Goal: Information Seeking & Learning: Learn about a topic

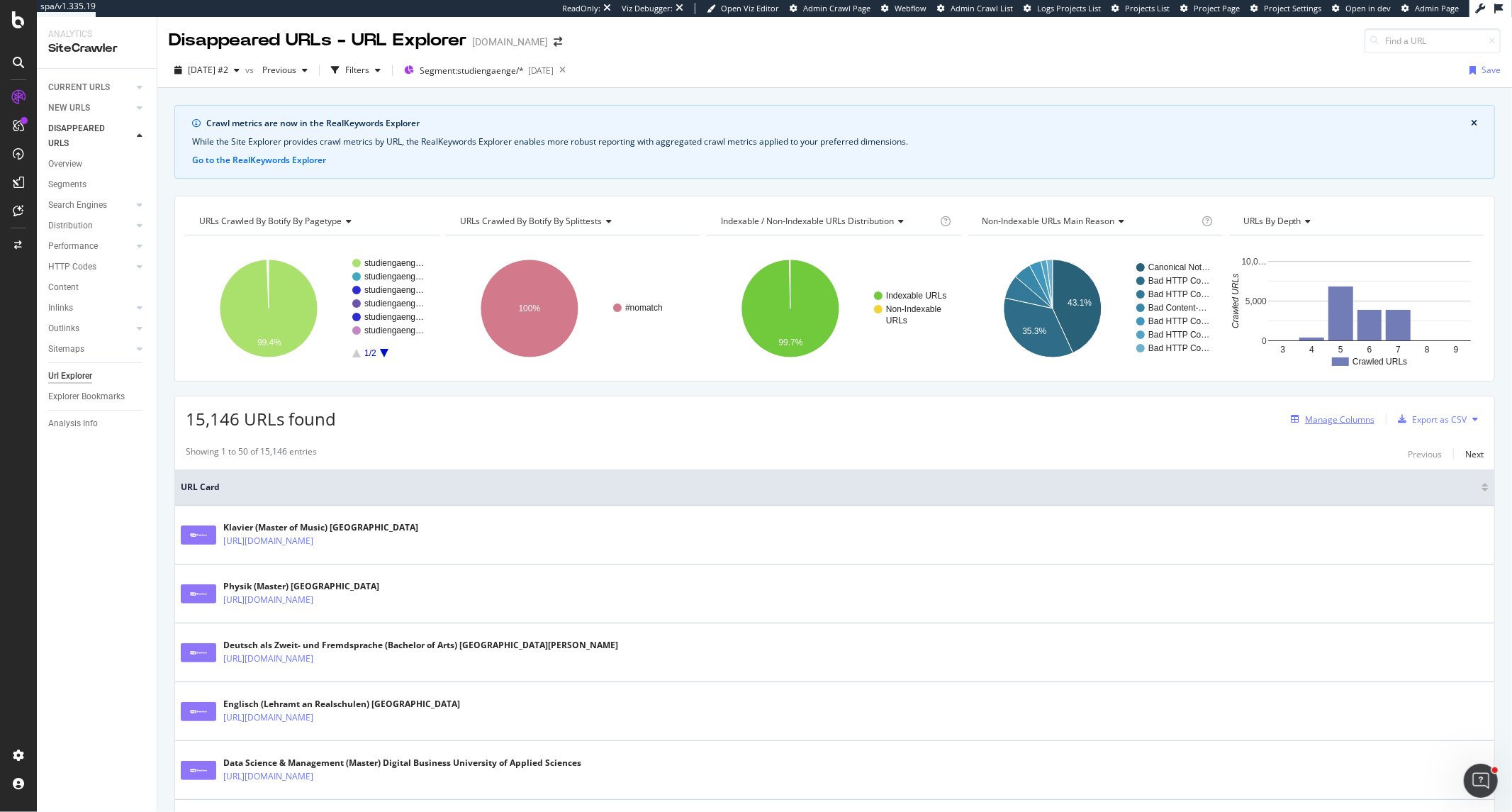
click at [1346, 422] on div "Manage Columns" at bounding box center [1340, 419] width 69 height 12
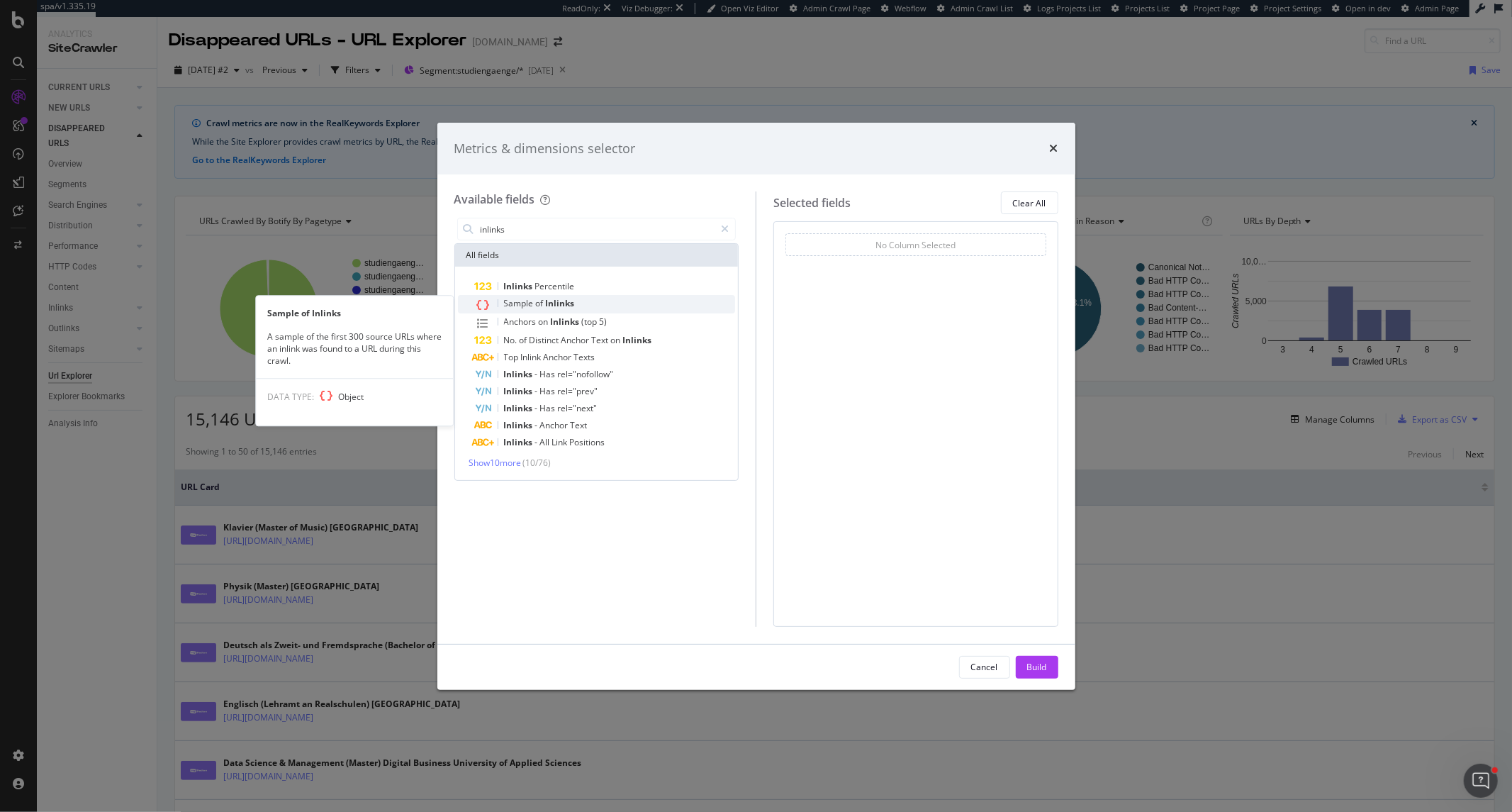
type input "inlinks"
click at [599, 307] on div "Sample of Inlinks" at bounding box center [605, 304] width 261 height 18
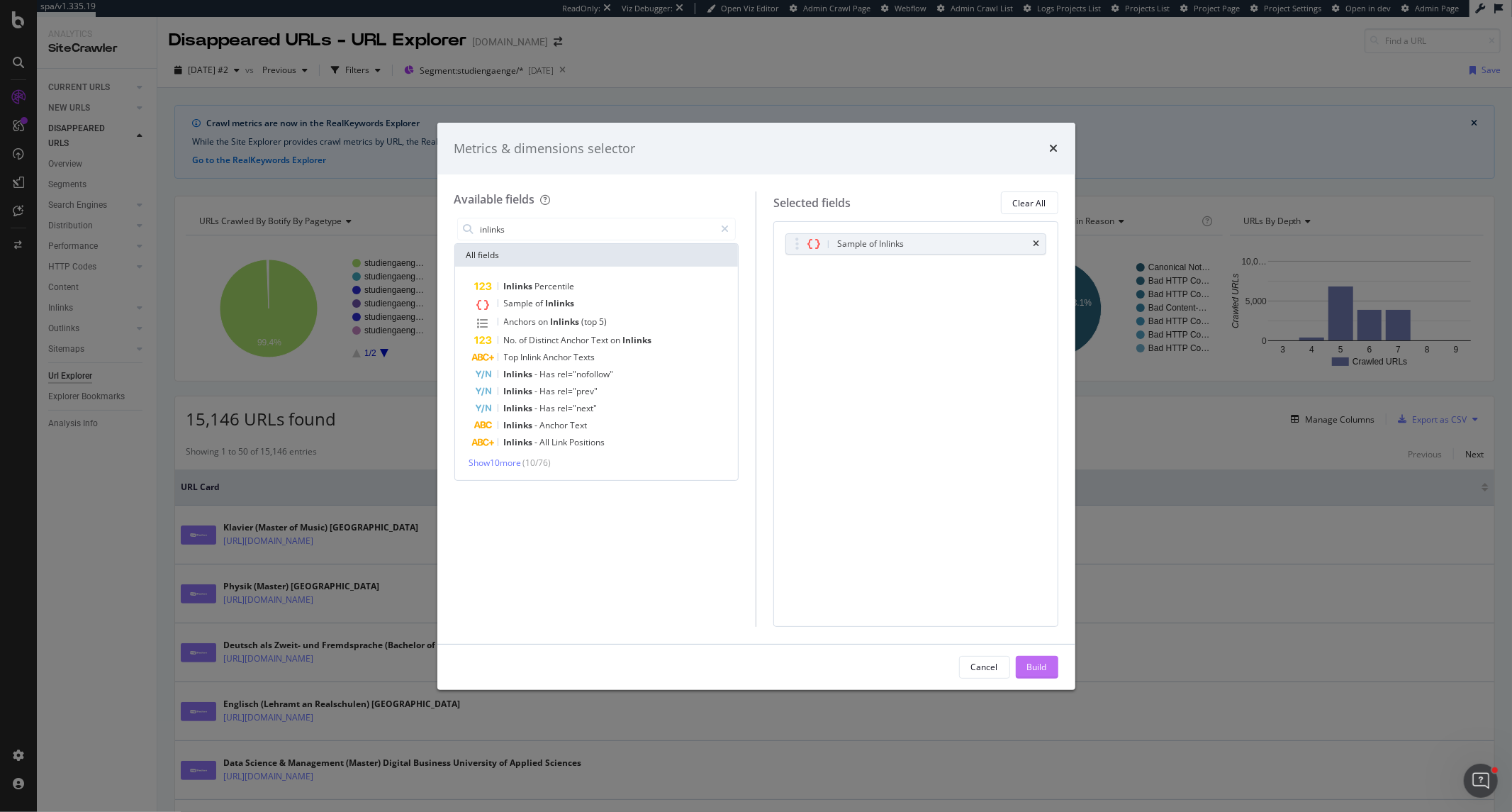
click at [1052, 669] on button "Build" at bounding box center [1037, 667] width 43 height 23
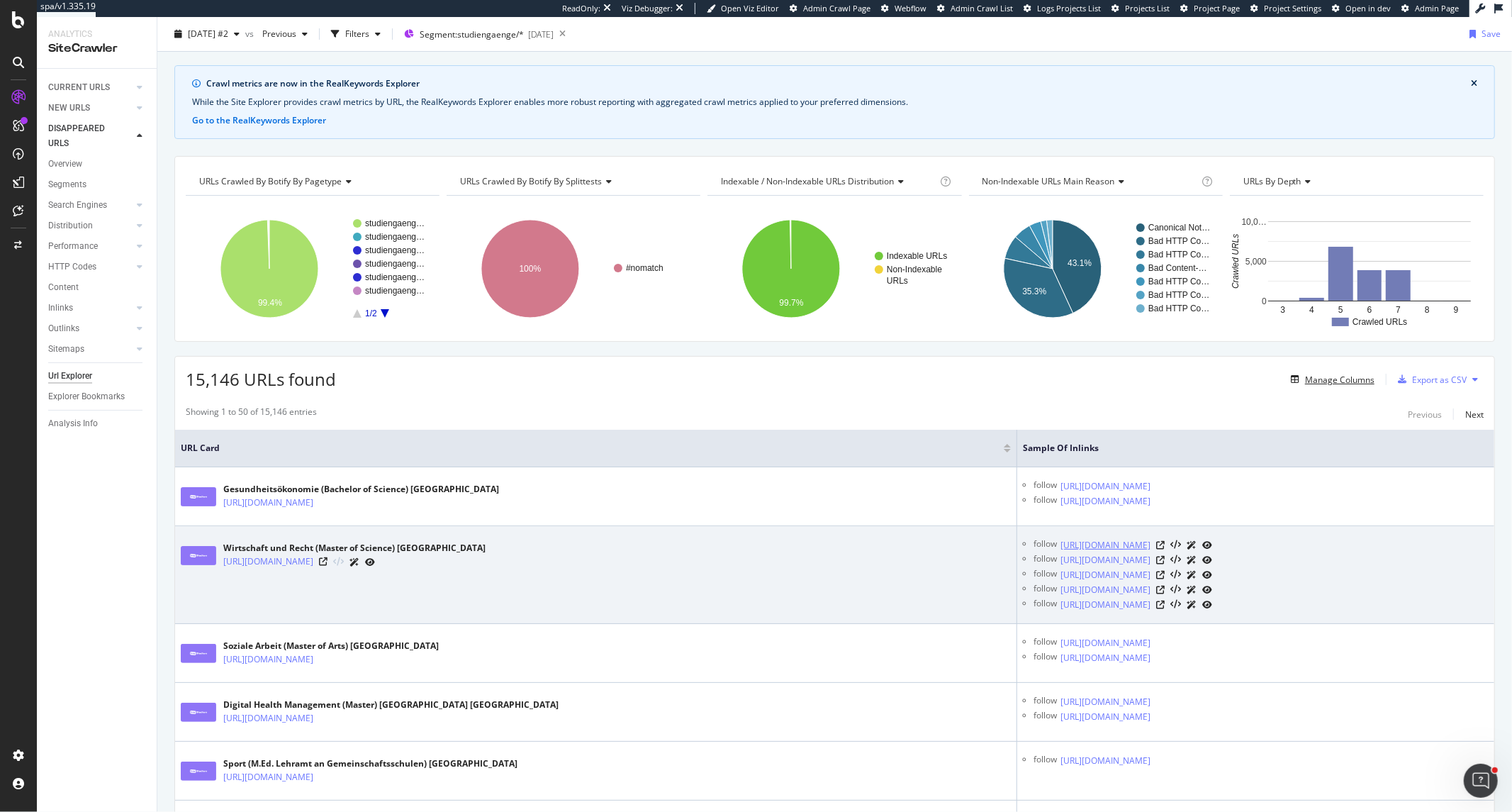
scroll to position [79, 0]
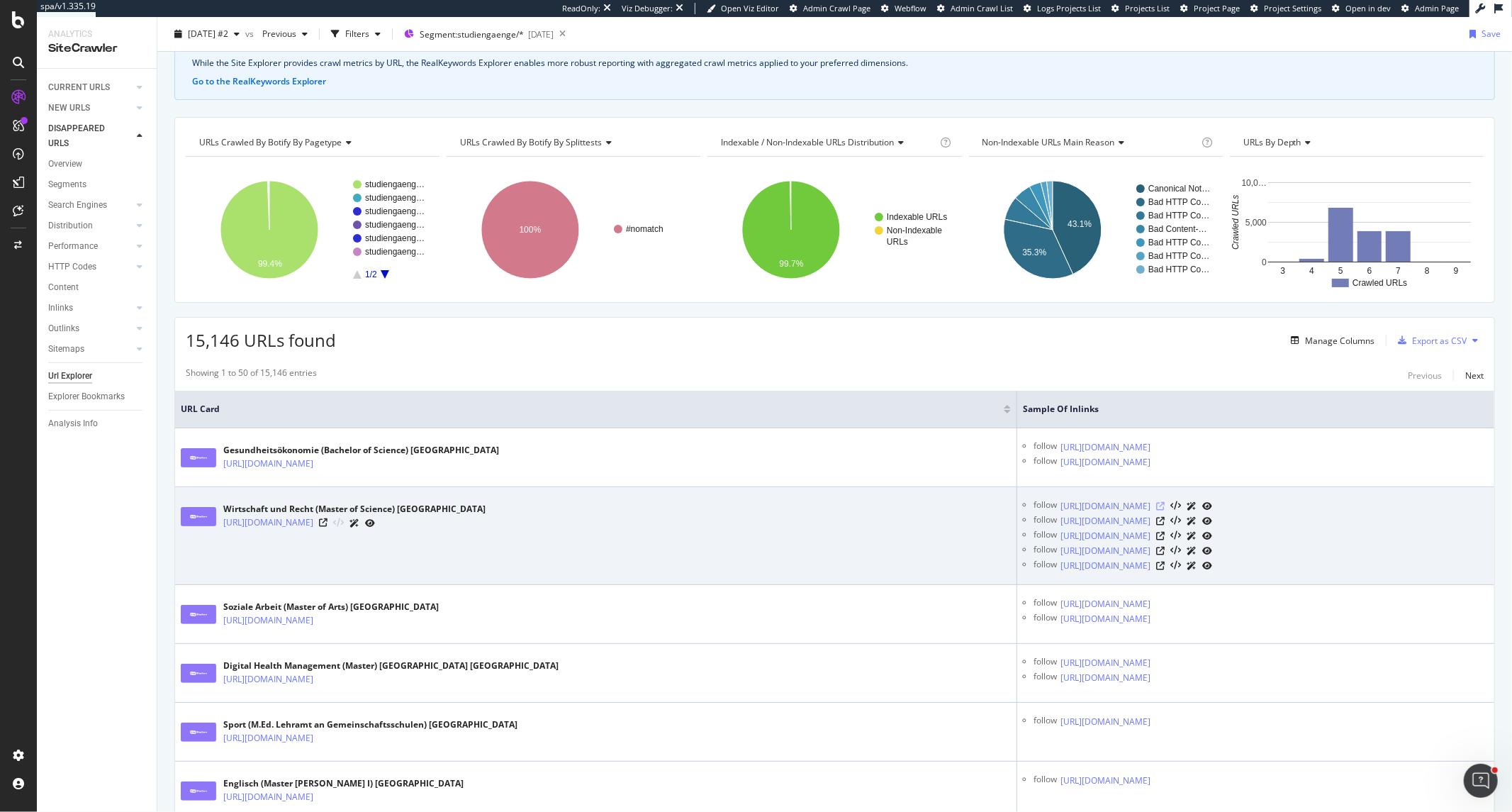
click at [1165, 510] on icon at bounding box center [1160, 505] width 8 height 8
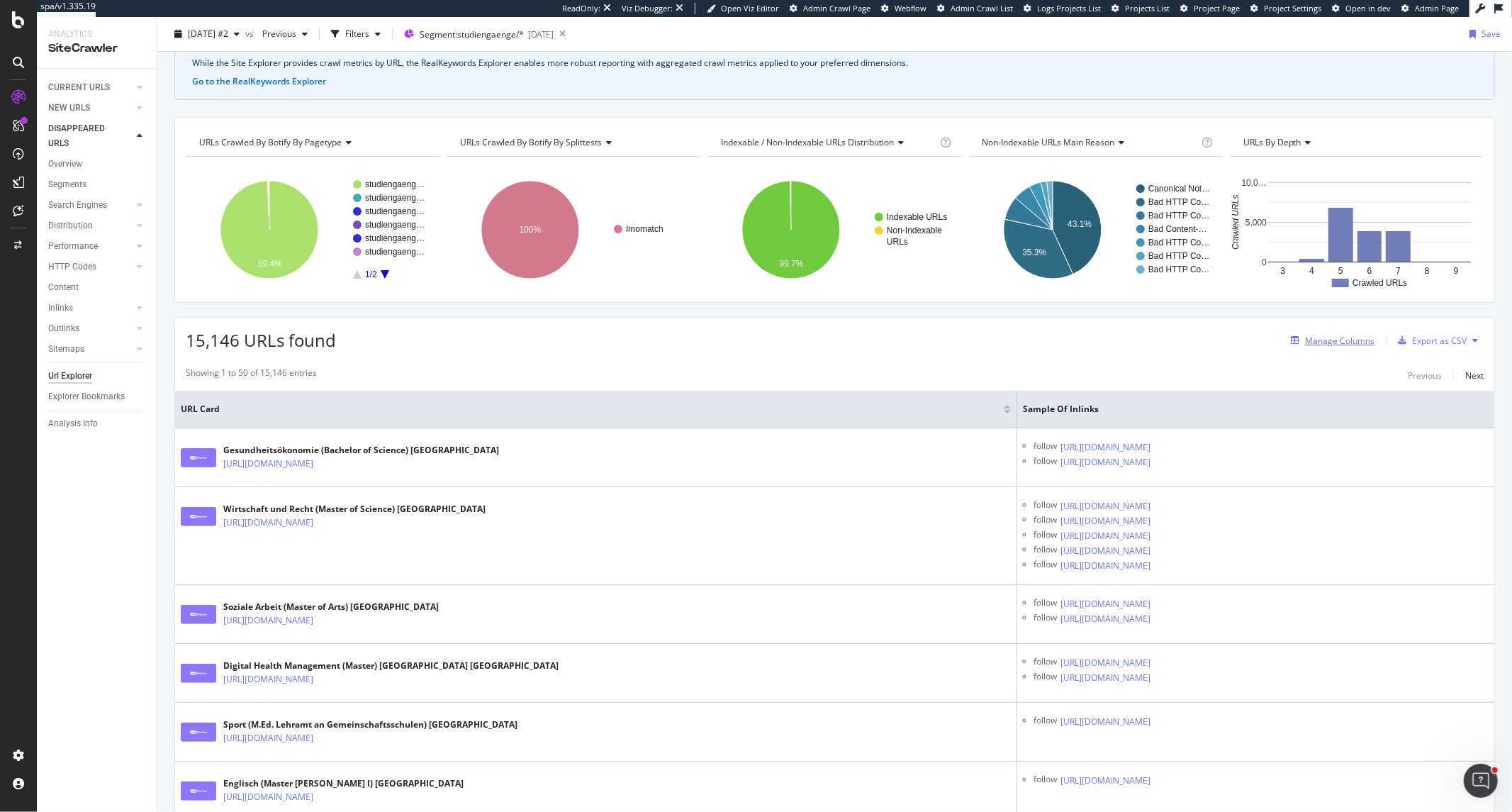
click at [1354, 343] on div "Manage Columns" at bounding box center [1340, 341] width 69 height 12
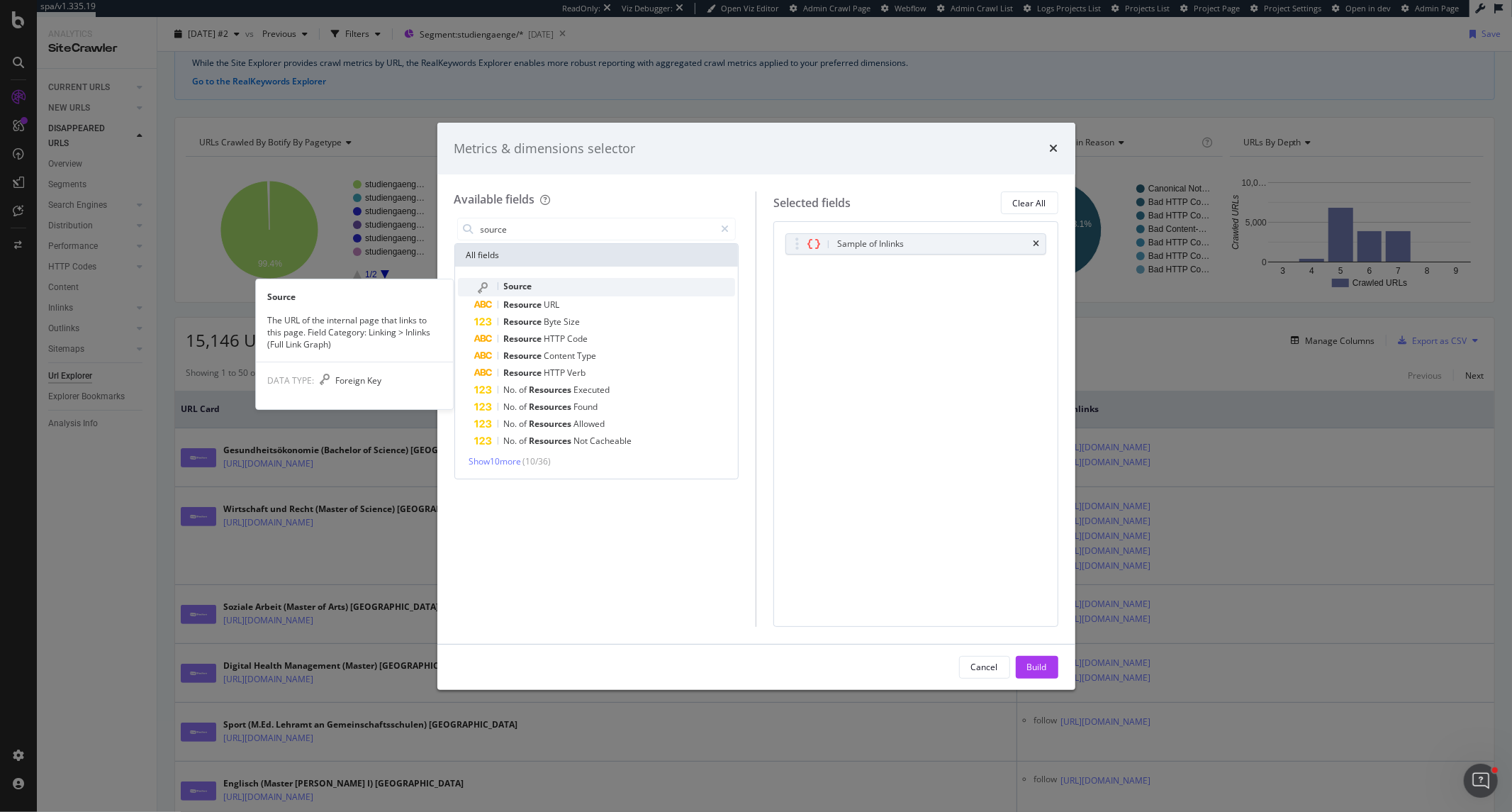
type input "source"
click at [531, 294] on div "Source" at bounding box center [605, 287] width 261 height 18
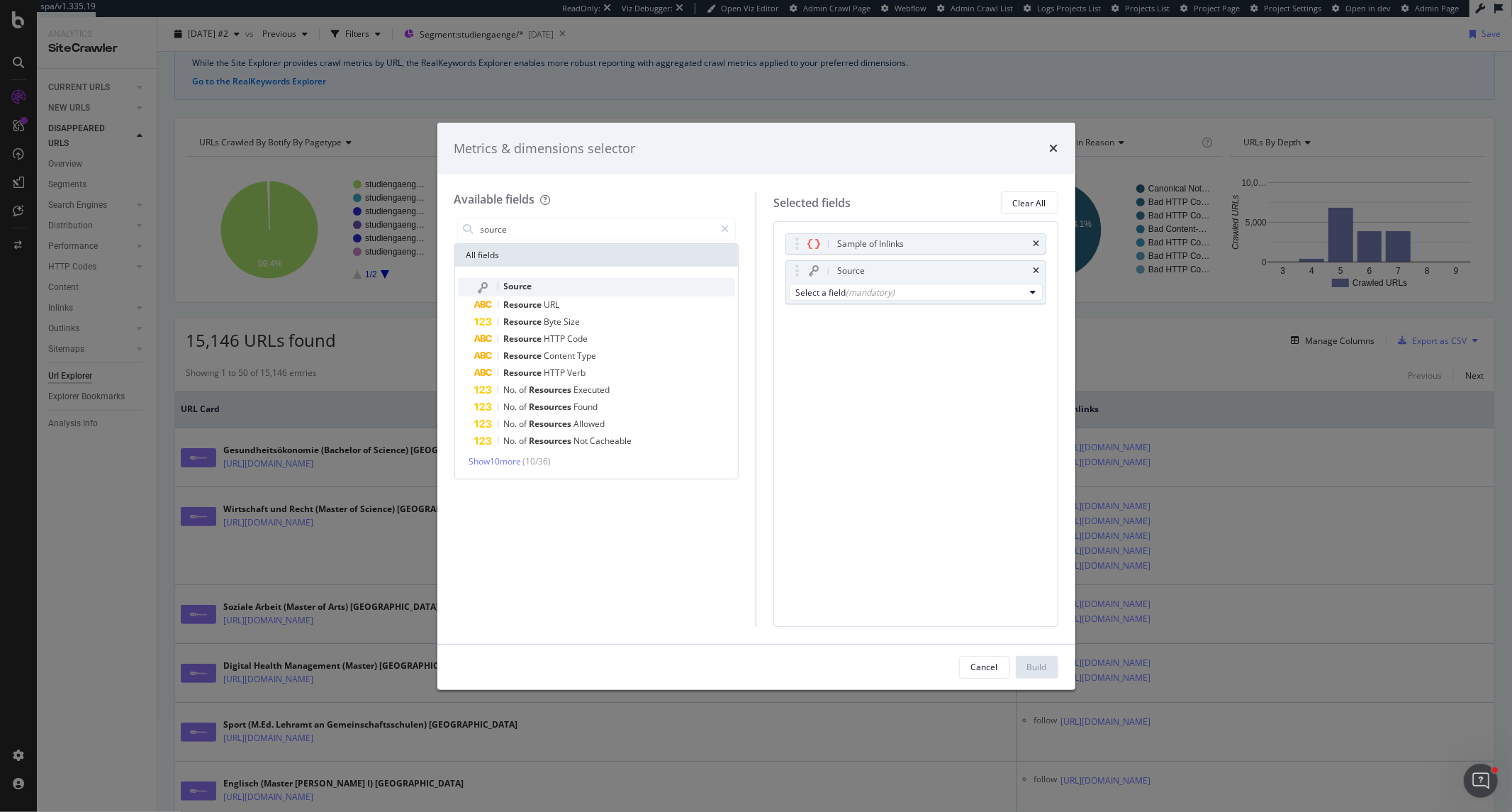
click at [541, 284] on div "Source" at bounding box center [605, 287] width 261 height 18
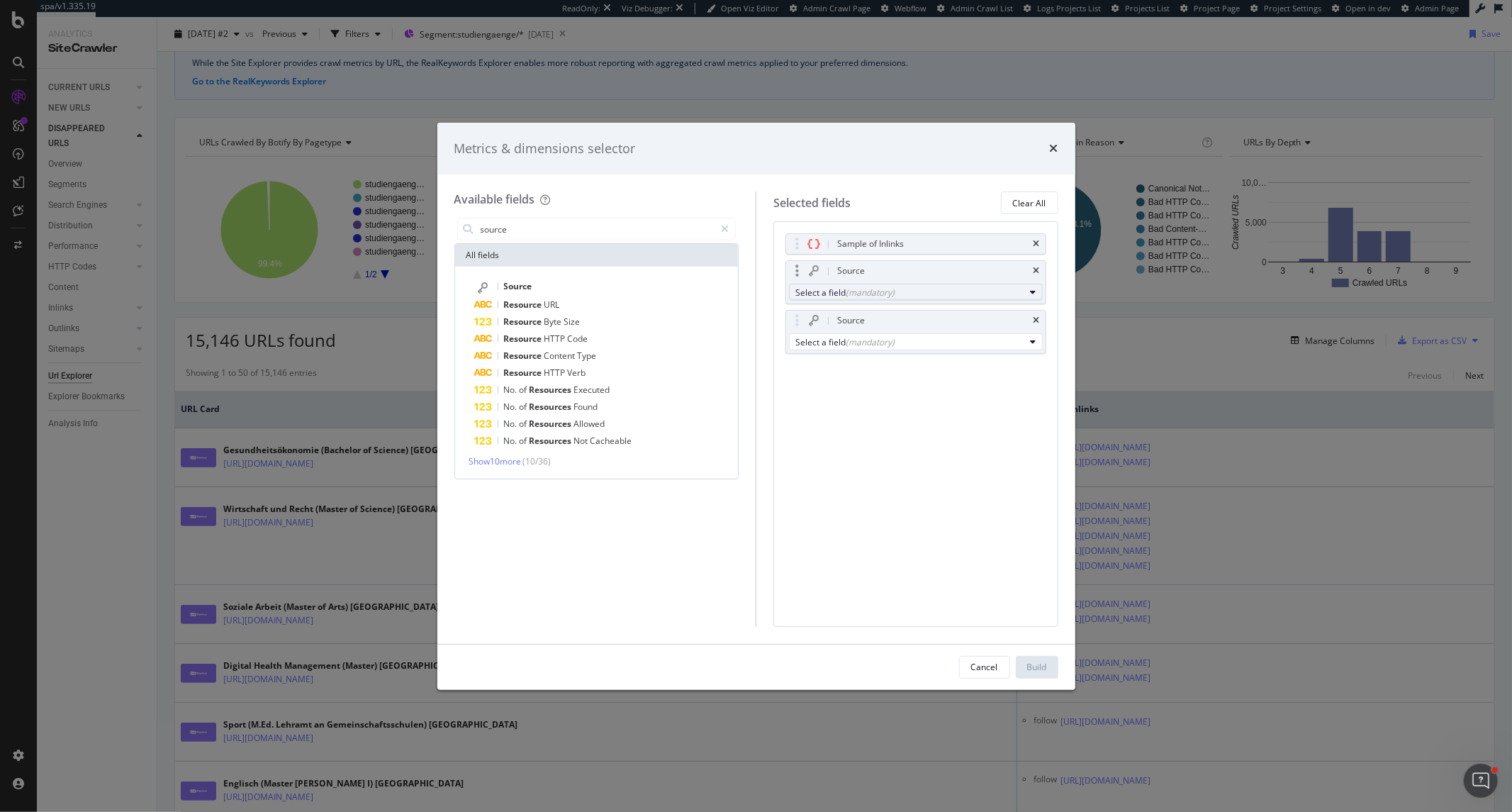
click at [892, 289] on div "(mandatory)" at bounding box center [870, 293] width 49 height 12
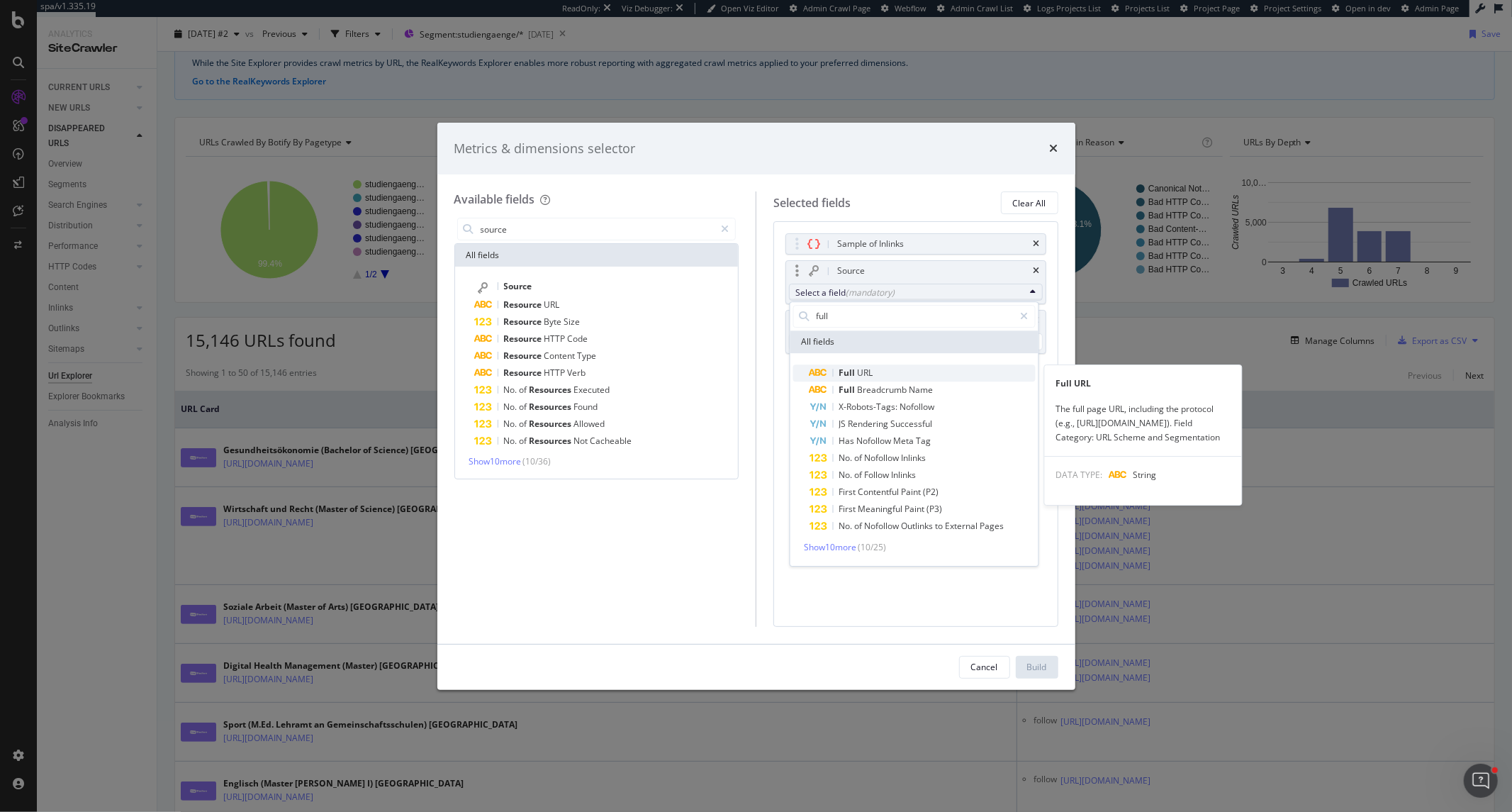
click at [890, 365] on span "Full URL" at bounding box center [923, 373] width 226 height 17
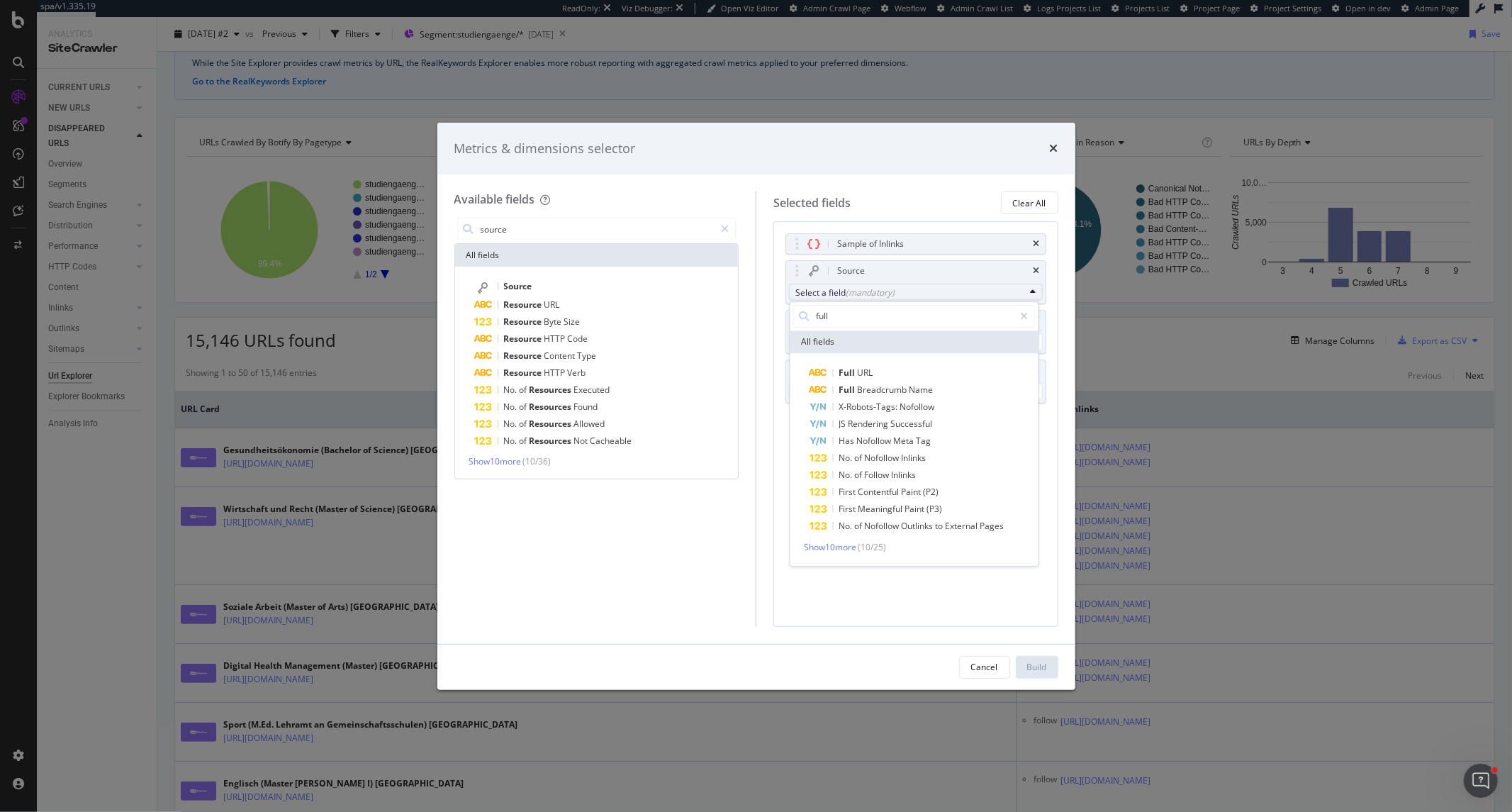
click at [769, 393] on div "Selected fields Clear All Sample of Inlinks Source Select a field (mandatory) f…" at bounding box center [907, 409] width 303 height 435
click at [782, 422] on div "Sample of Inlinks Source Select a field (mandatory) full All fields Full URL Fu…" at bounding box center [916, 423] width 285 height 405
click at [1023, 318] on icon "modal" at bounding box center [1024, 316] width 8 height 10
type input "full"
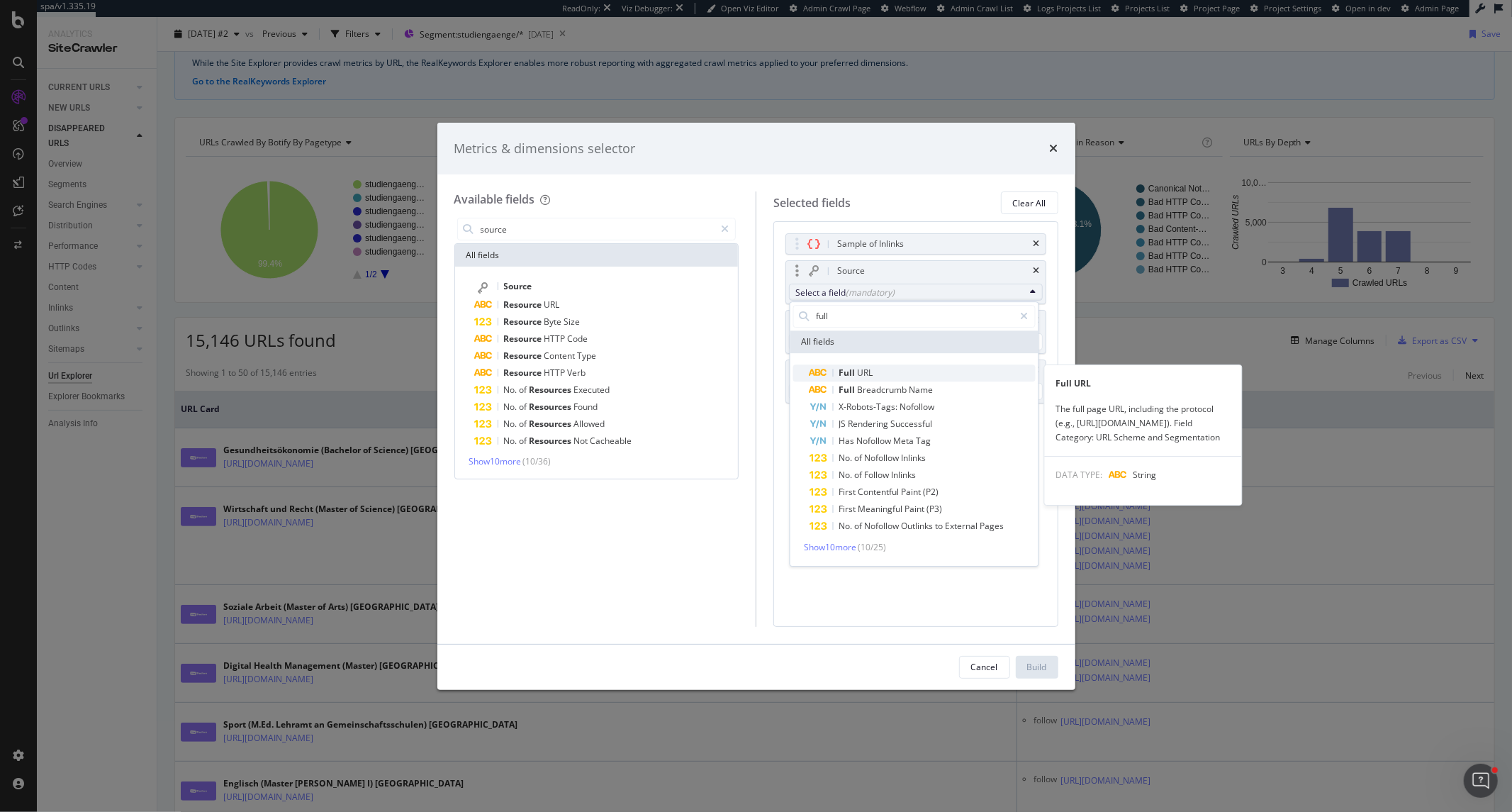
click at [902, 365] on span "Full URL" at bounding box center [923, 373] width 226 height 17
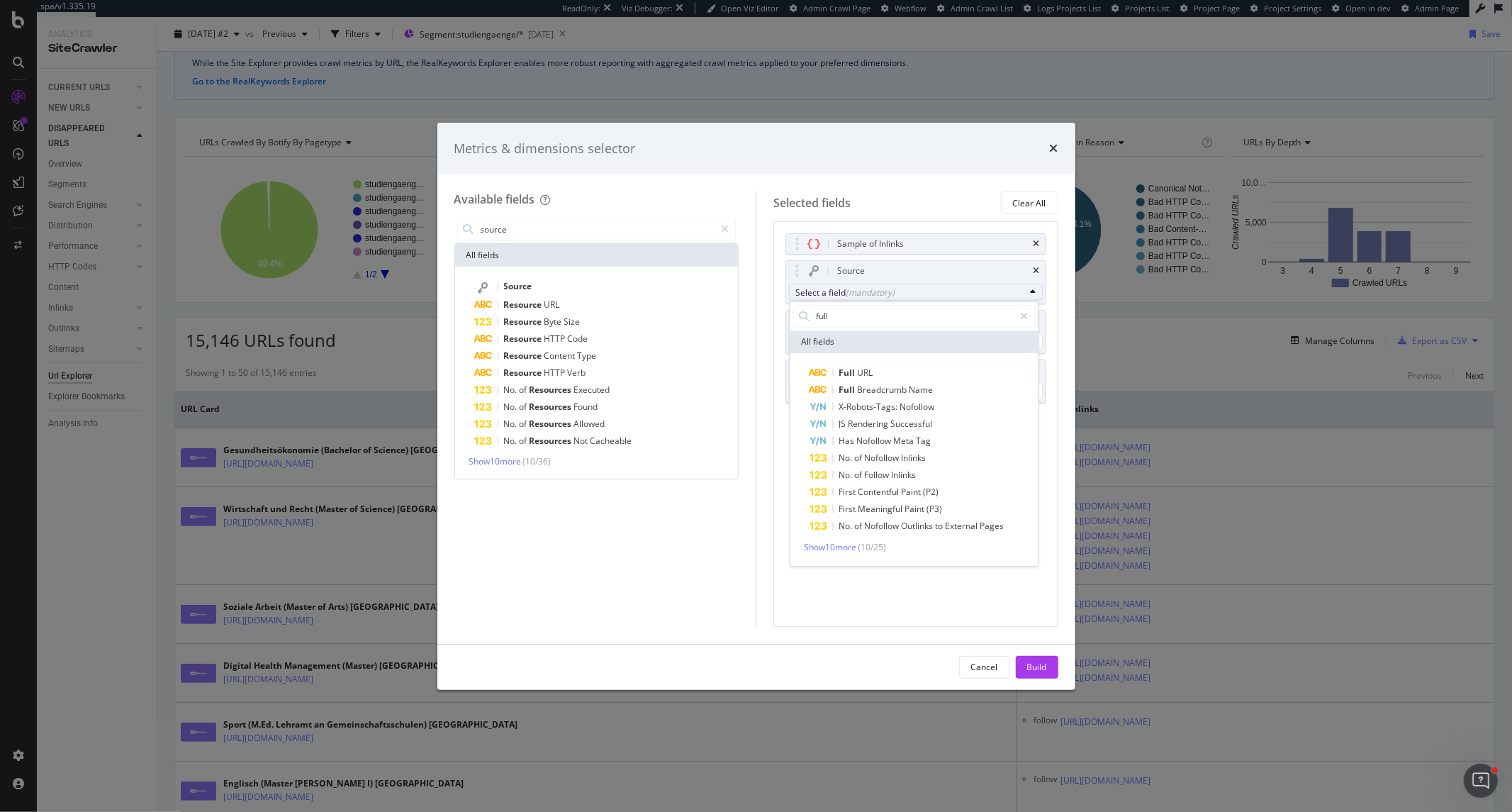
click at [1022, 638] on div "Available fields source All fields Source Resource URL Resource Byte Size Resou…" at bounding box center [756, 409] width 638 height 469
click at [920, 275] on div "Source" at bounding box center [933, 271] width 197 height 14
click at [1040, 323] on div "Source" at bounding box center [916, 320] width 259 height 20
click at [1038, 665] on div "Build" at bounding box center [1037, 667] width 20 height 12
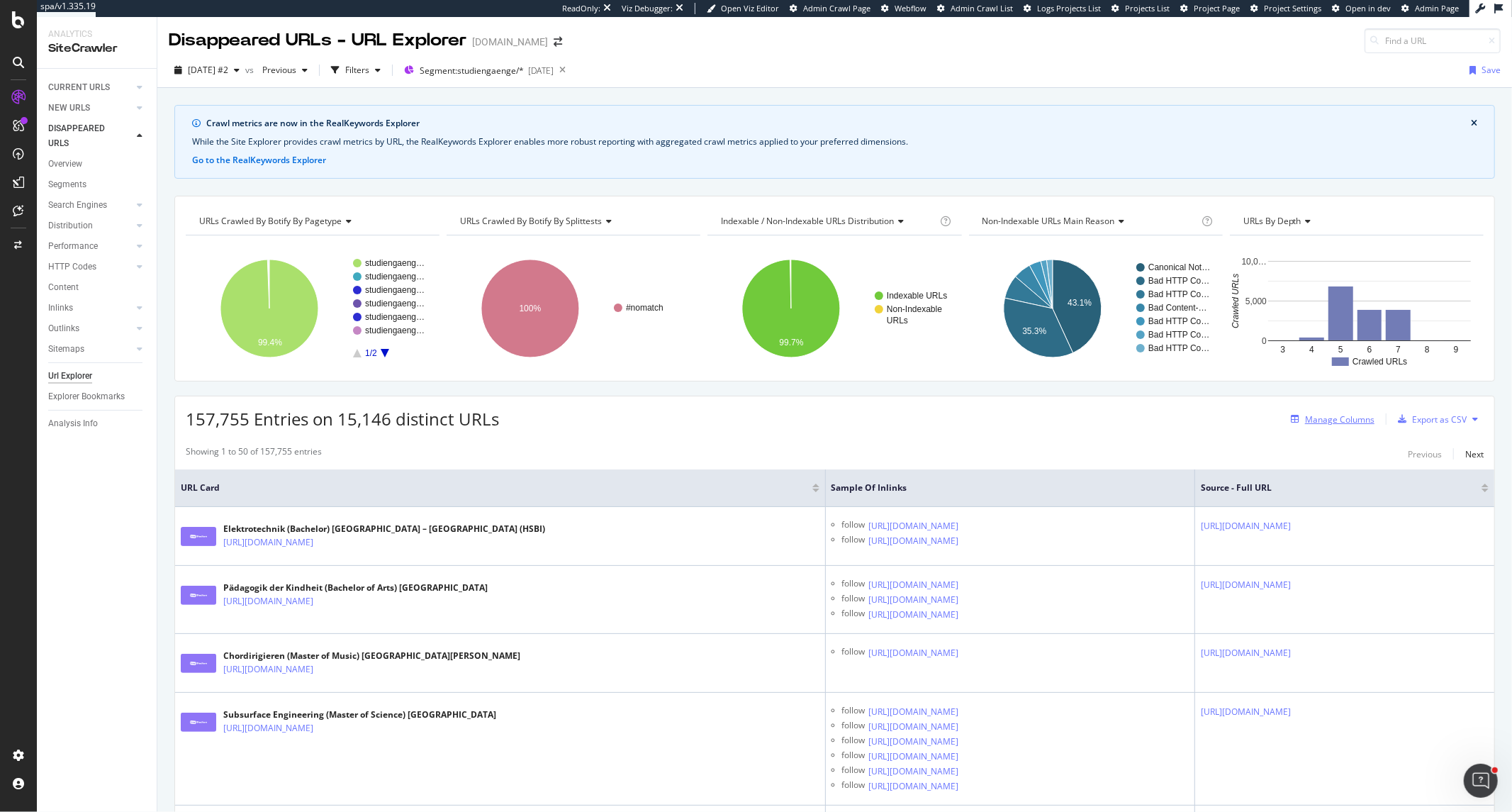
click at [1305, 422] on div "Manage Columns" at bounding box center [1340, 419] width 69 height 12
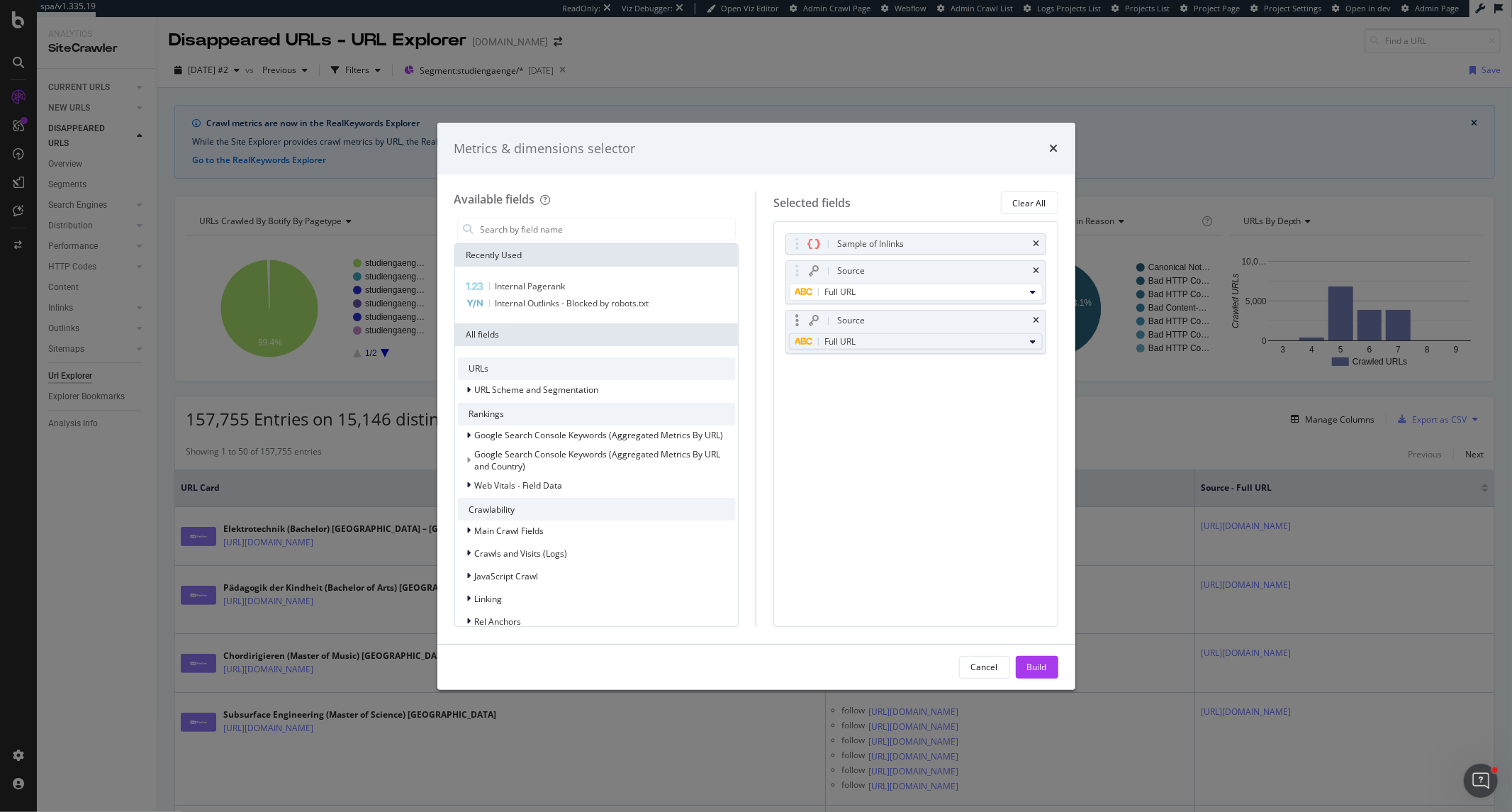
click at [1029, 339] on button "Full URL" at bounding box center [916, 342] width 254 height 17
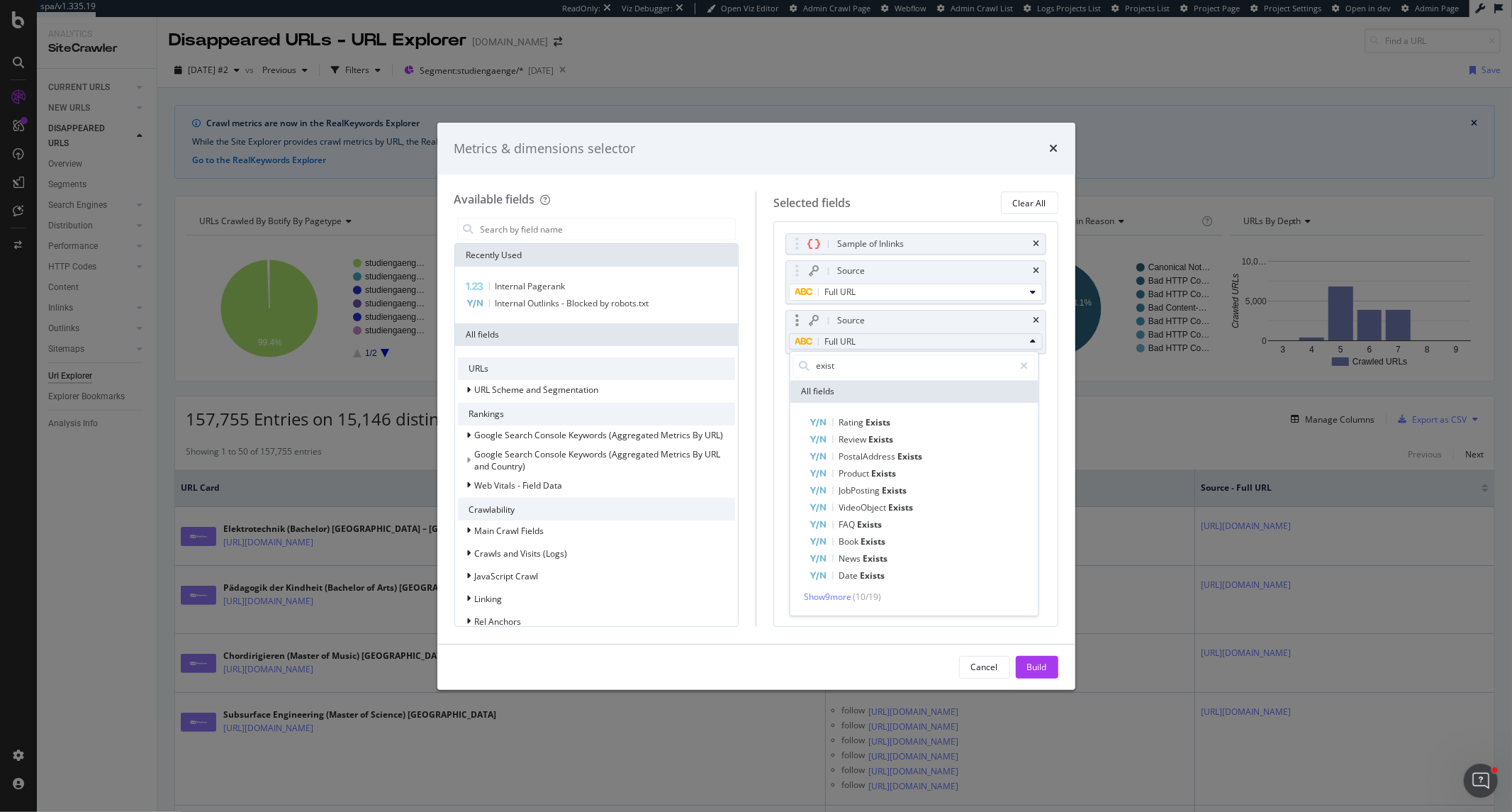
click at [862, 603] on div "Show 9 more ( 10 / 19 )" at bounding box center [914, 597] width 242 height 14
click at [816, 595] on span "Show 9 more" at bounding box center [827, 597] width 47 height 12
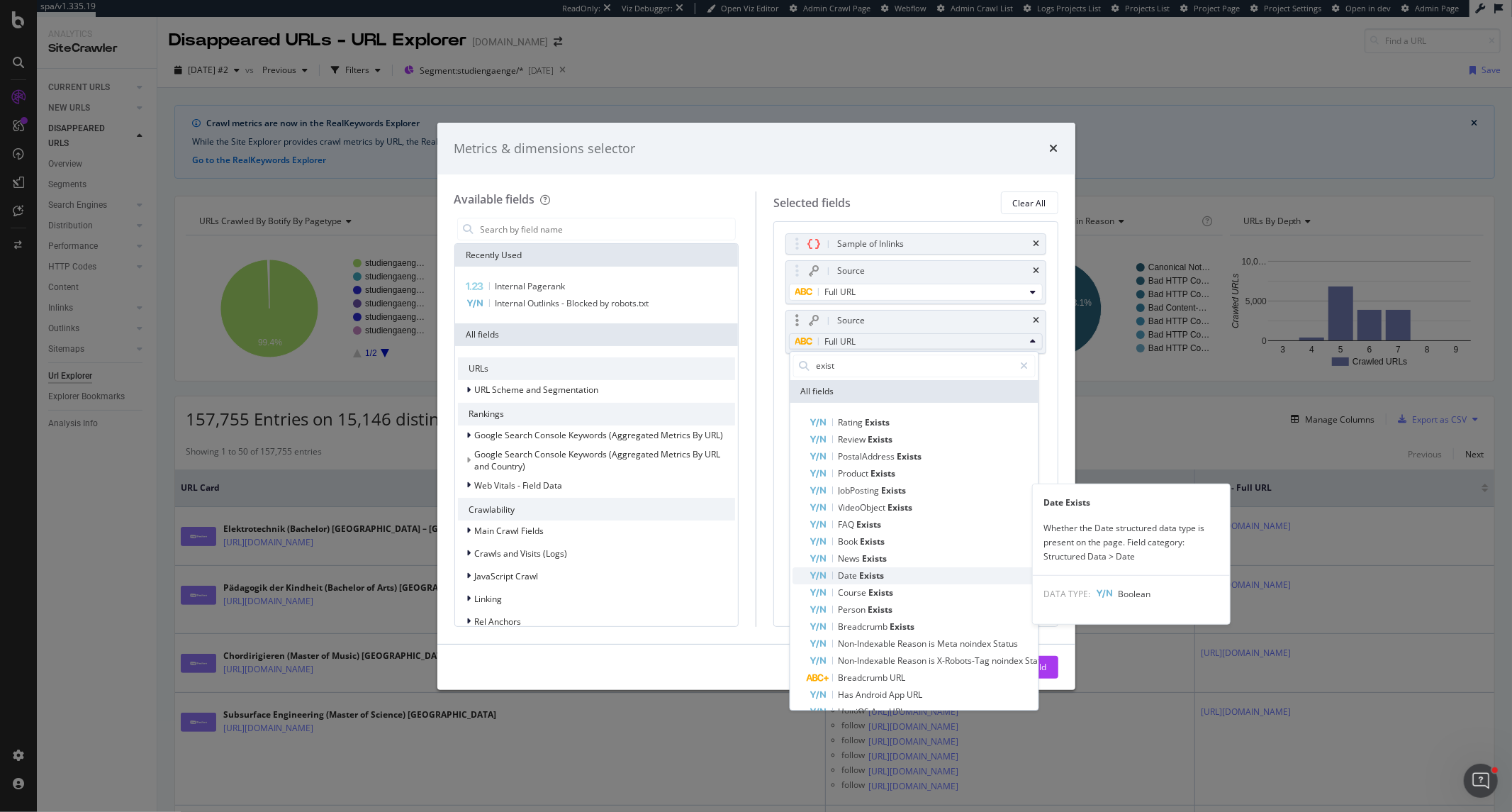
scroll to position [50, 0]
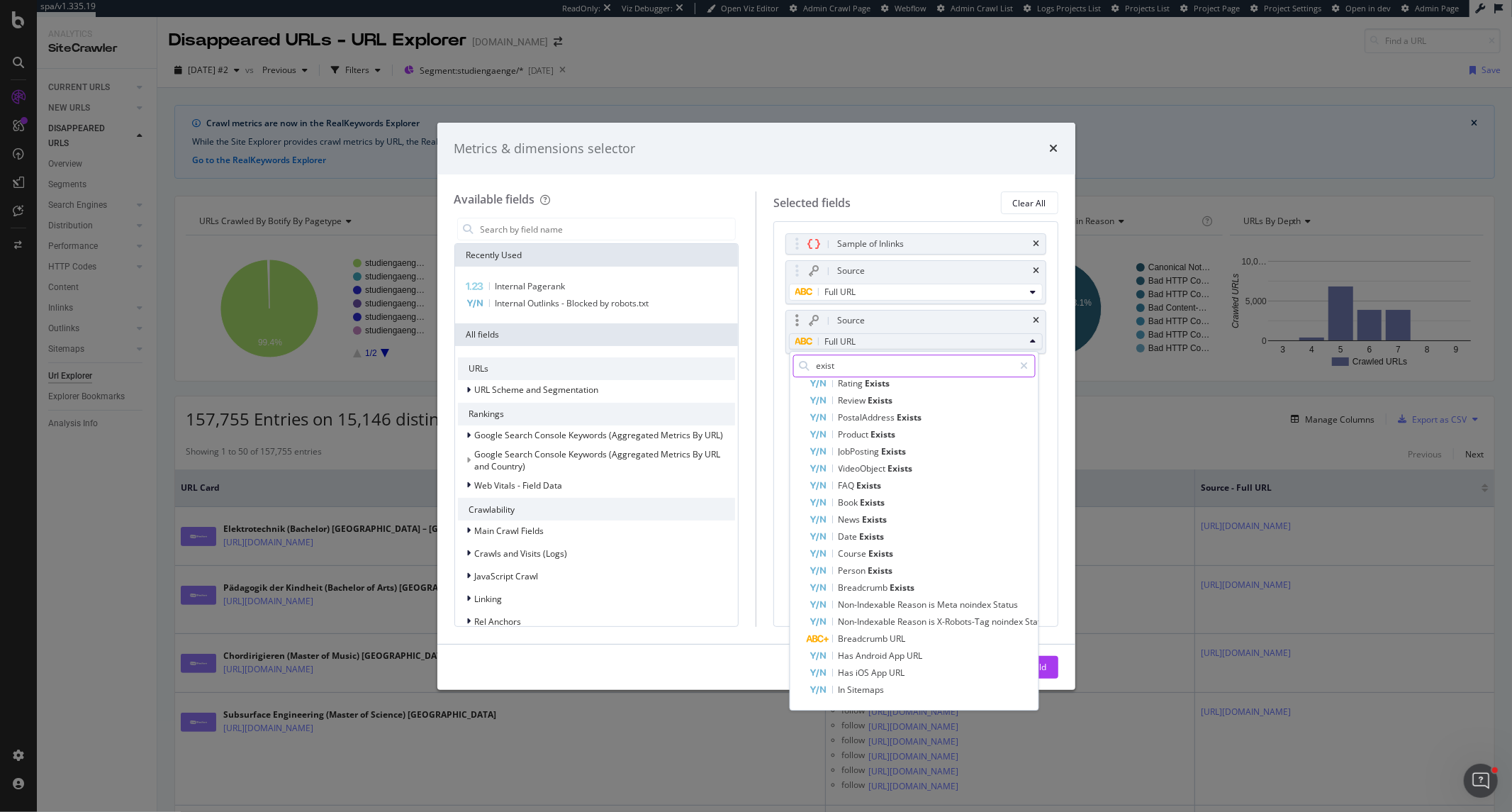
click at [836, 363] on input "exist" at bounding box center [913, 366] width 199 height 21
click at [839, 364] on input "exist" at bounding box center [913, 366] width 199 height 21
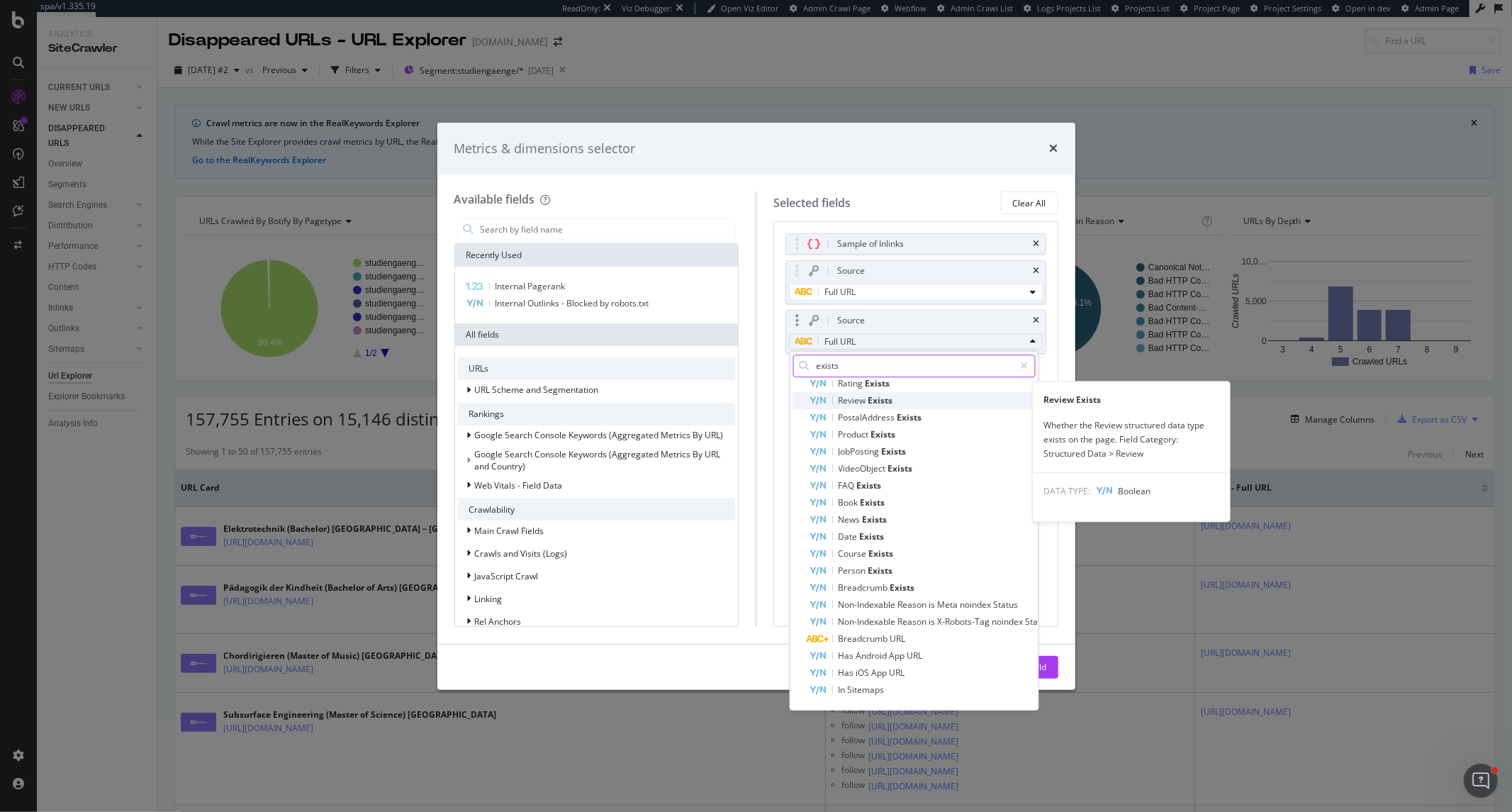
scroll to position [0, 0]
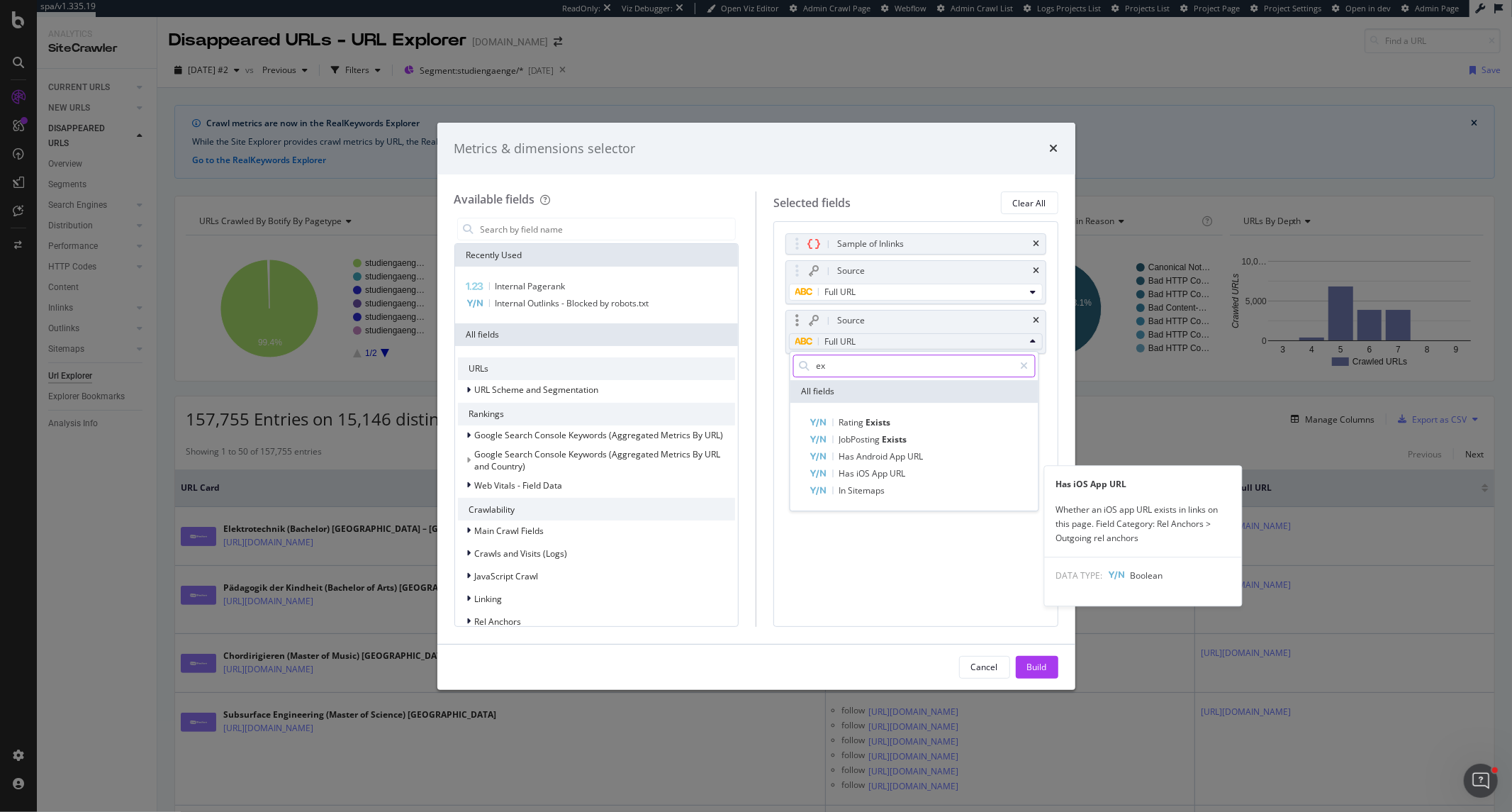
type input "e"
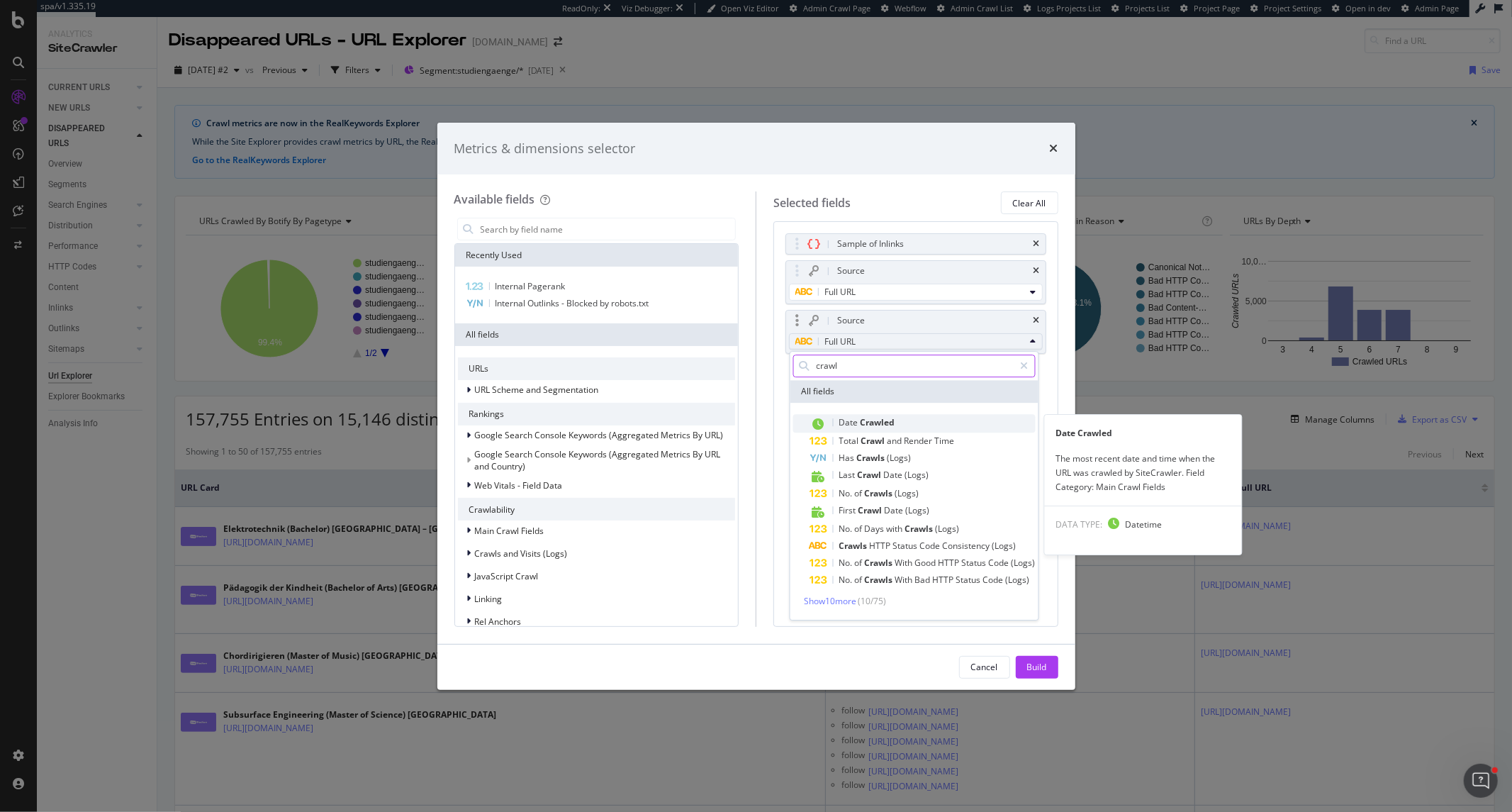
type input "crawl"
click at [909, 419] on span "Date Crawled" at bounding box center [923, 423] width 226 height 18
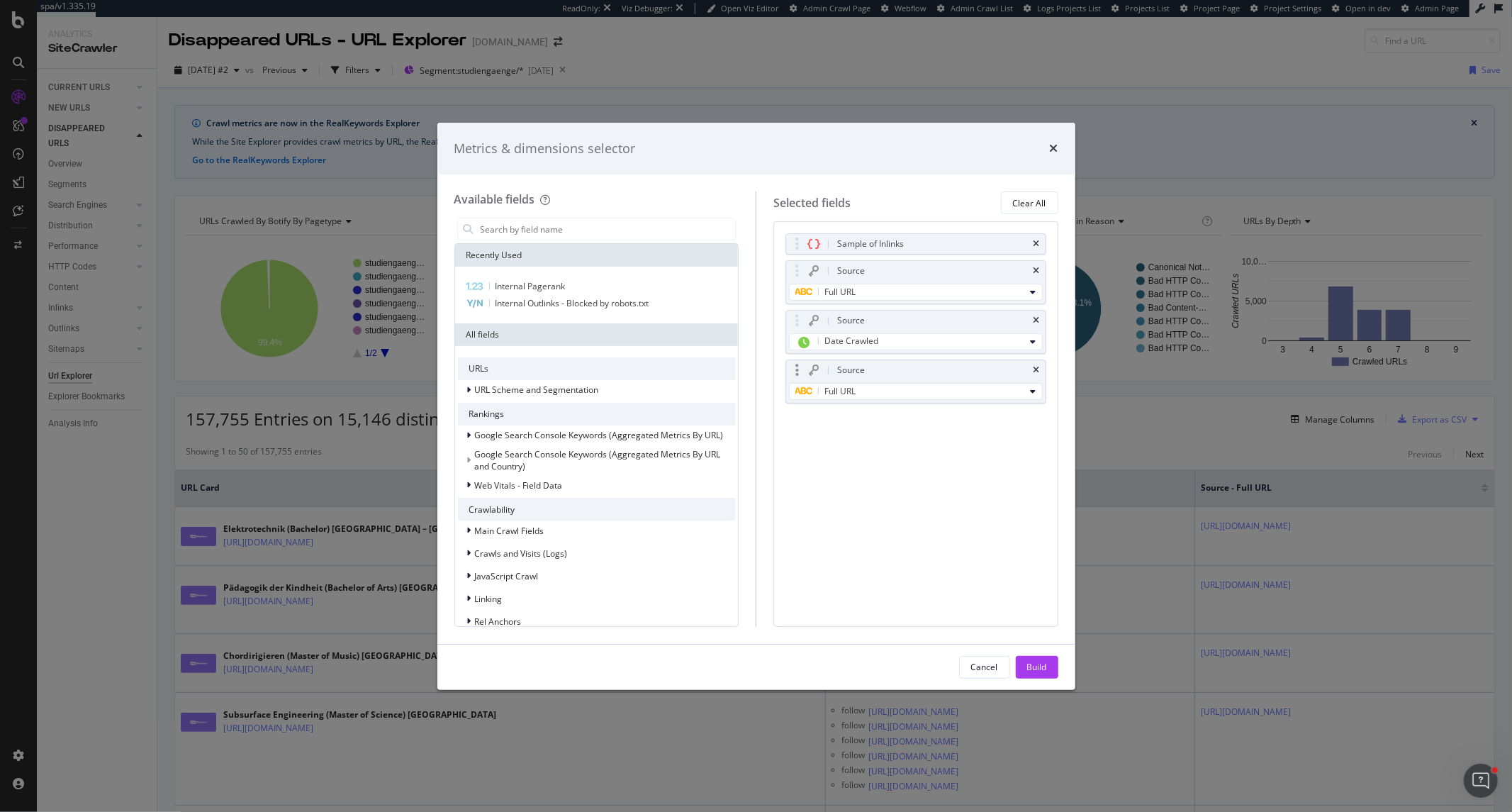
click at [987, 358] on div "Sample of Inlinks Source Full URL Source Date Crawled Source Full URL You can u…" at bounding box center [916, 333] width 261 height 201
click at [1037, 239] on icon "times" at bounding box center [1037, 243] width 6 height 8
click at [875, 362] on div "Full URL" at bounding box center [910, 364] width 230 height 17
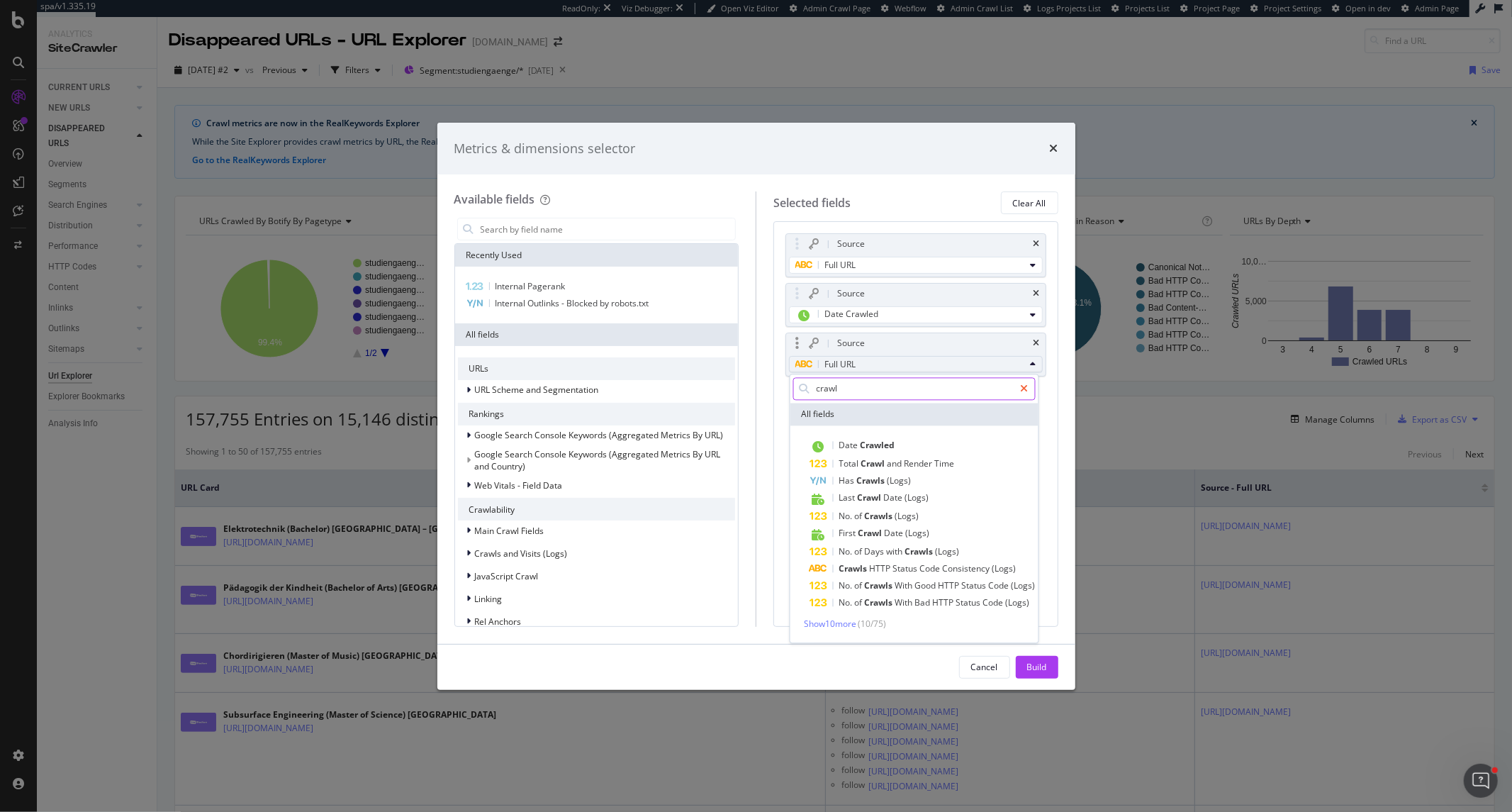
click at [1026, 390] on icon "modal" at bounding box center [1024, 388] width 8 height 10
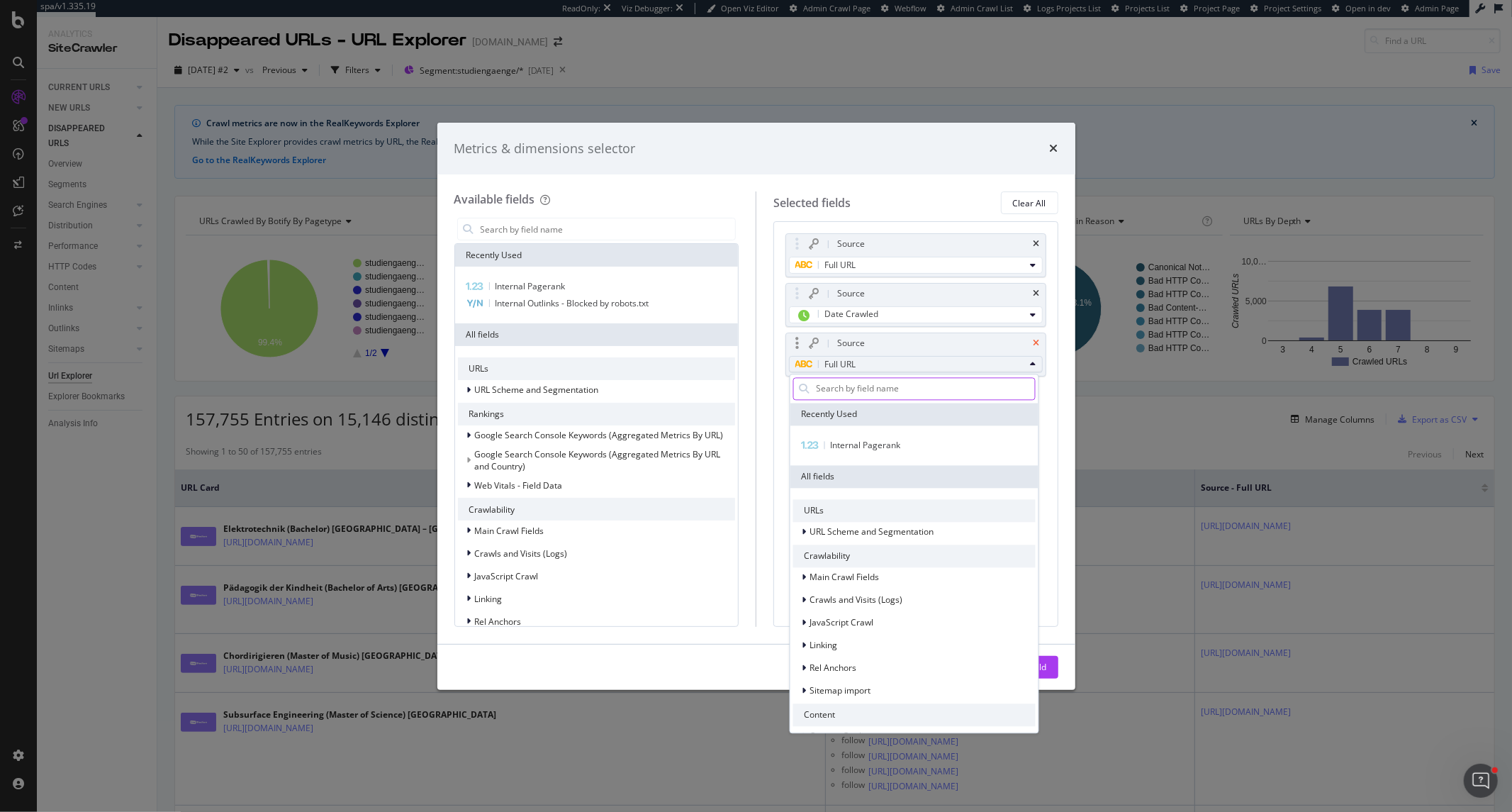
click at [1038, 339] on icon "times" at bounding box center [1037, 342] width 6 height 8
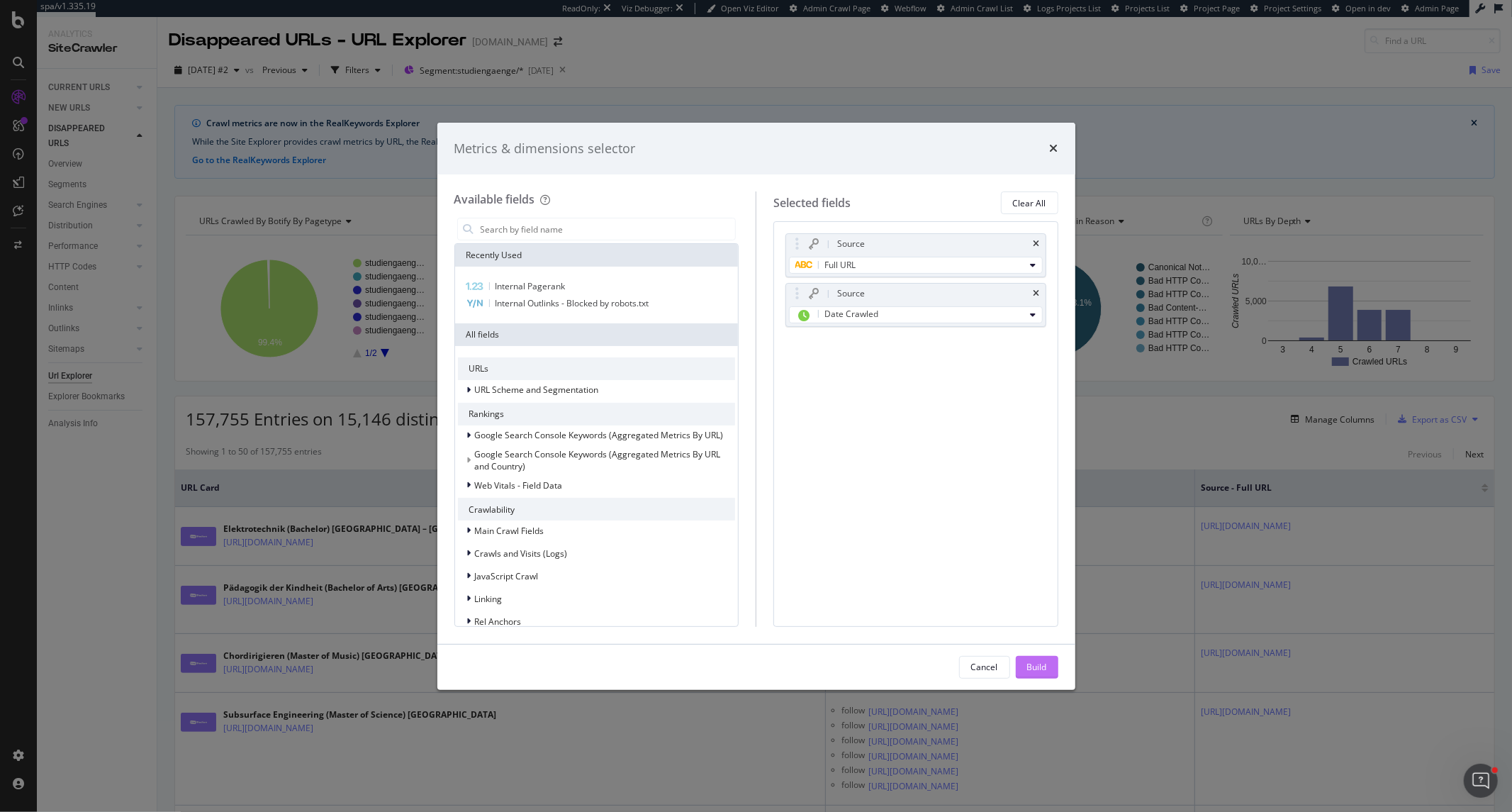
click at [1053, 673] on button "Build" at bounding box center [1037, 667] width 43 height 23
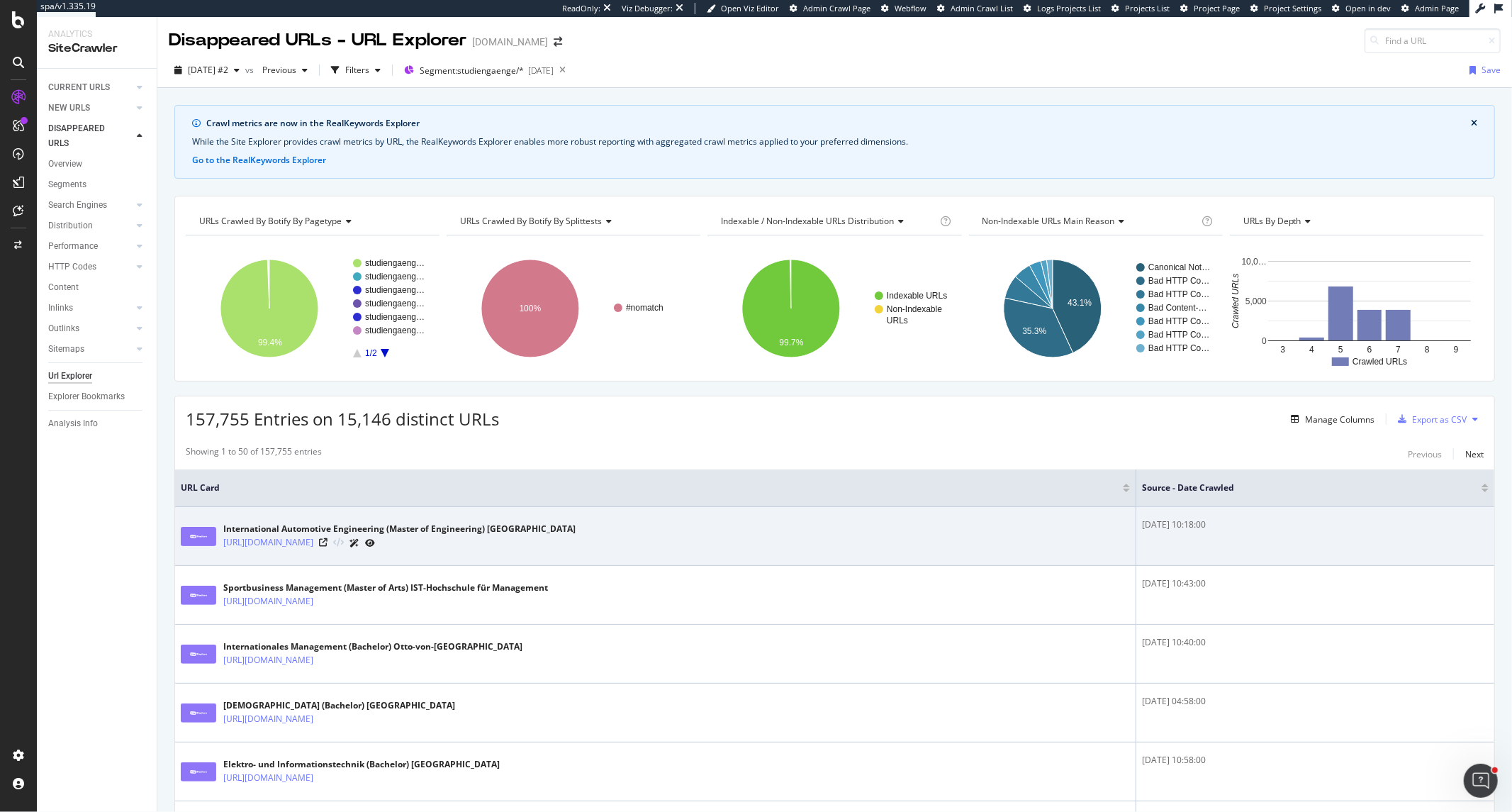
drag, startPoint x: 1130, startPoint y: 505, endPoint x: 1076, endPoint y: 512, distance: 54.5
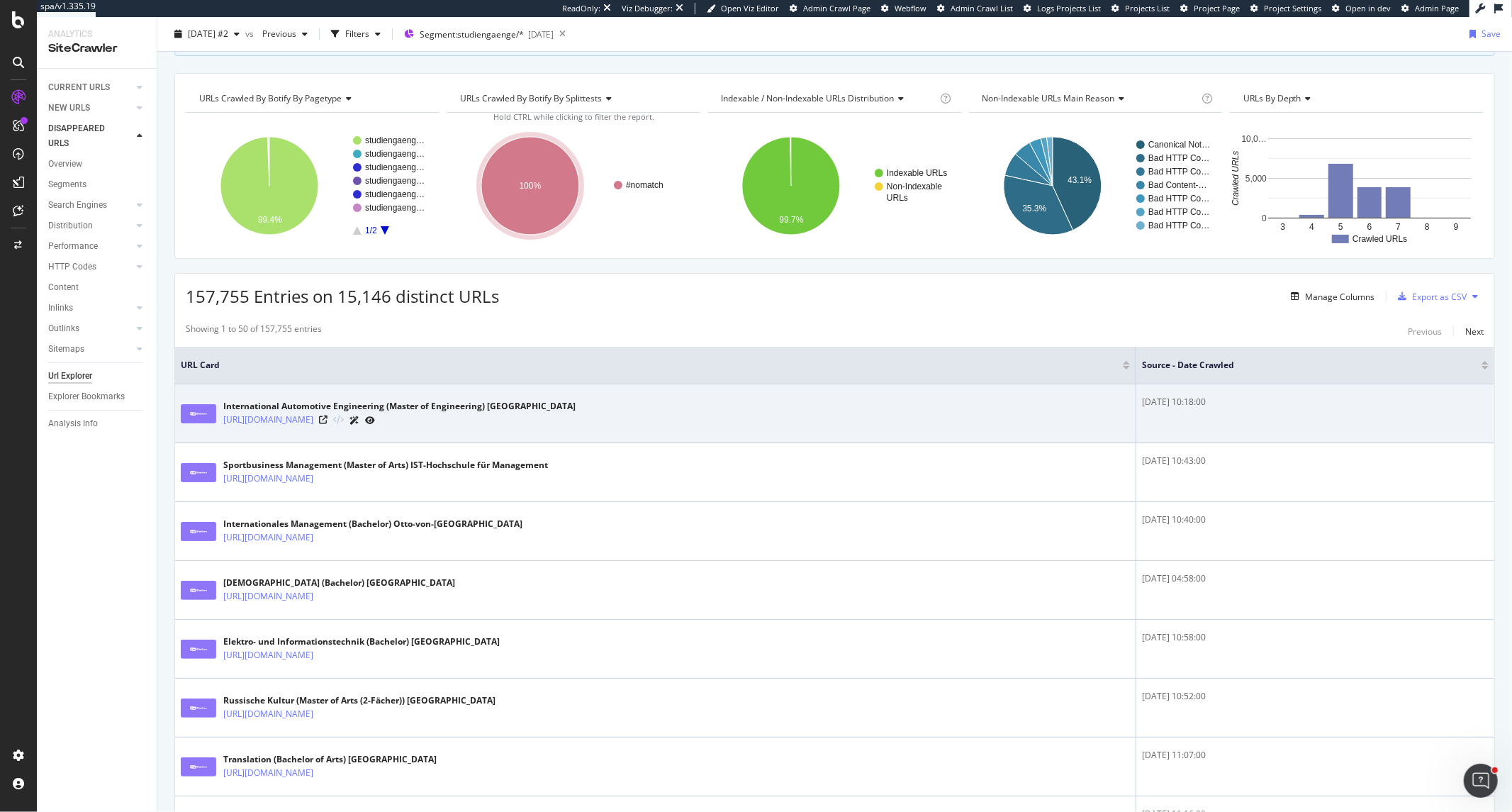
scroll to position [157, 0]
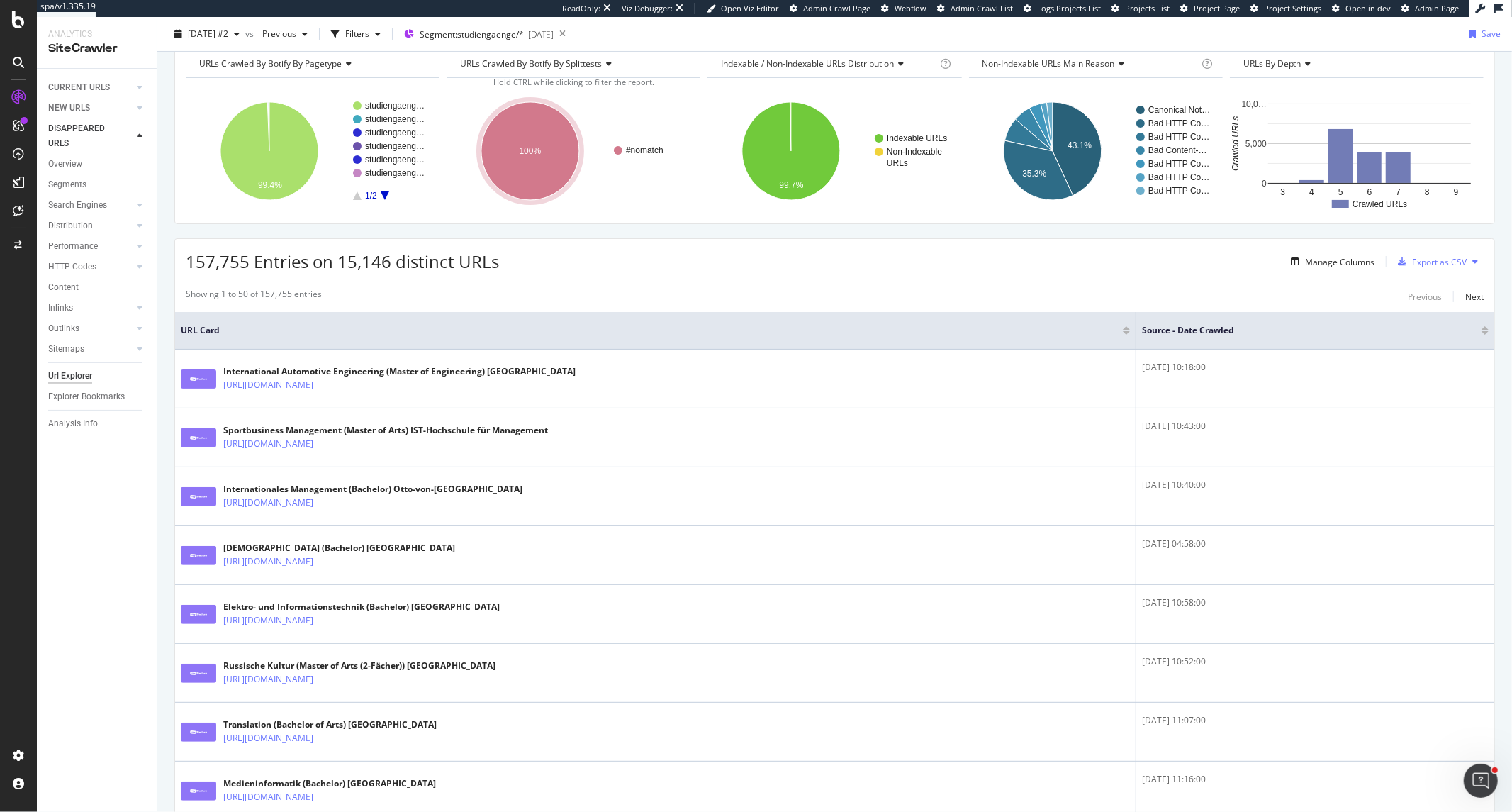
click at [1065, 334] on span "URL Card" at bounding box center [650, 330] width 939 height 13
drag, startPoint x: 1129, startPoint y: 345, endPoint x: 1004, endPoint y: 348, distance: 125.0
click at [1004, 348] on th "URL Card" at bounding box center [656, 330] width 961 height 37
click at [1305, 267] on div "Manage Columns" at bounding box center [1340, 262] width 69 height 12
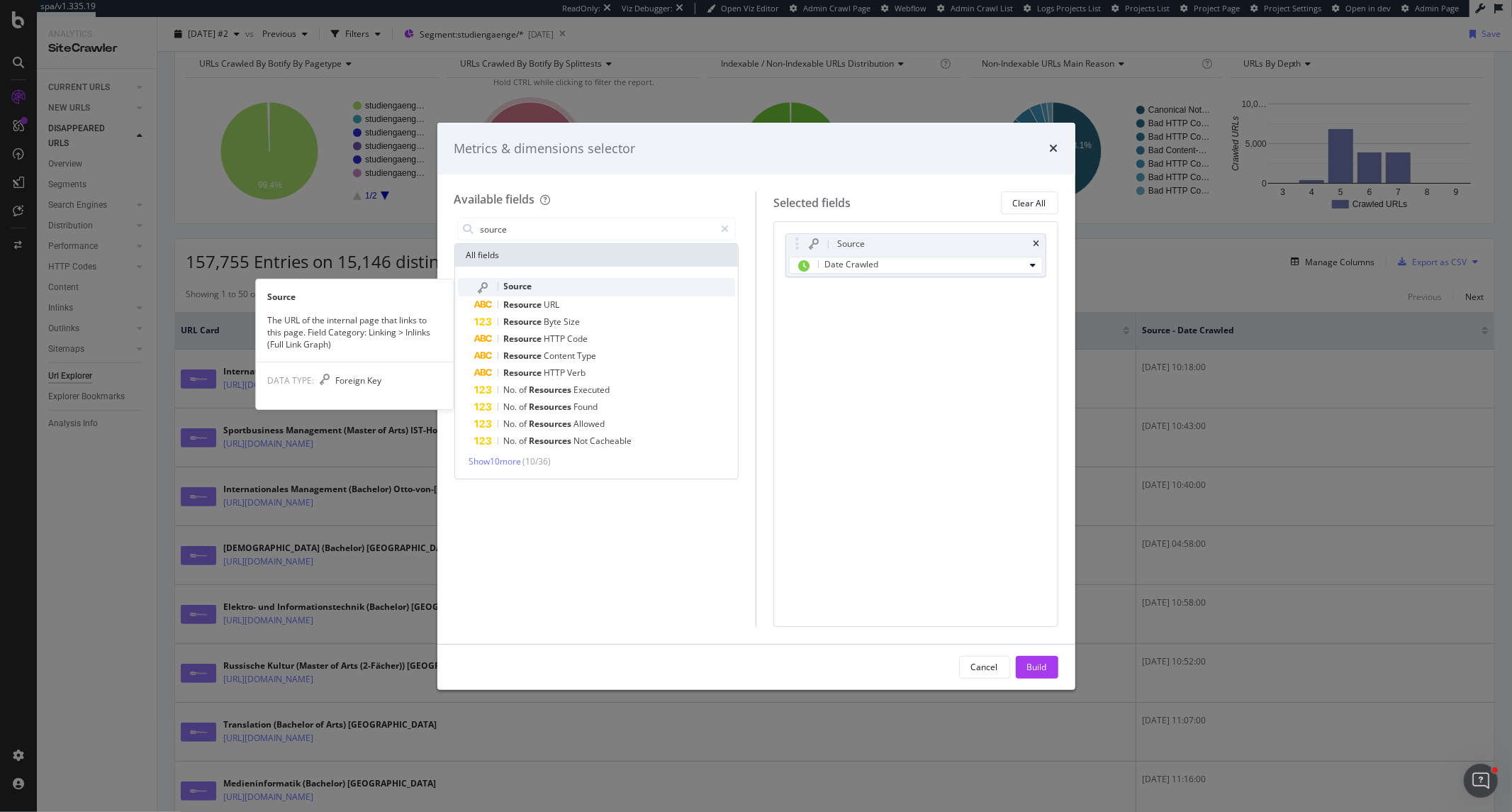
type input "source"
click at [583, 286] on div "Source" at bounding box center [605, 287] width 261 height 18
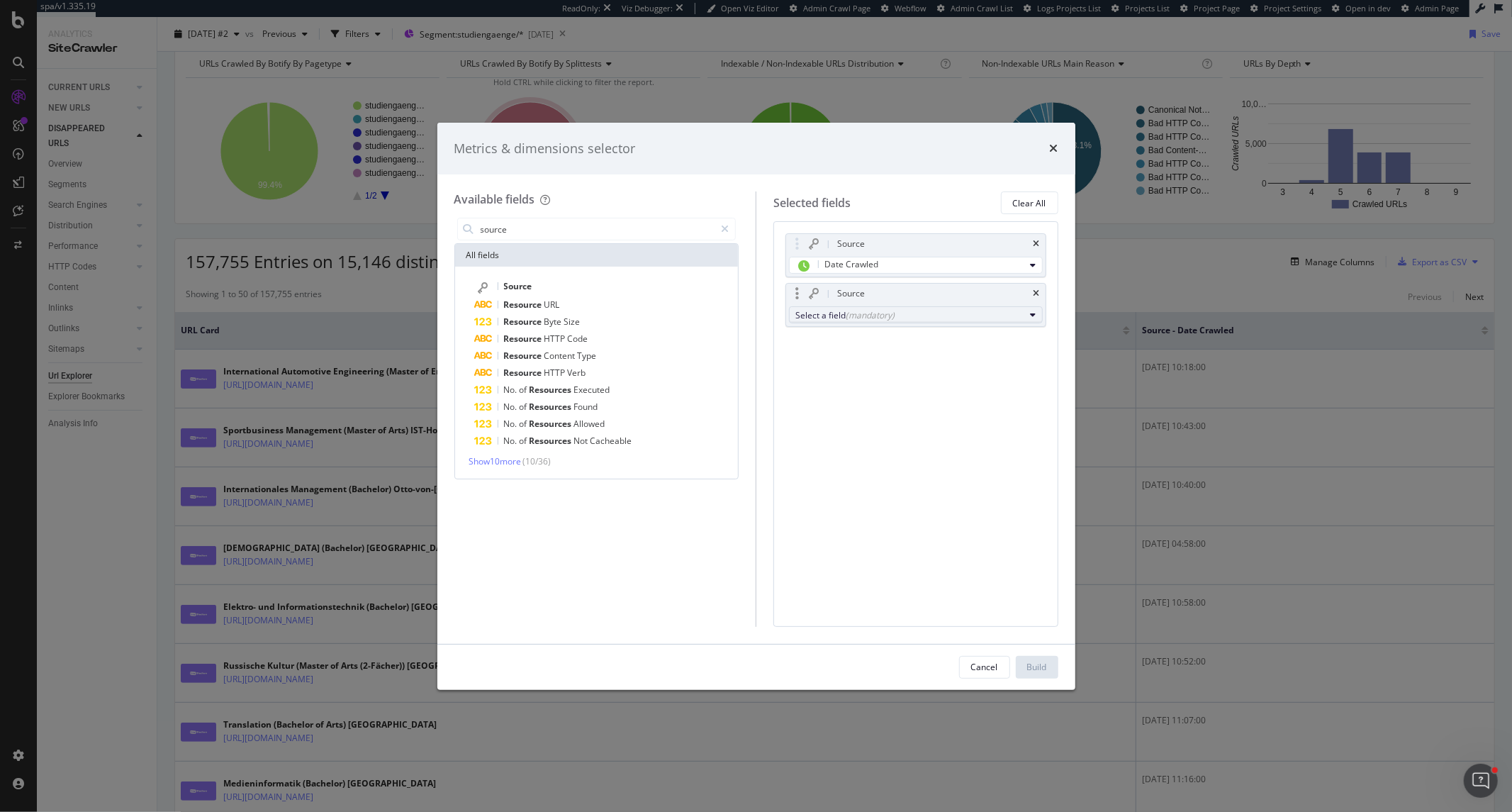
click at [859, 318] on div "(mandatory)" at bounding box center [870, 315] width 49 height 12
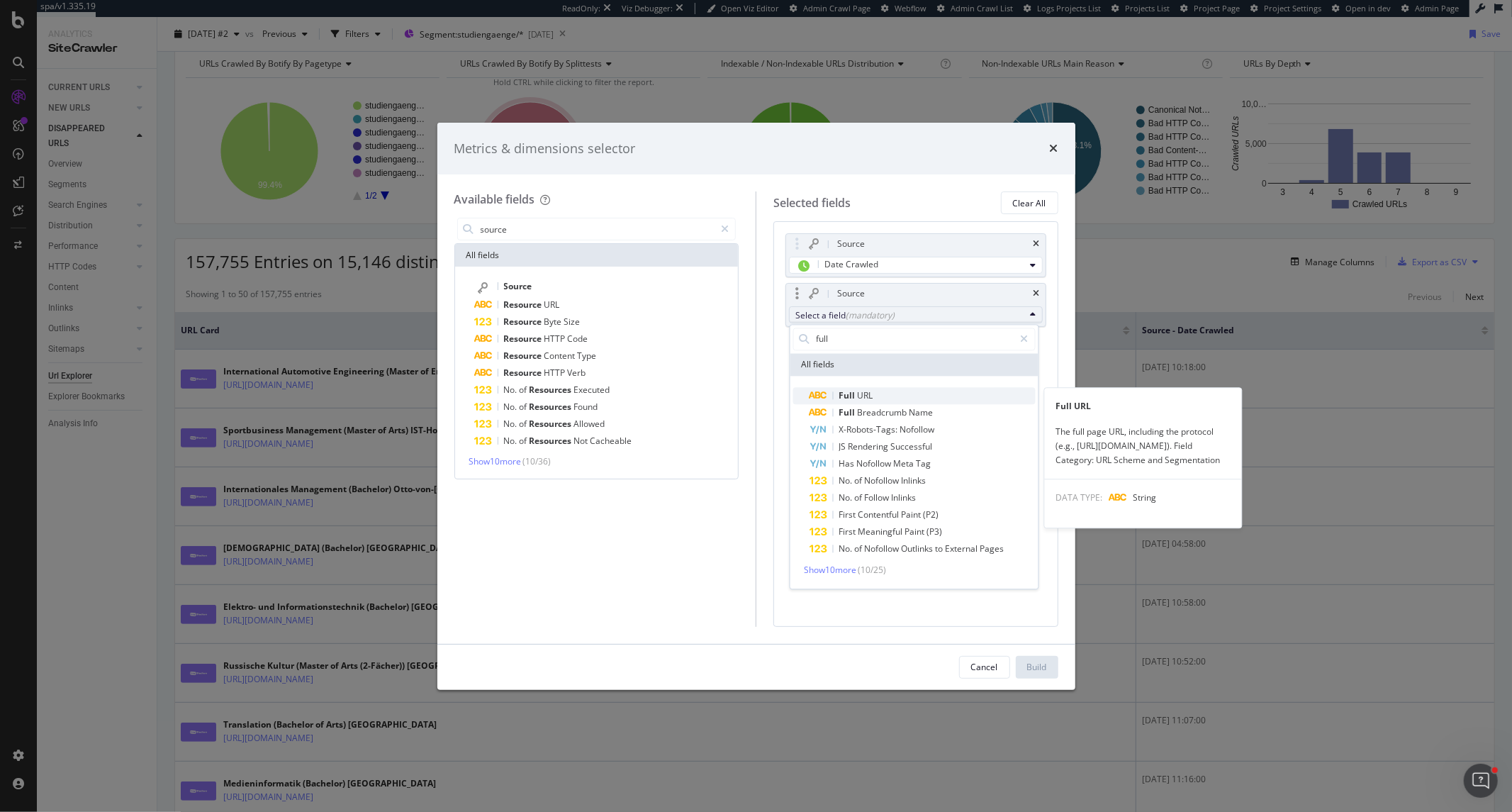
type input "full"
click at [867, 395] on span "URL" at bounding box center [865, 395] width 15 height 12
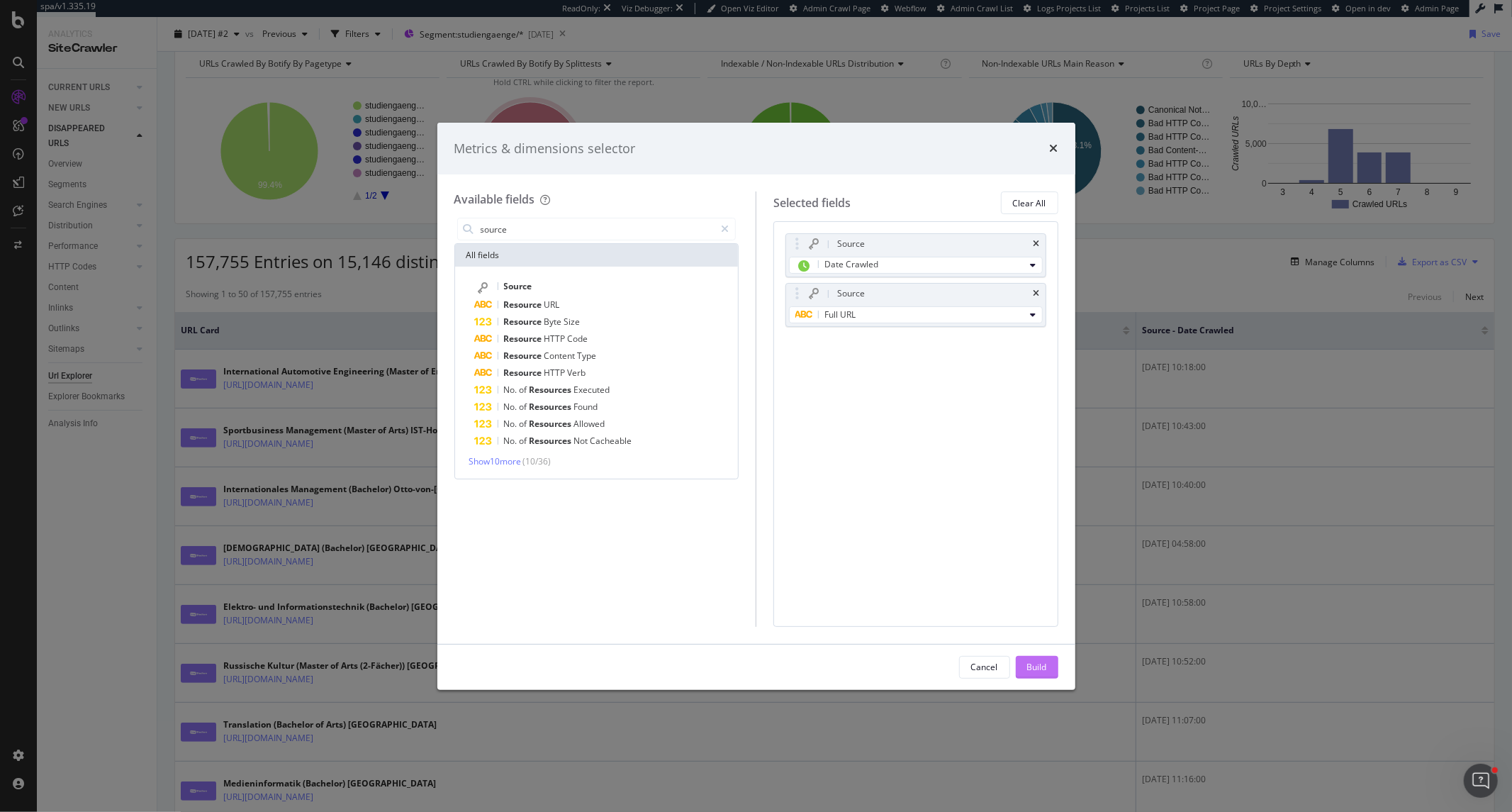
click at [1033, 671] on div "Build" at bounding box center [1037, 667] width 20 height 12
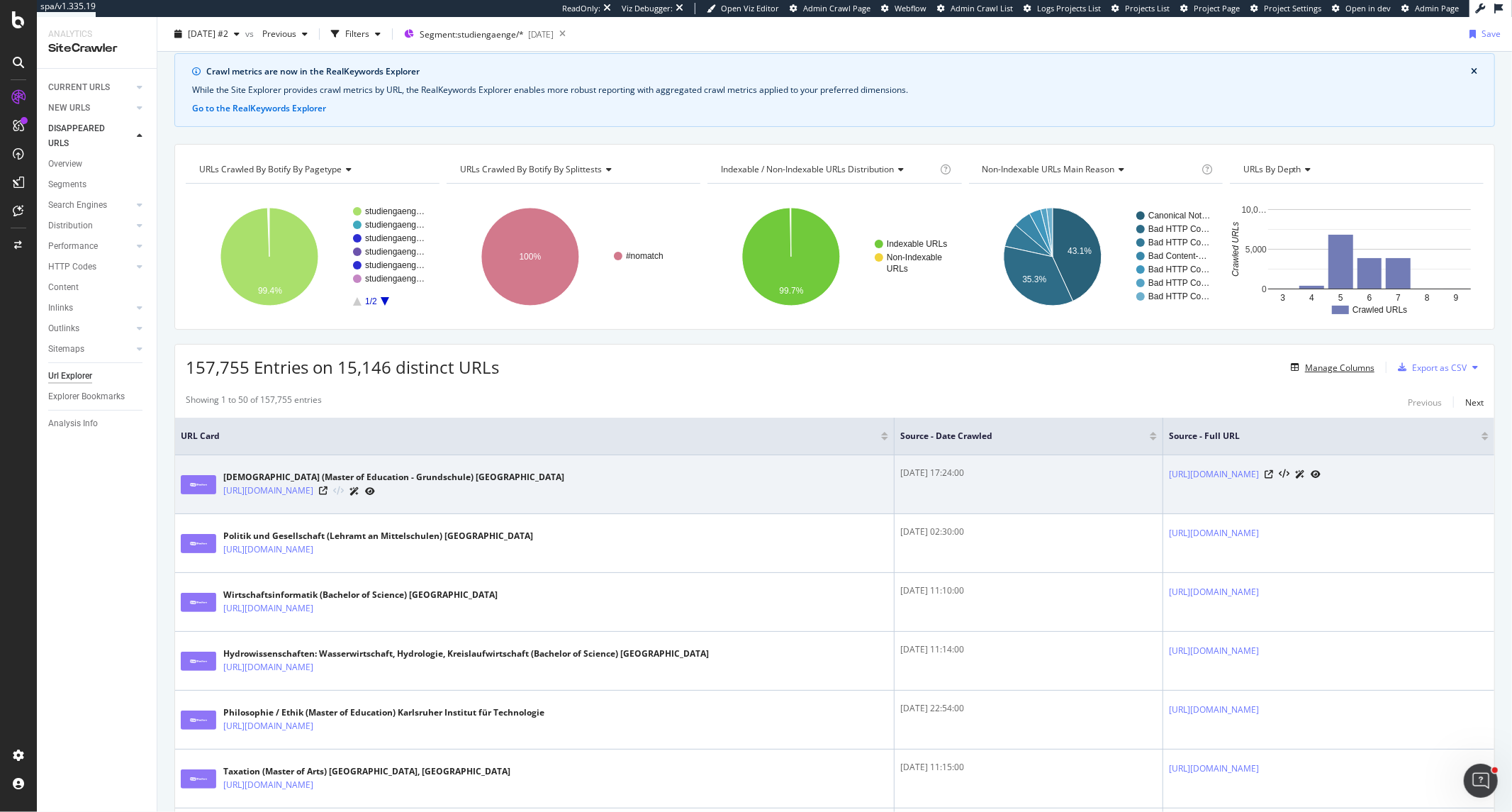
scroll to position [79, 0]
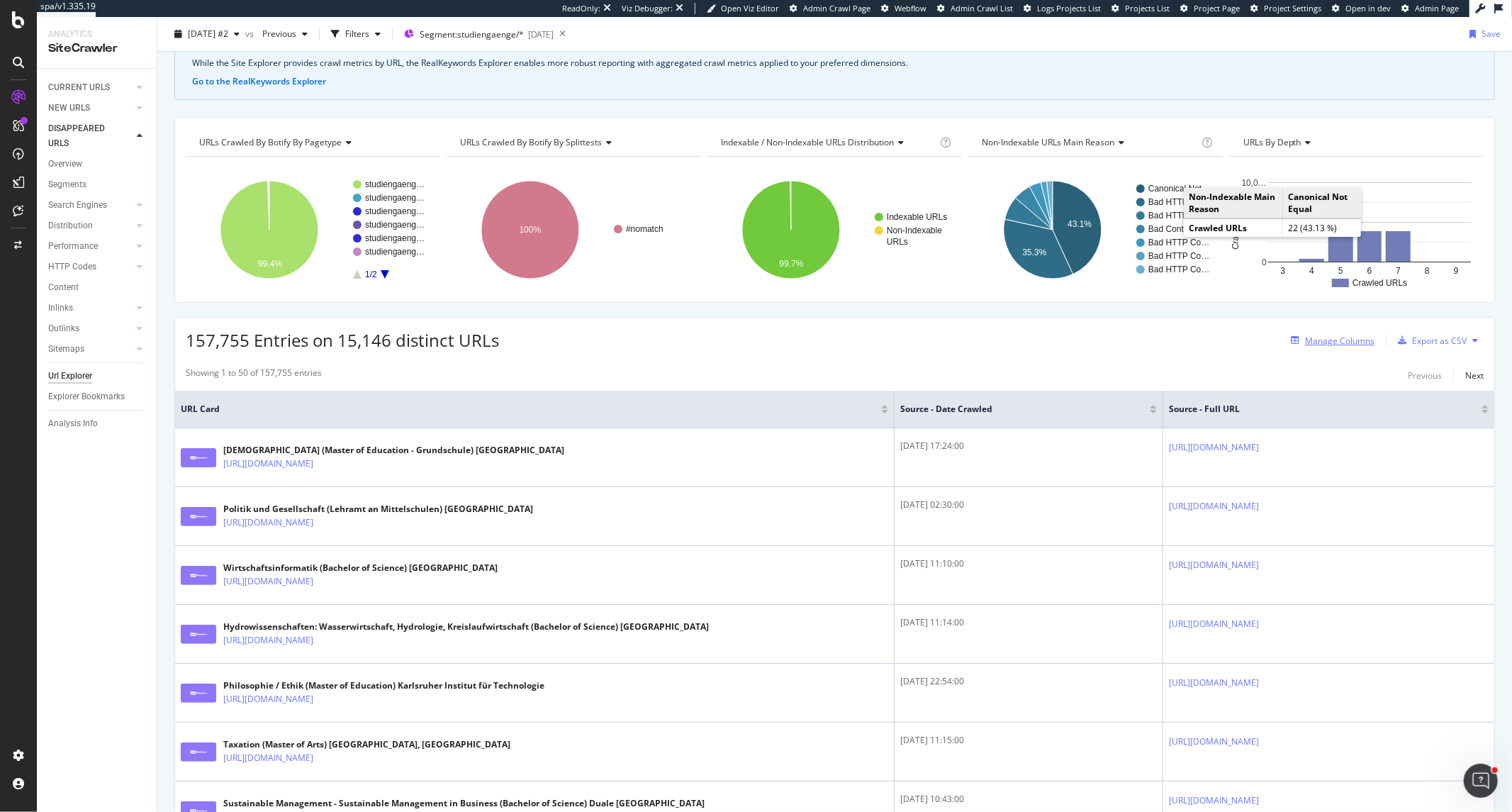
click at [1336, 342] on div "Manage Columns" at bounding box center [1340, 341] width 69 height 12
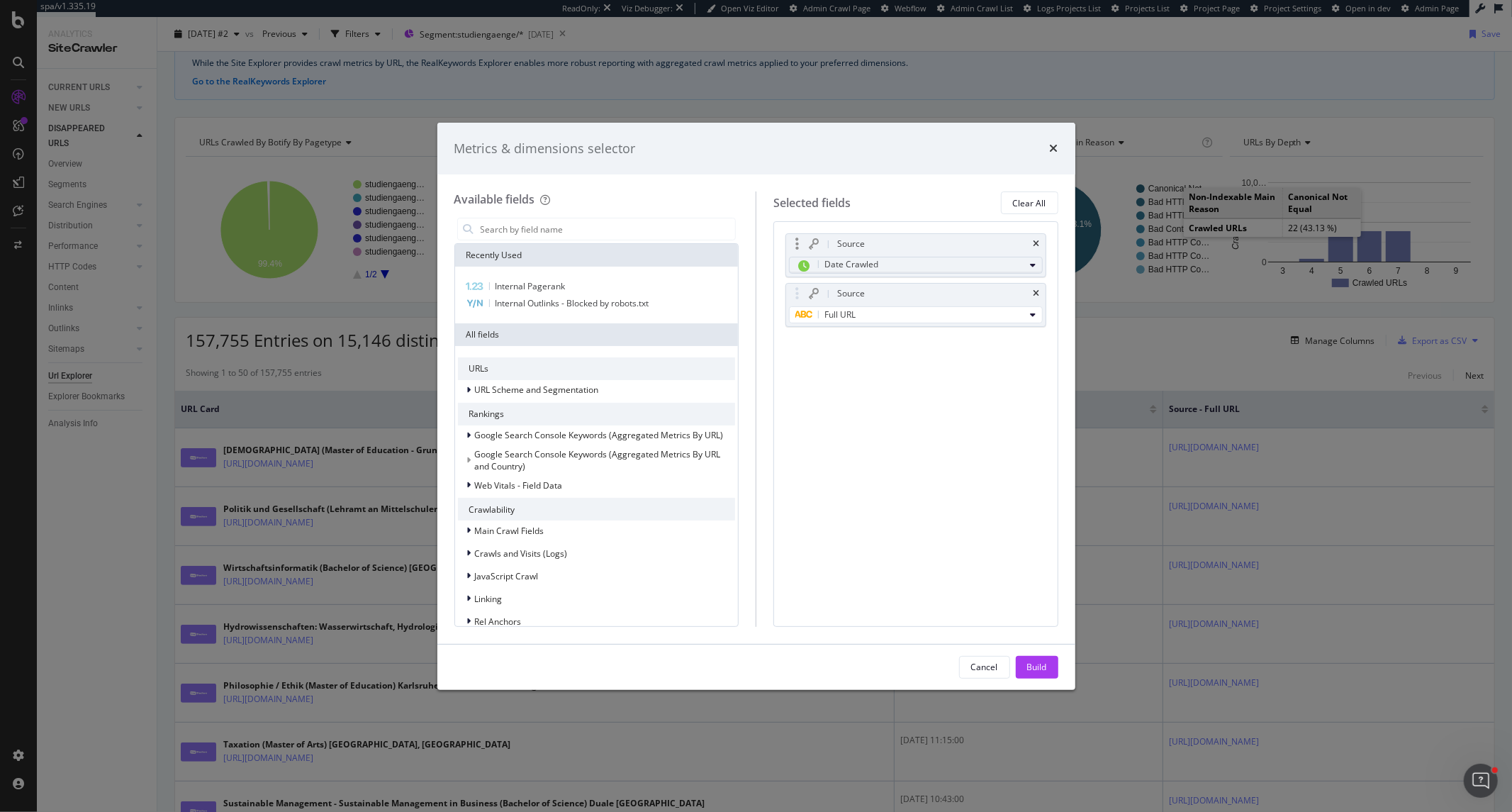
click at [895, 268] on div "Date Crawled" at bounding box center [910, 265] width 230 height 18
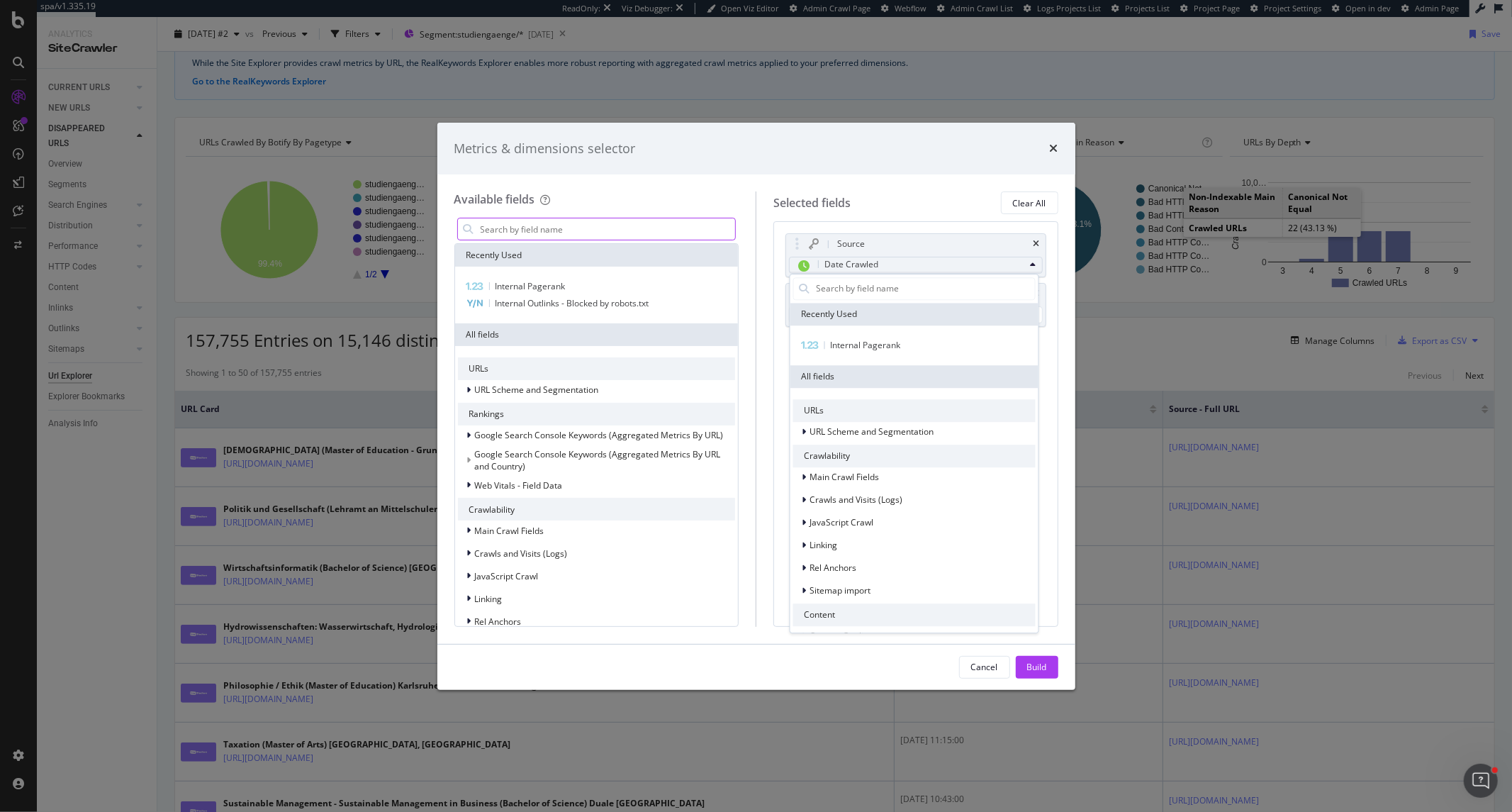
click at [576, 236] on input "modal" at bounding box center [608, 229] width 257 height 21
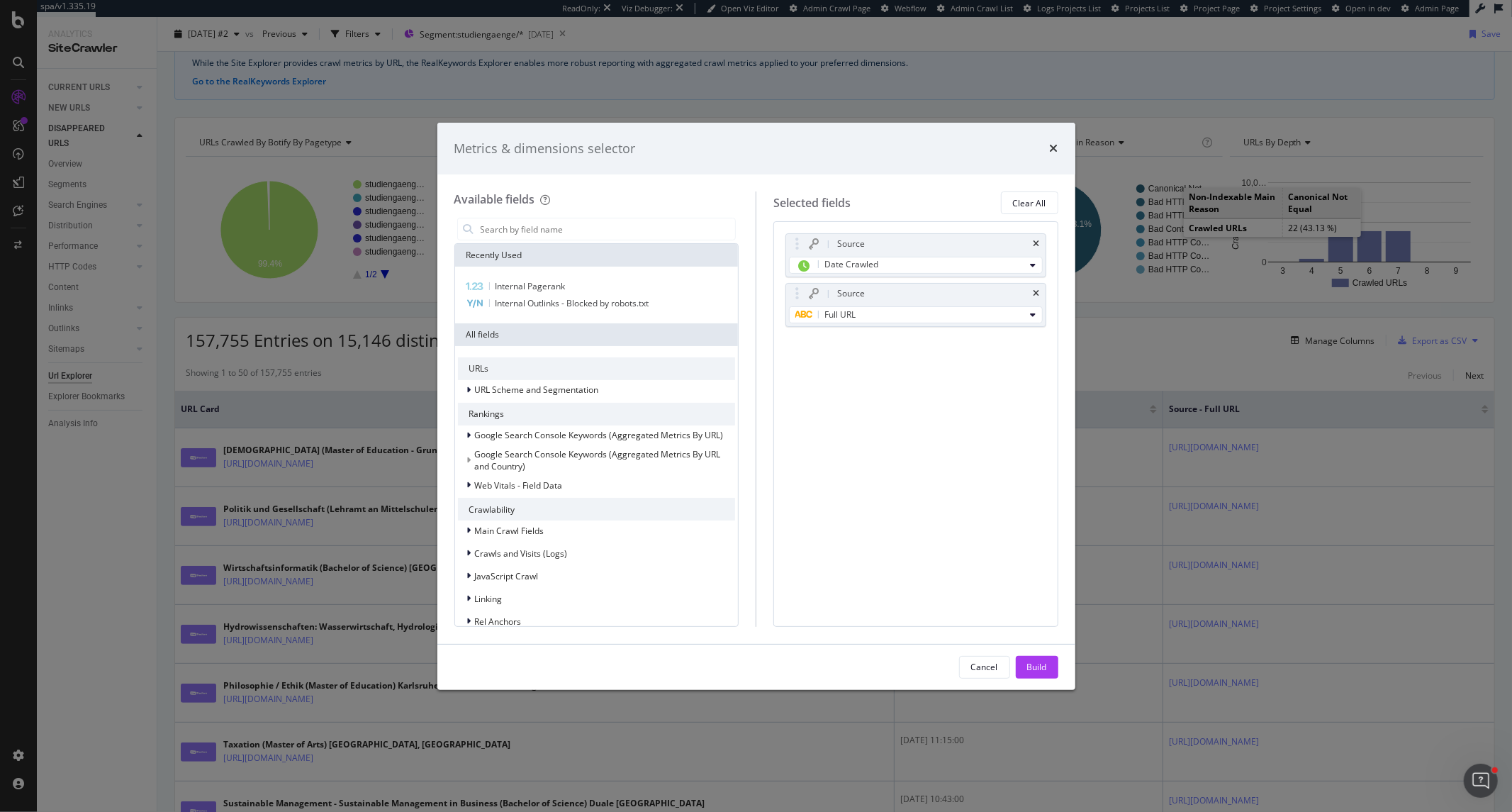
click at [409, 104] on div "Metrics & dimensions selector Available fields Recently Used Internal Pagerank …" at bounding box center [756, 406] width 1512 height 812
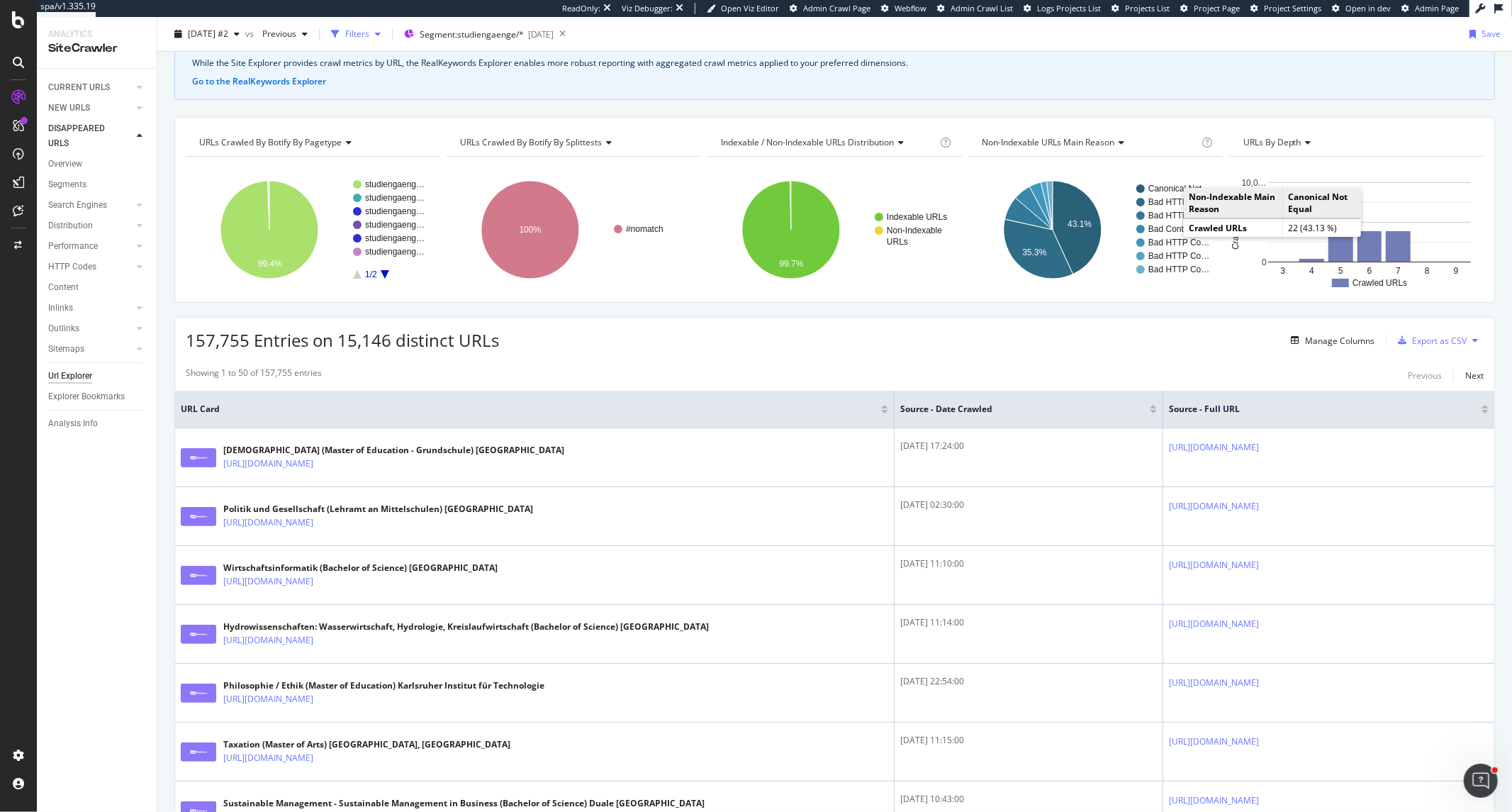
click at [378, 43] on div "Filters" at bounding box center [356, 34] width 61 height 21
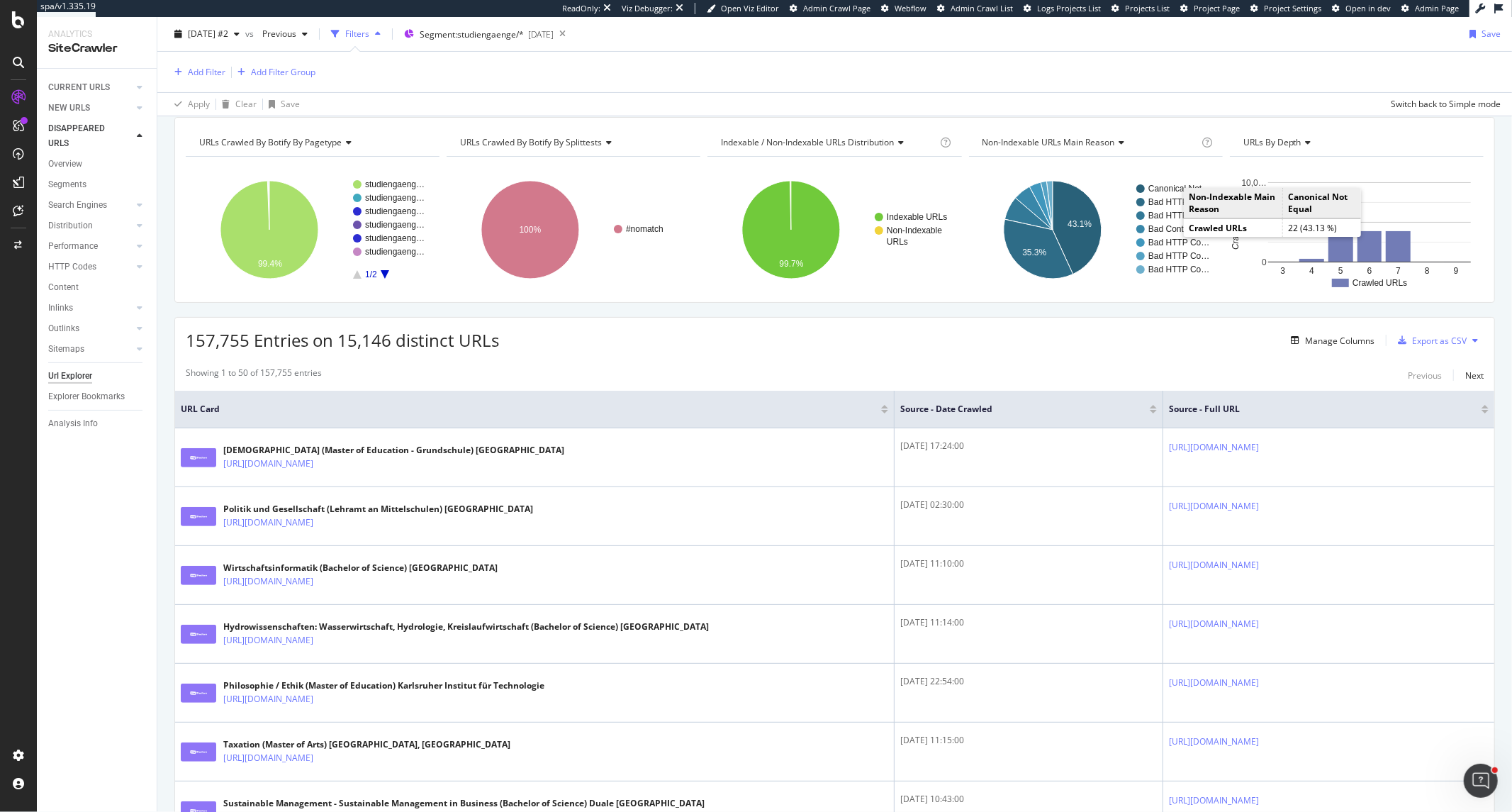
click at [196, 84] on div "Add Filter Add Filter Group" at bounding box center [834, 72] width 1332 height 40
click at [201, 75] on div "Add Filter" at bounding box center [206, 72] width 37 height 12
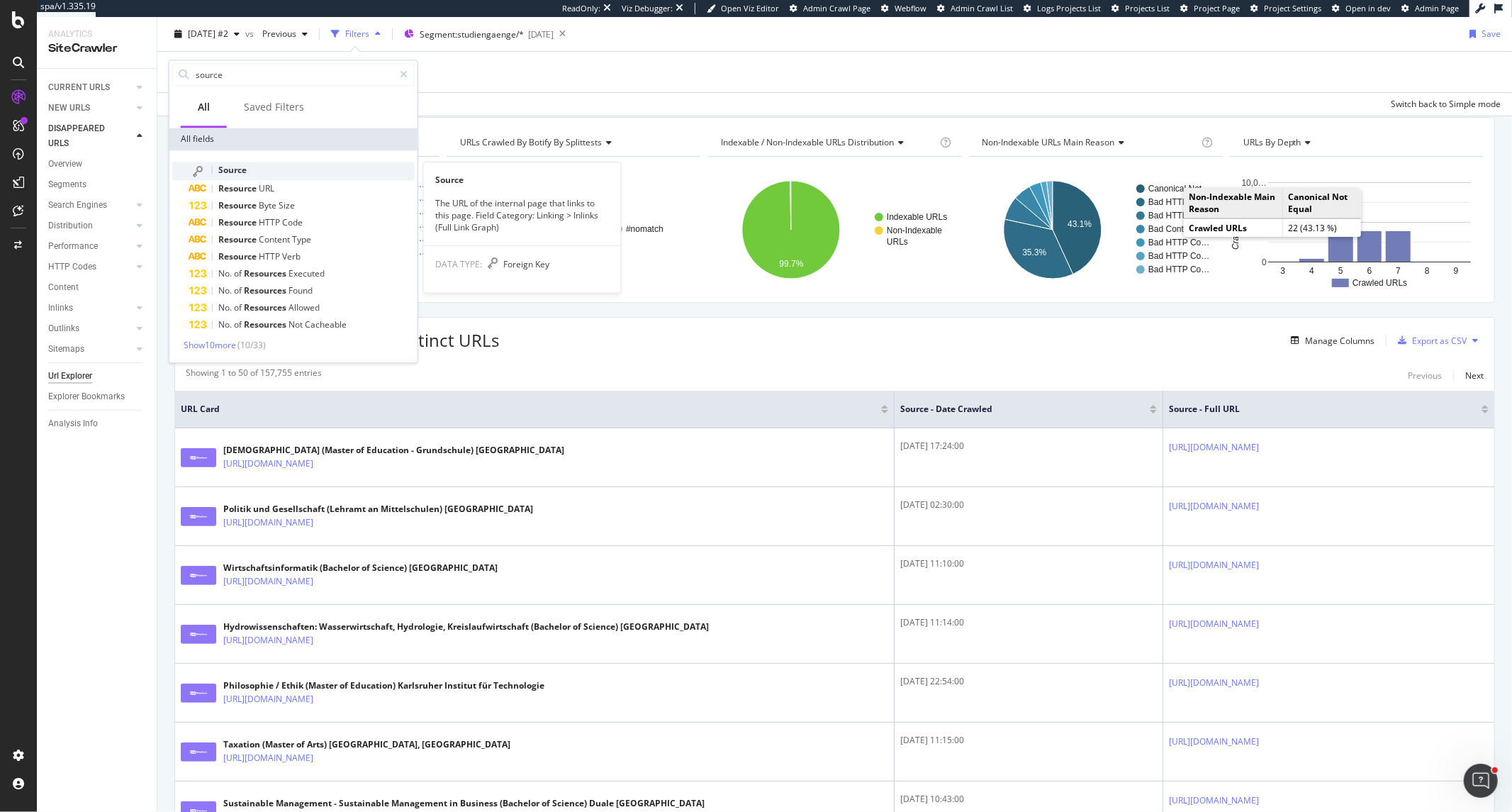
type input "source"
click at [229, 178] on div "Source" at bounding box center [302, 171] width 226 height 18
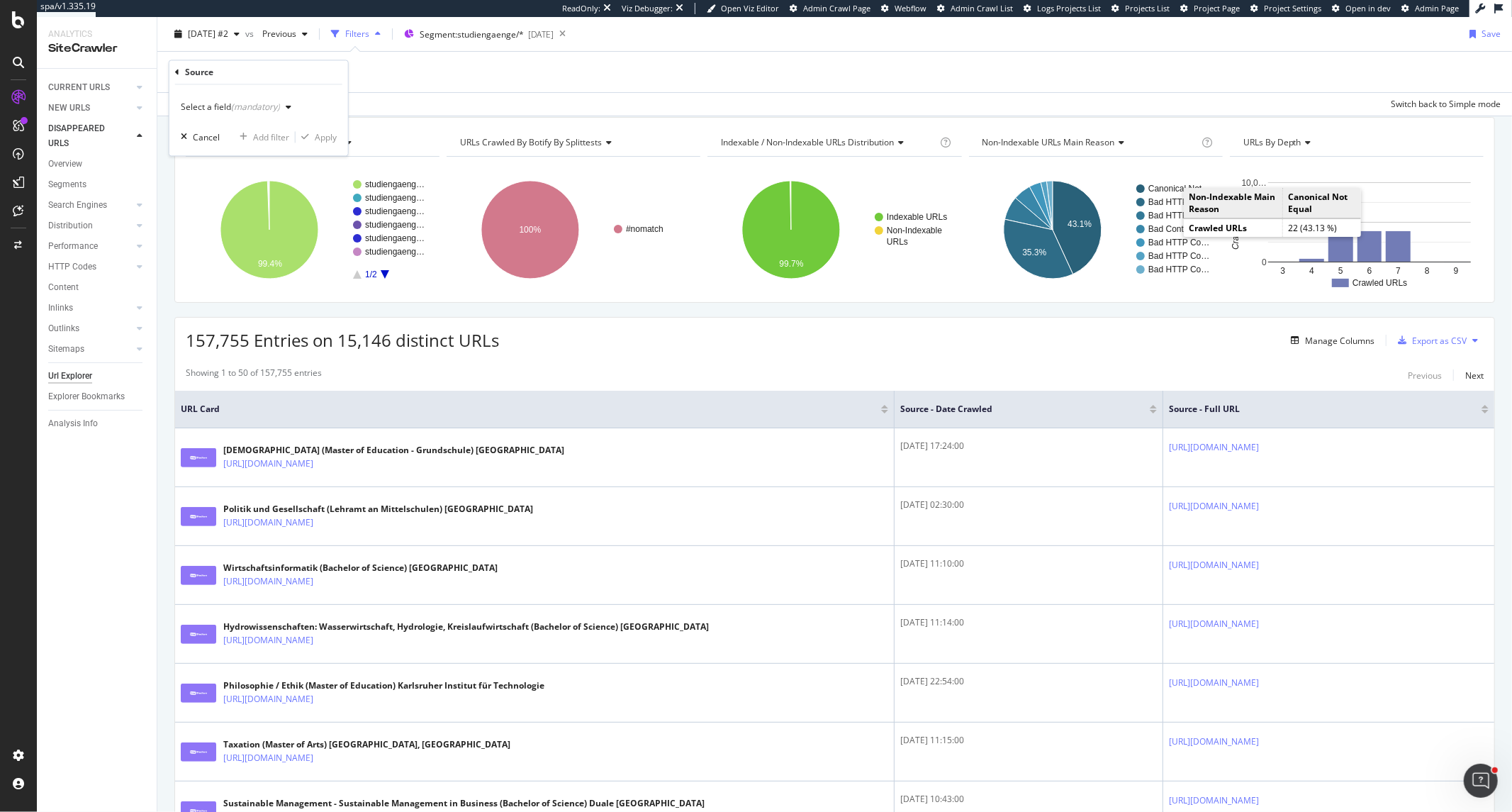
click at [206, 108] on div "Select a field (mandatory)" at bounding box center [230, 108] width 99 height 8
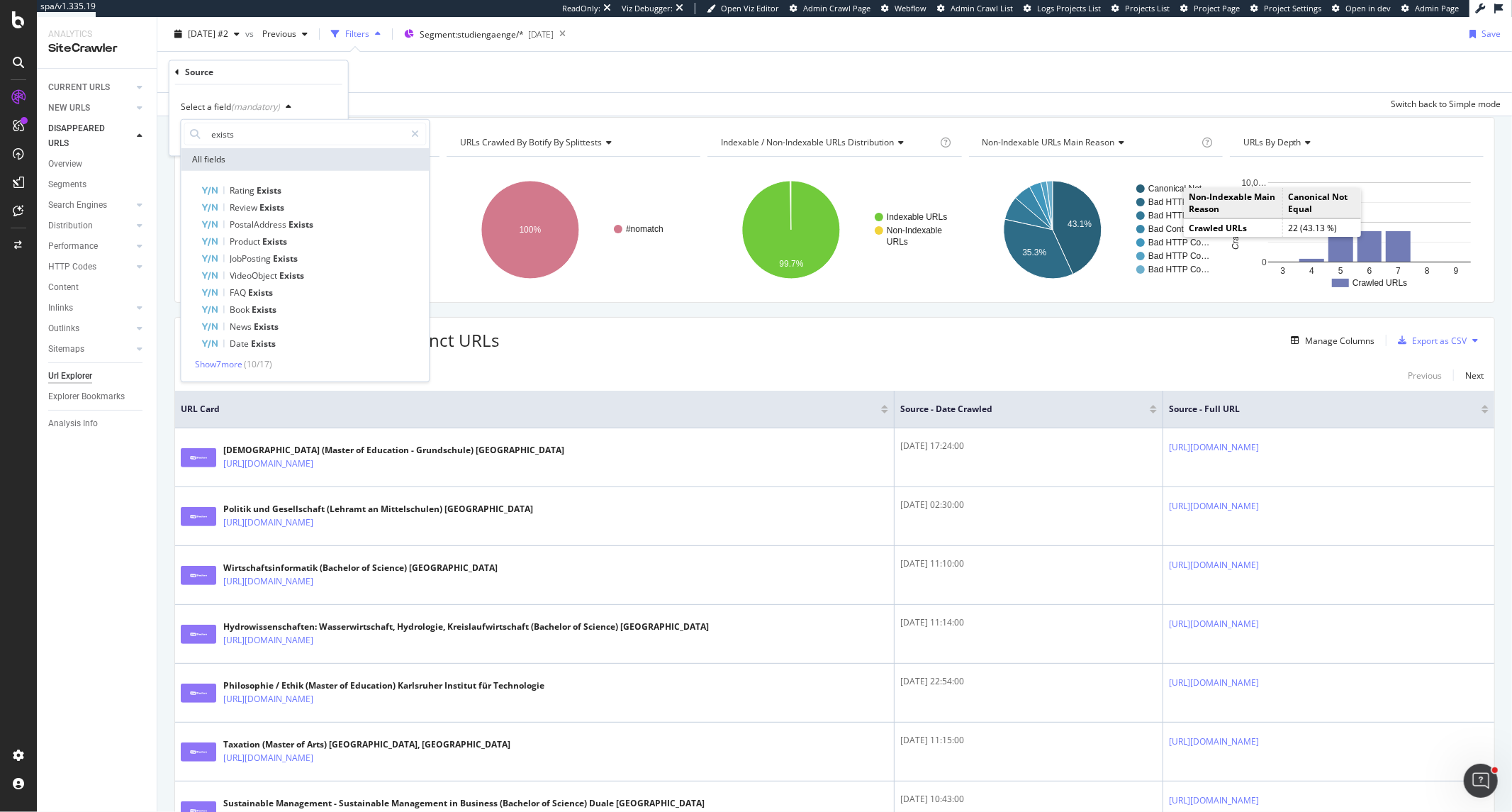
type input "exists"
click at [252, 367] on span "( 10 / 17 )" at bounding box center [258, 364] width 28 height 12
click at [220, 360] on span "Show 7 more" at bounding box center [219, 364] width 47 height 12
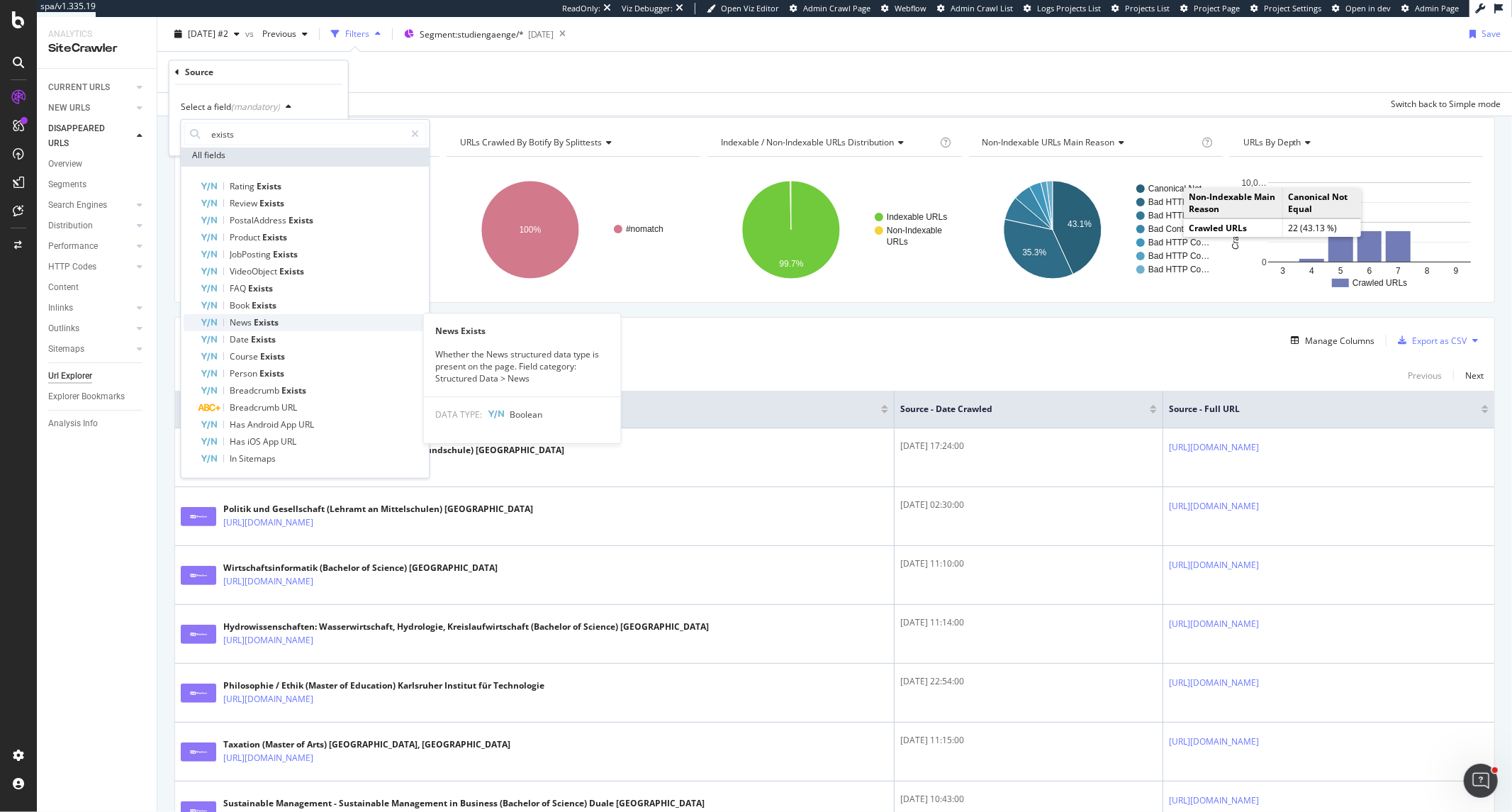
scroll to position [5, 0]
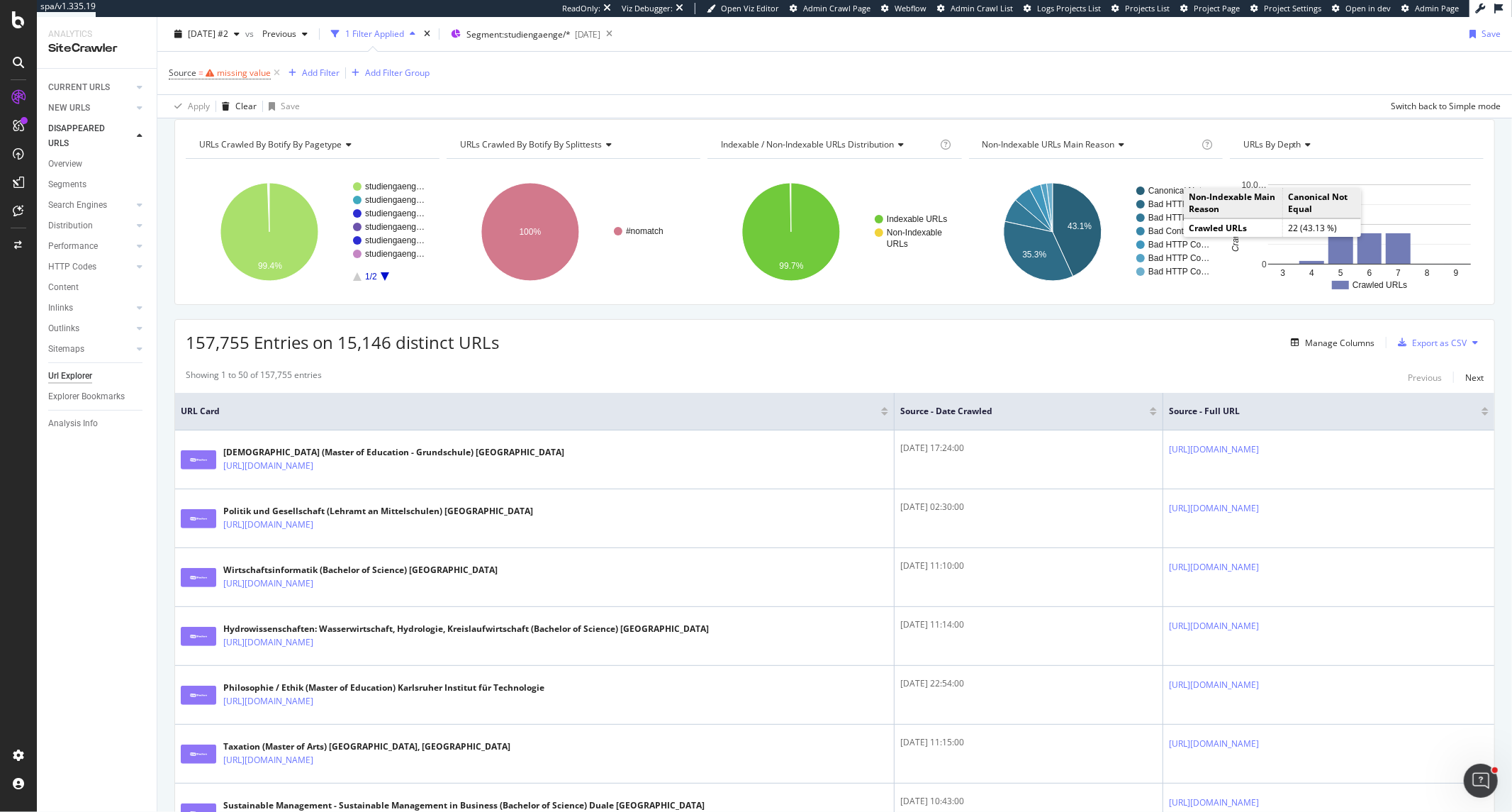
click at [457, 111] on div "Apply Clear Save Switch back to Simple mode" at bounding box center [834, 106] width 1355 height 24
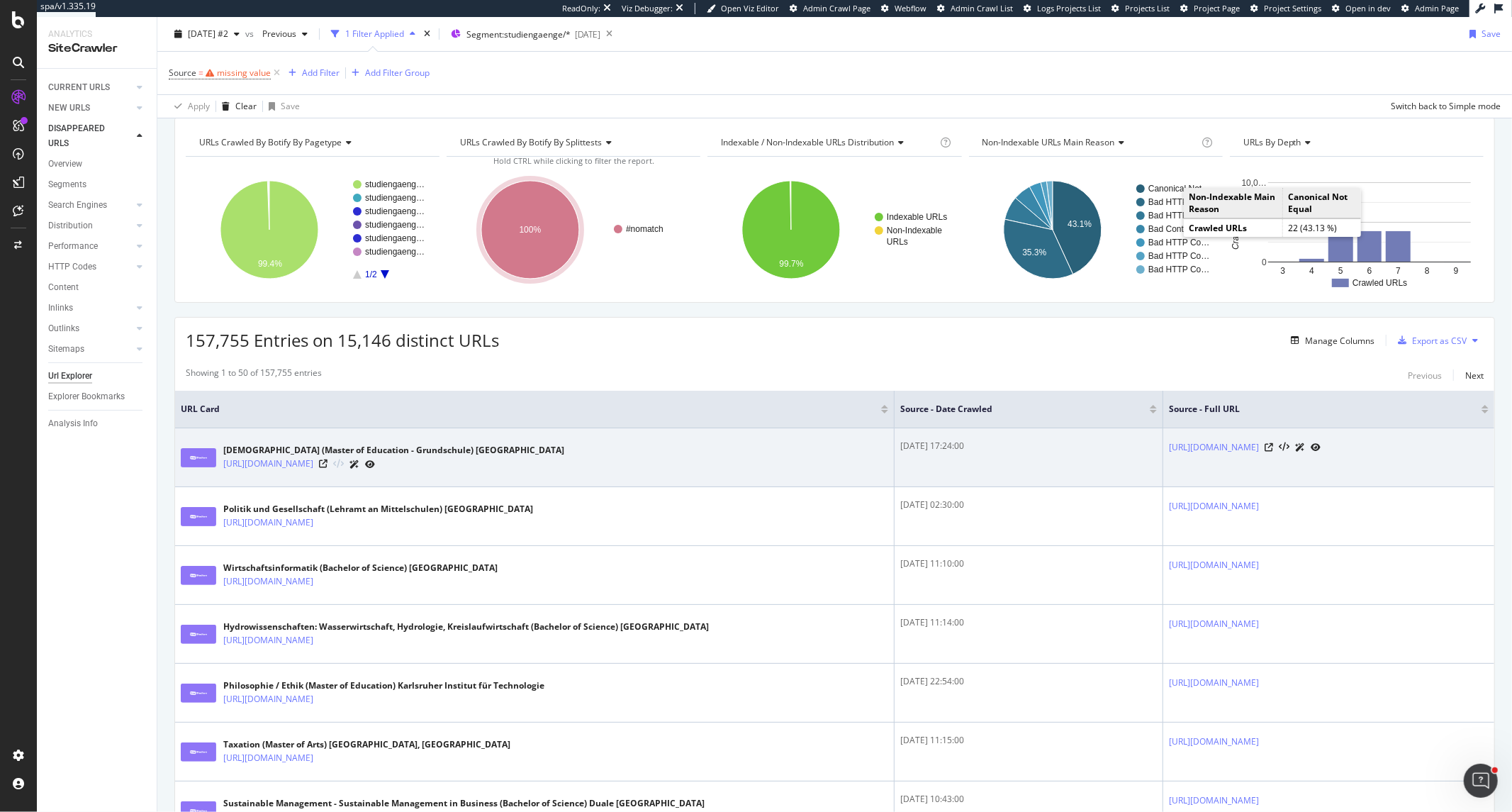
drag, startPoint x: 775, startPoint y: 447, endPoint x: 685, endPoint y: 439, distance: 90.4
click at [685, 439] on tr "Evangelische Religionslehre (Master of Education - Grundschule) Universität Mün…" at bounding box center [835, 457] width 1319 height 59
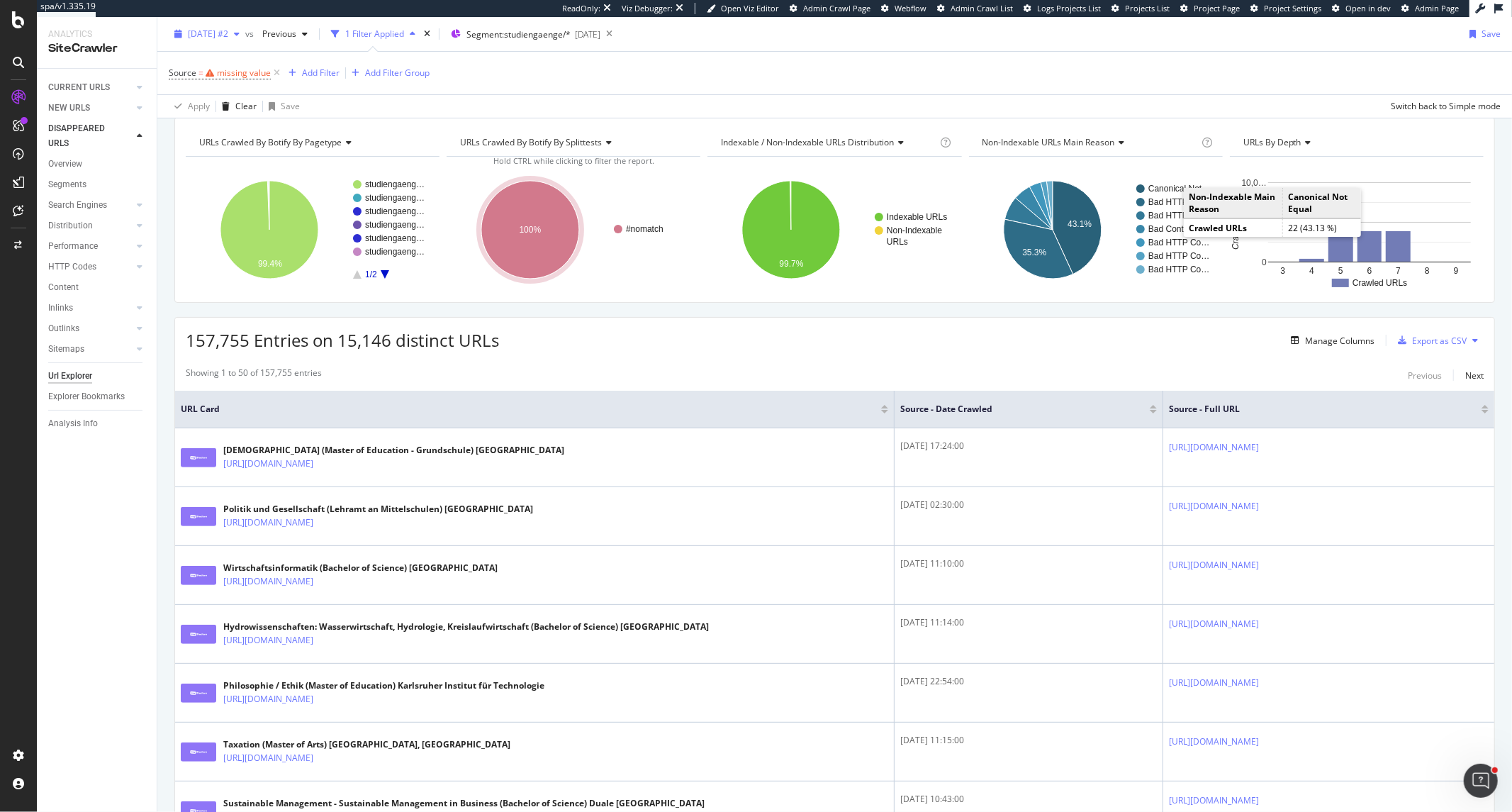
click at [227, 24] on div "[DATE] #2" at bounding box center [207, 34] width 76 height 21
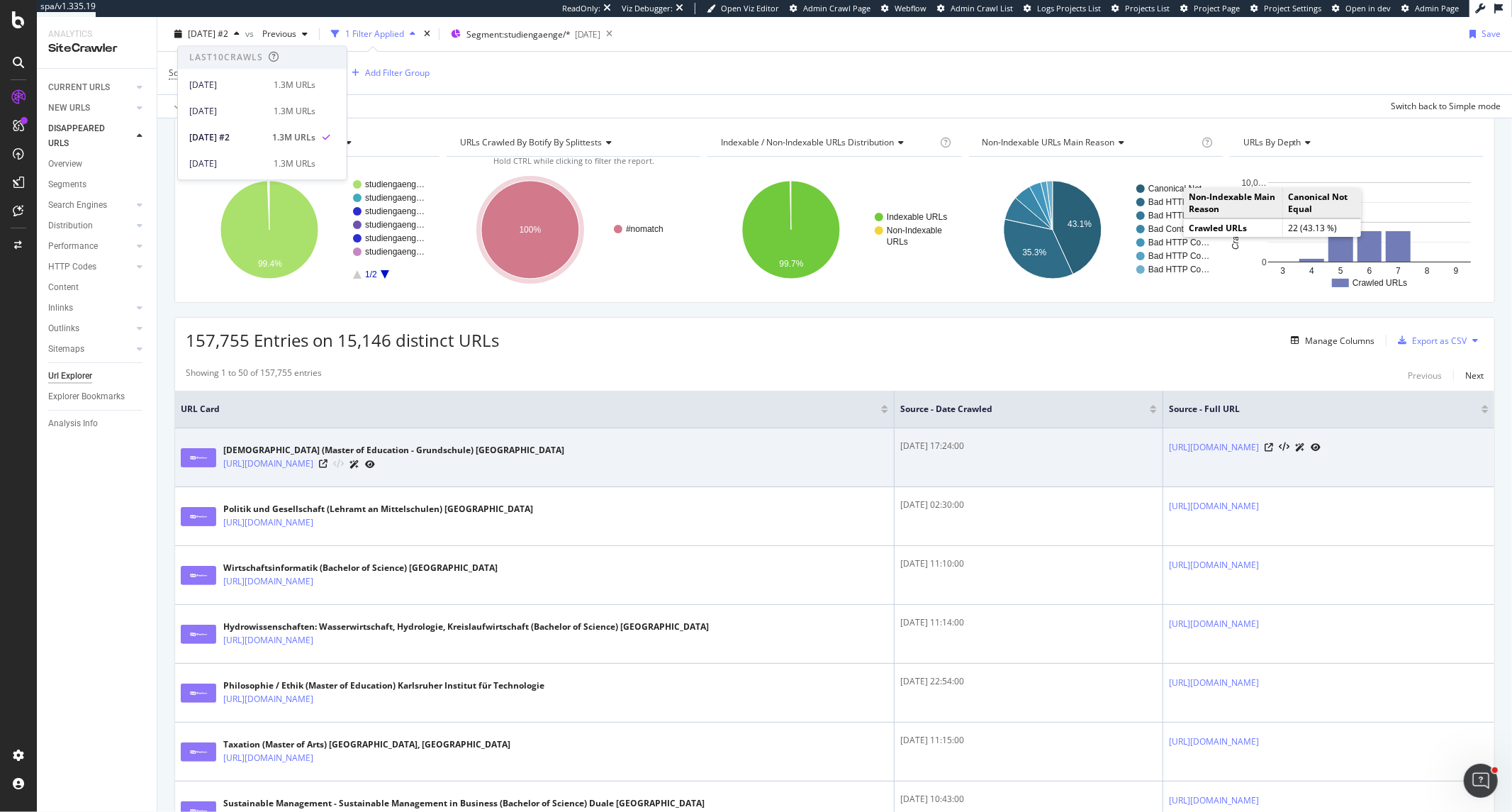
click at [537, 471] on div "Evangelische Religionslehre (Master of Education - Grundschule) Universität Mün…" at bounding box center [534, 457] width 708 height 35
drag, startPoint x: 392, startPoint y: 454, endPoint x: 429, endPoint y: 465, distance: 38.6
click at [429, 465] on div "Evangelische Religionslehre (Master of Education - Grundschule) Universität Mün…" at bounding box center [393, 457] width 341 height 27
click at [498, 483] on td "Evangelische Religionslehre (Master of Education - Grundschule) Universität Mün…" at bounding box center [535, 457] width 720 height 59
click at [328, 468] on icon at bounding box center [323, 464] width 8 height 8
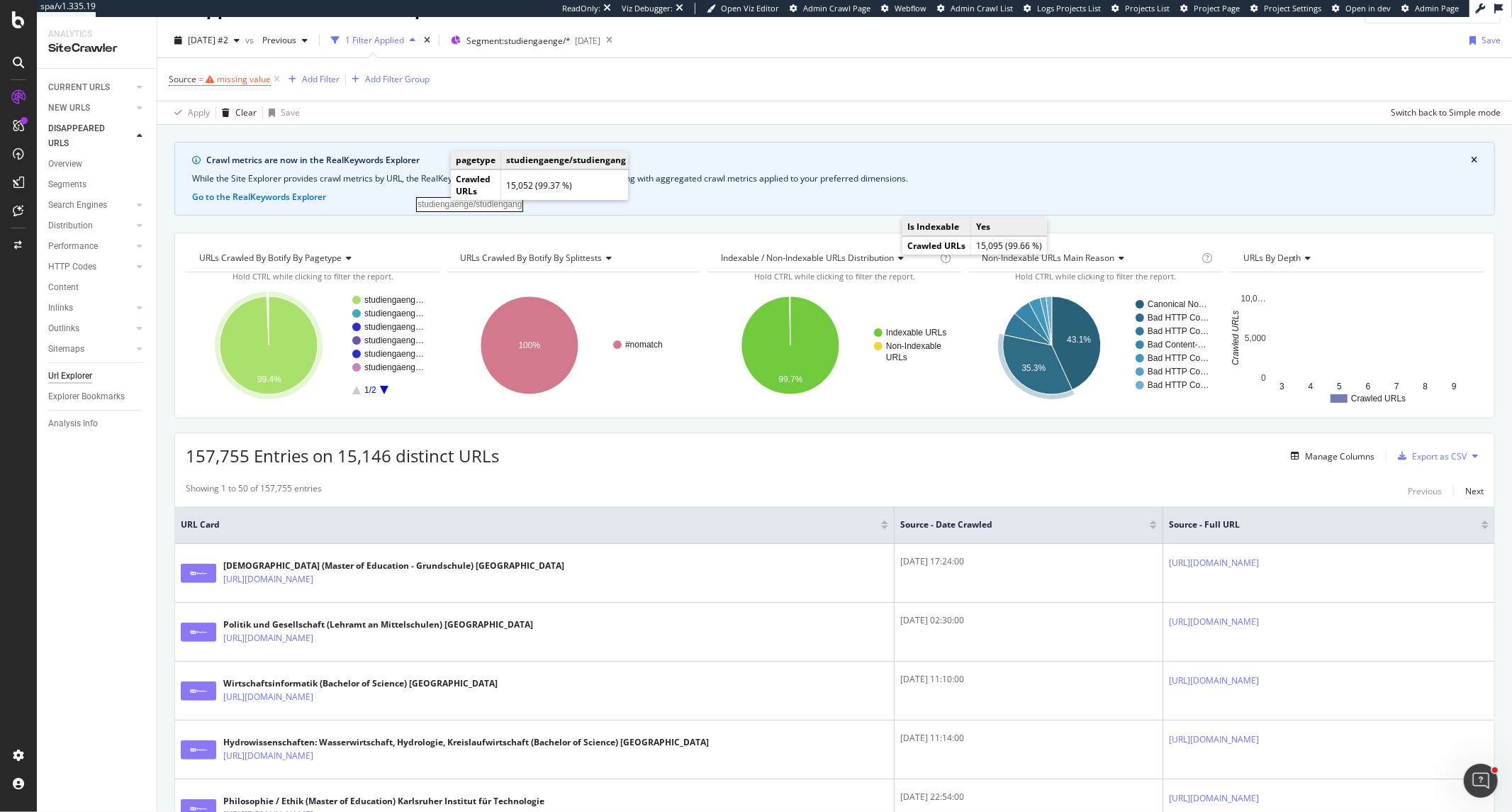
scroll to position [0, 0]
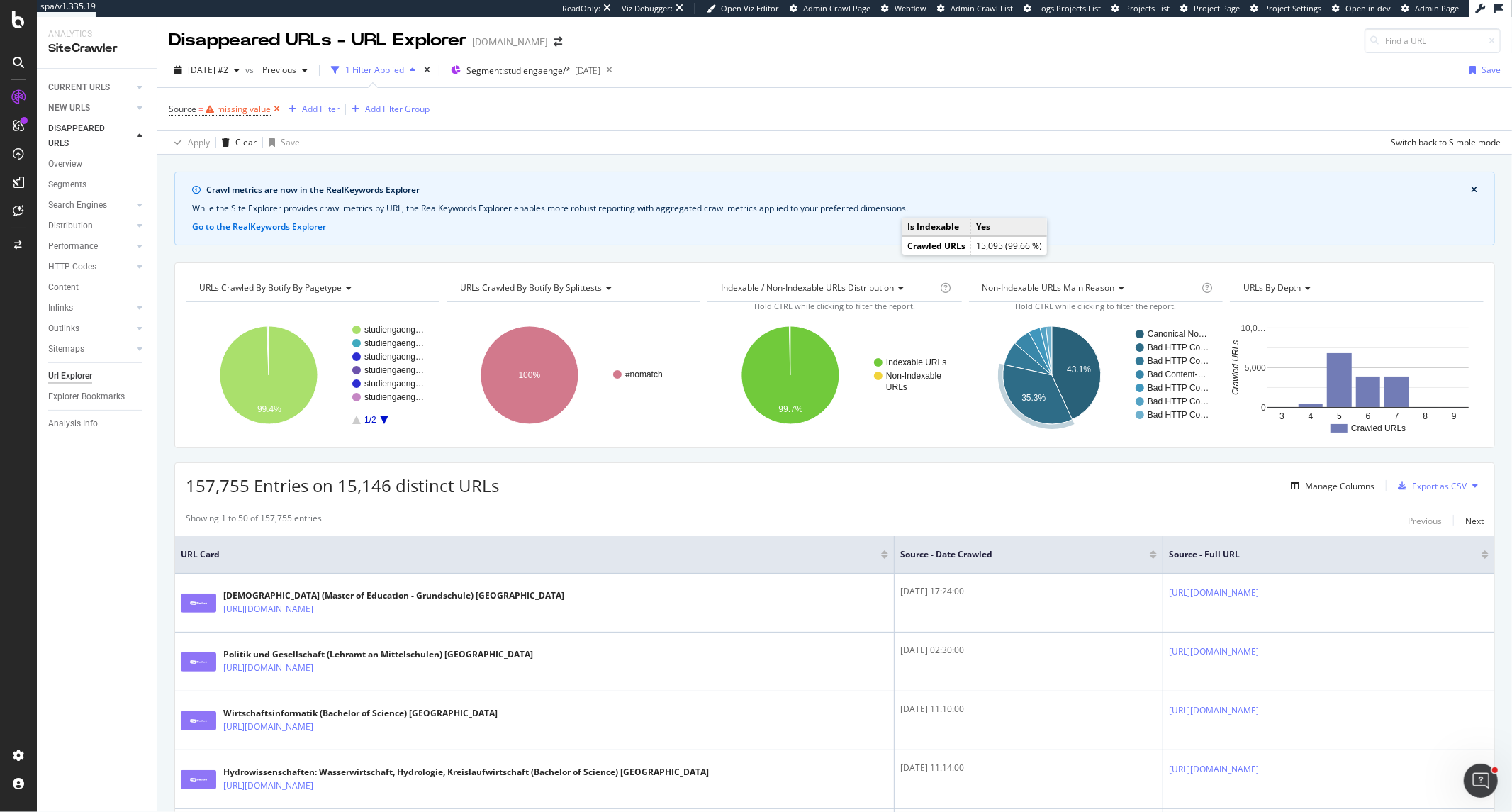
click at [278, 110] on icon at bounding box center [277, 109] width 12 height 14
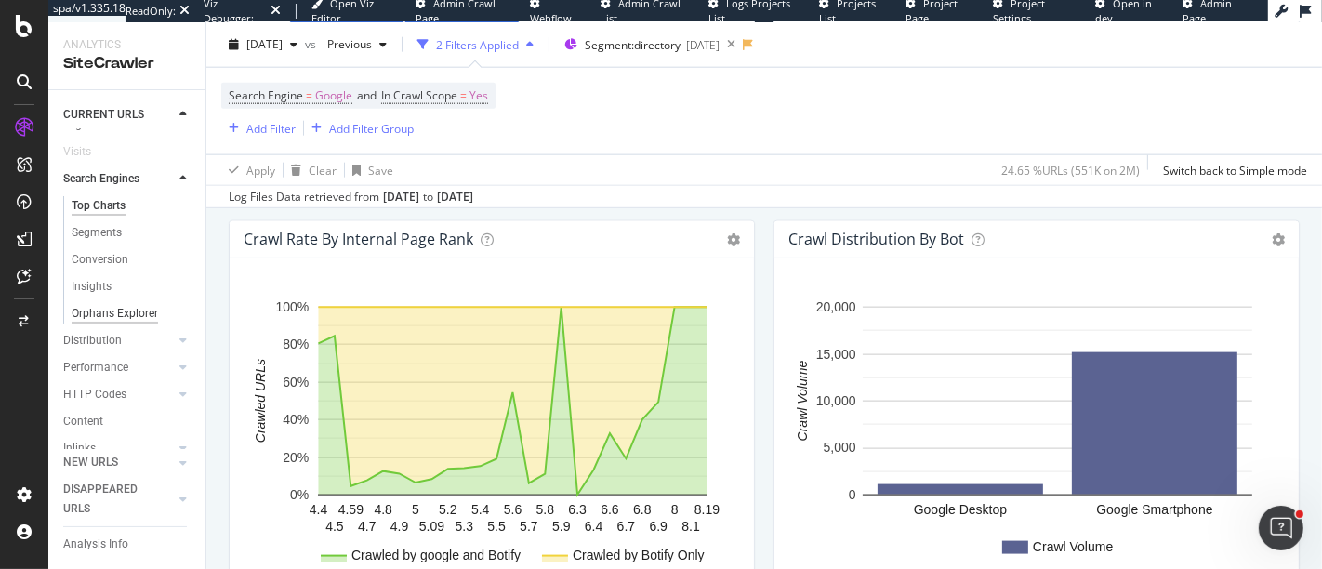
scroll to position [103, 0]
click at [108, 318] on div "Distribution" at bounding box center [92, 308] width 59 height 20
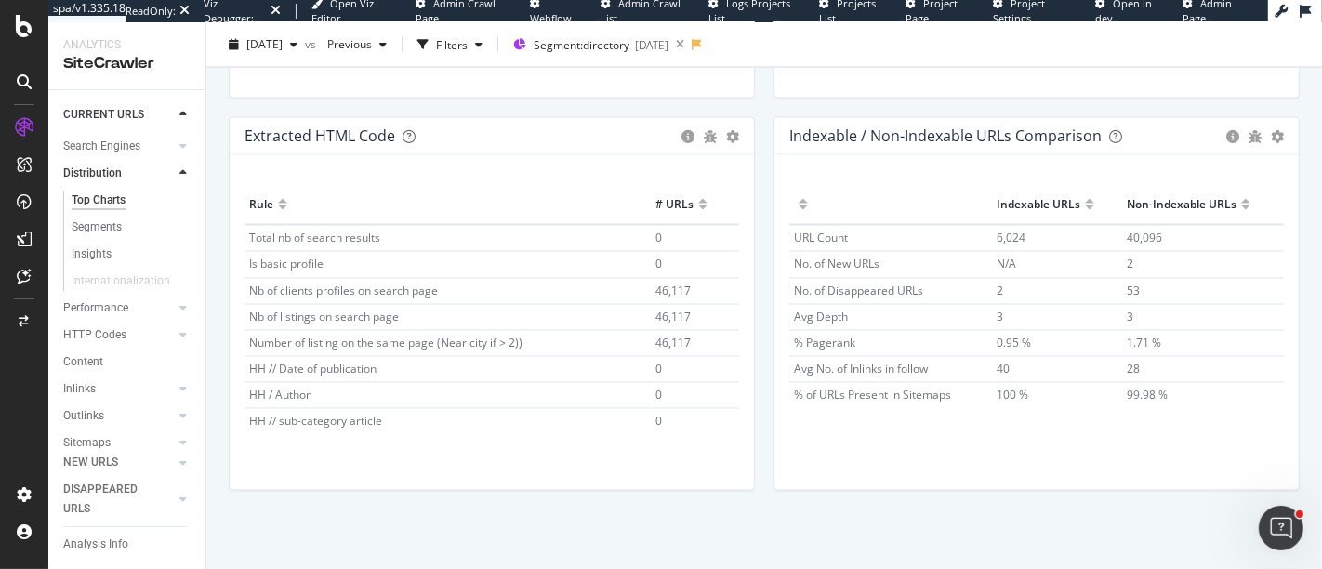
scroll to position [1, 0]
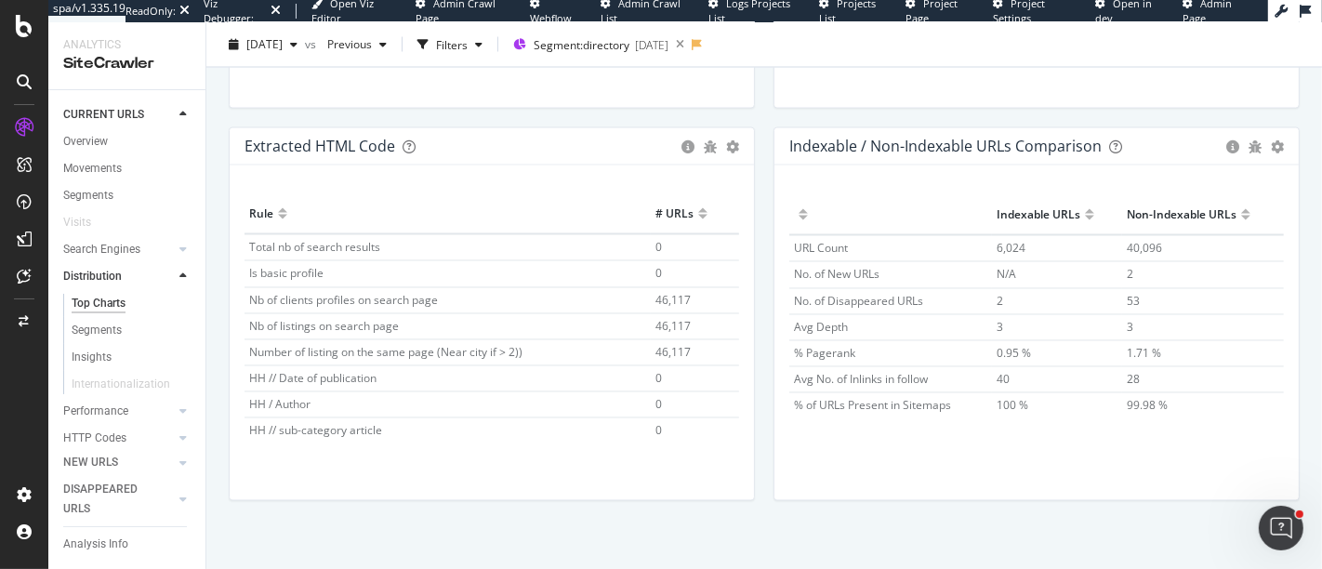
scroll to position [2903, 0]
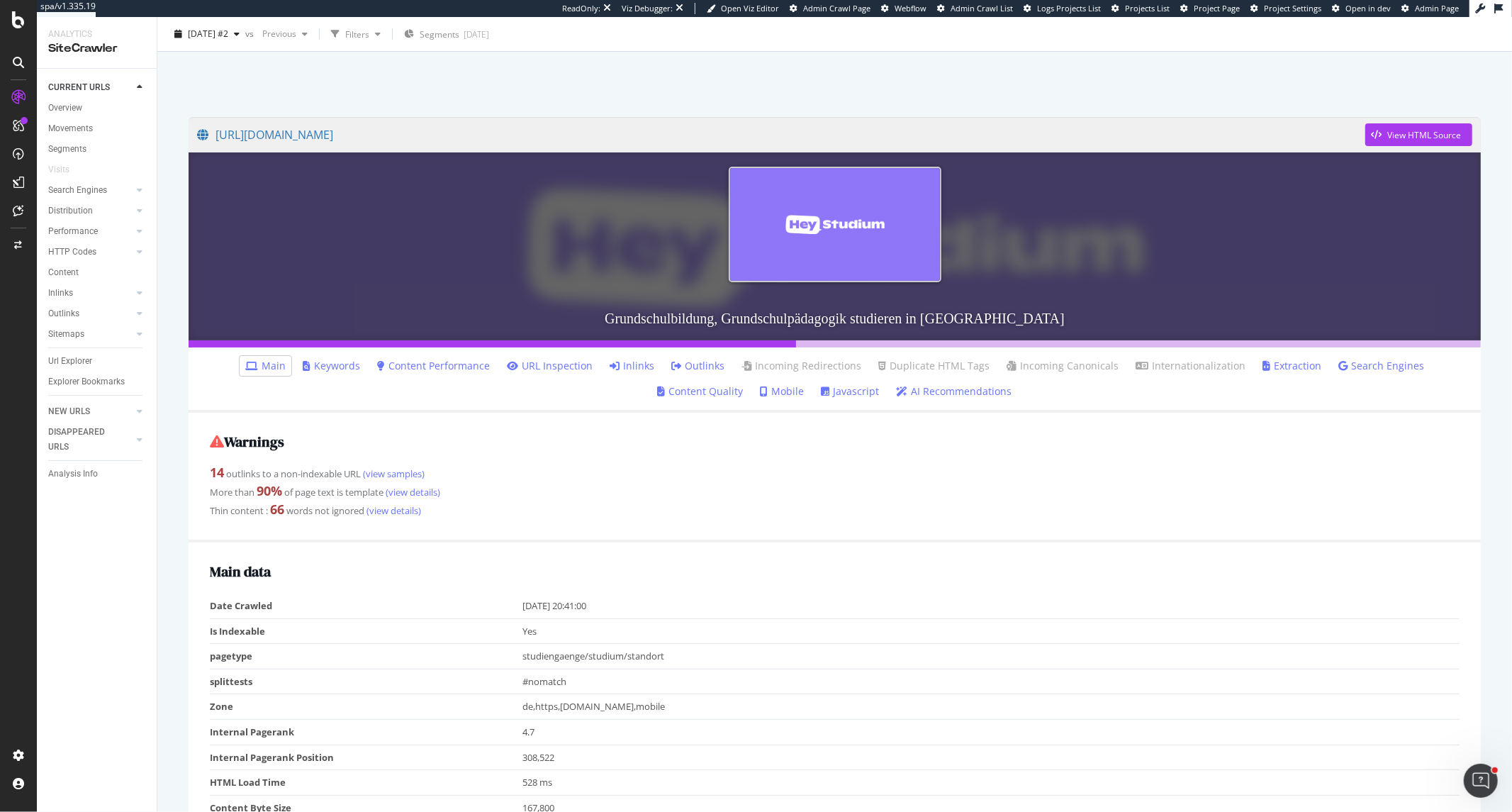
scroll to position [79, 0]
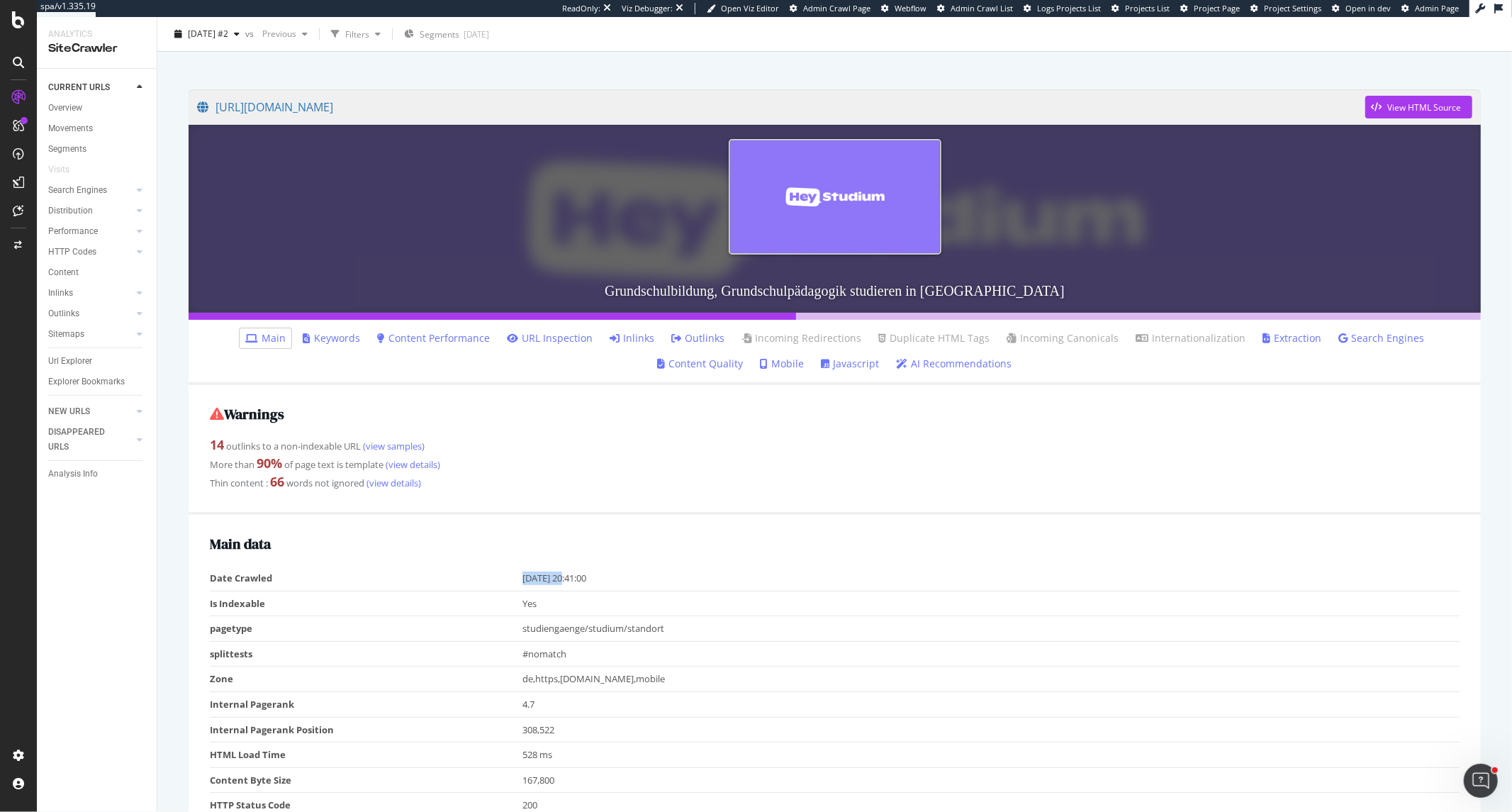
drag, startPoint x: 563, startPoint y: 577, endPoint x: 515, endPoint y: 575, distance: 48.0
click at [515, 575] on tr "Date Crawled 2025-07-01 20:41:00" at bounding box center [834, 578] width 1250 height 25
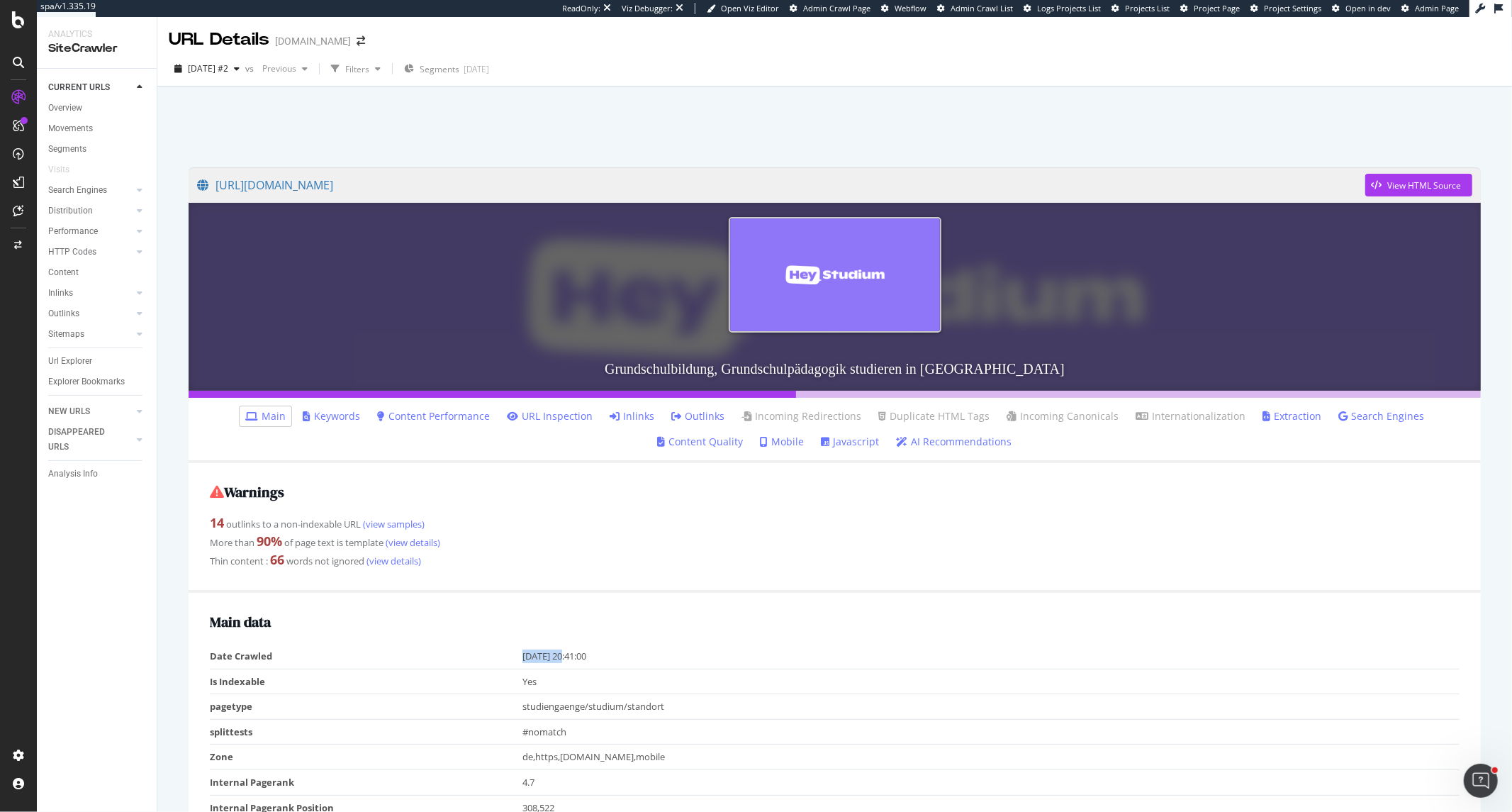
scroll to position [0, 0]
click at [246, 65] on div "2025 Jul. 1st #2" at bounding box center [207, 69] width 76 height 21
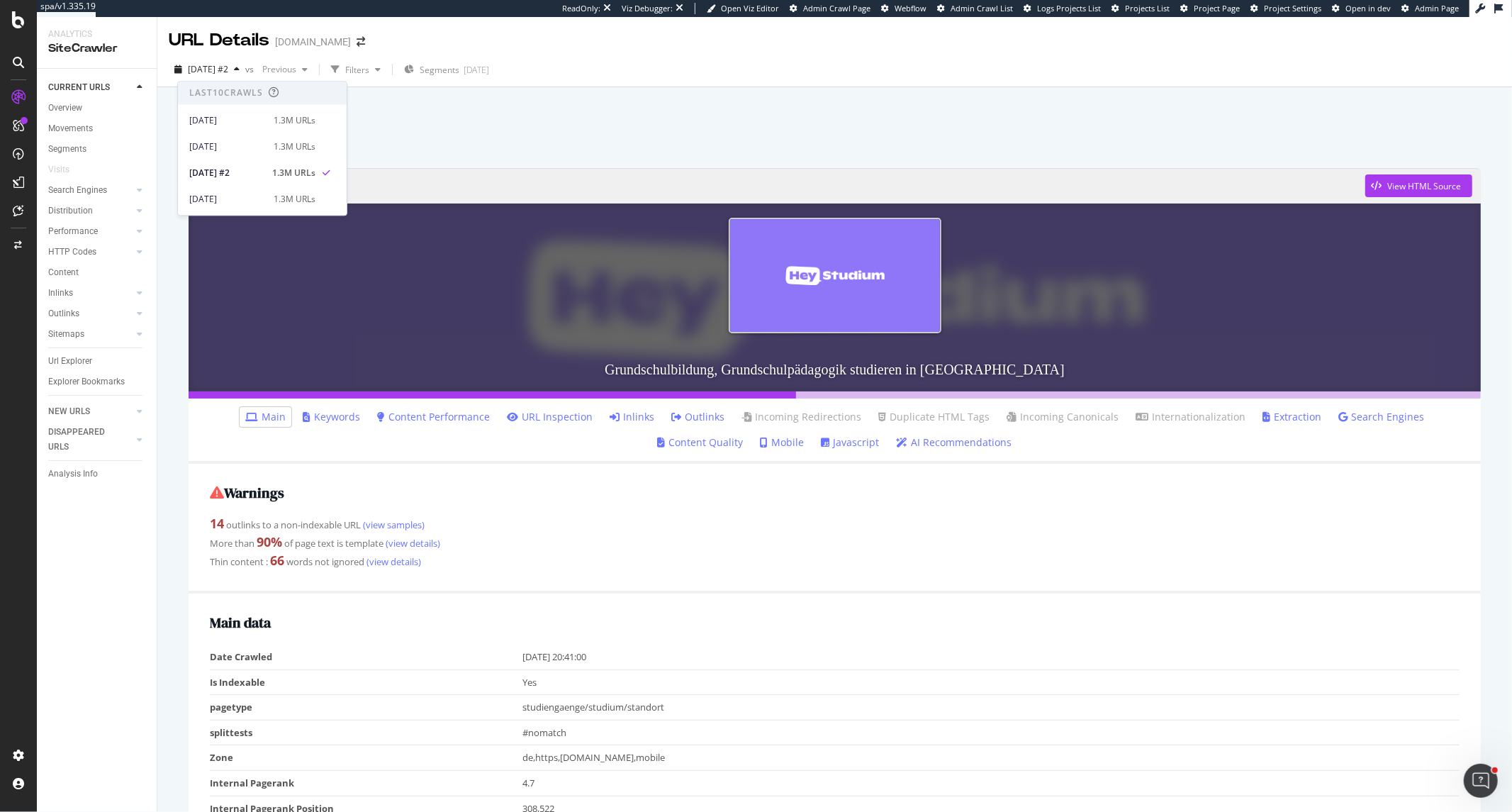
click at [449, 149] on div at bounding box center [835, 124] width 1321 height 60
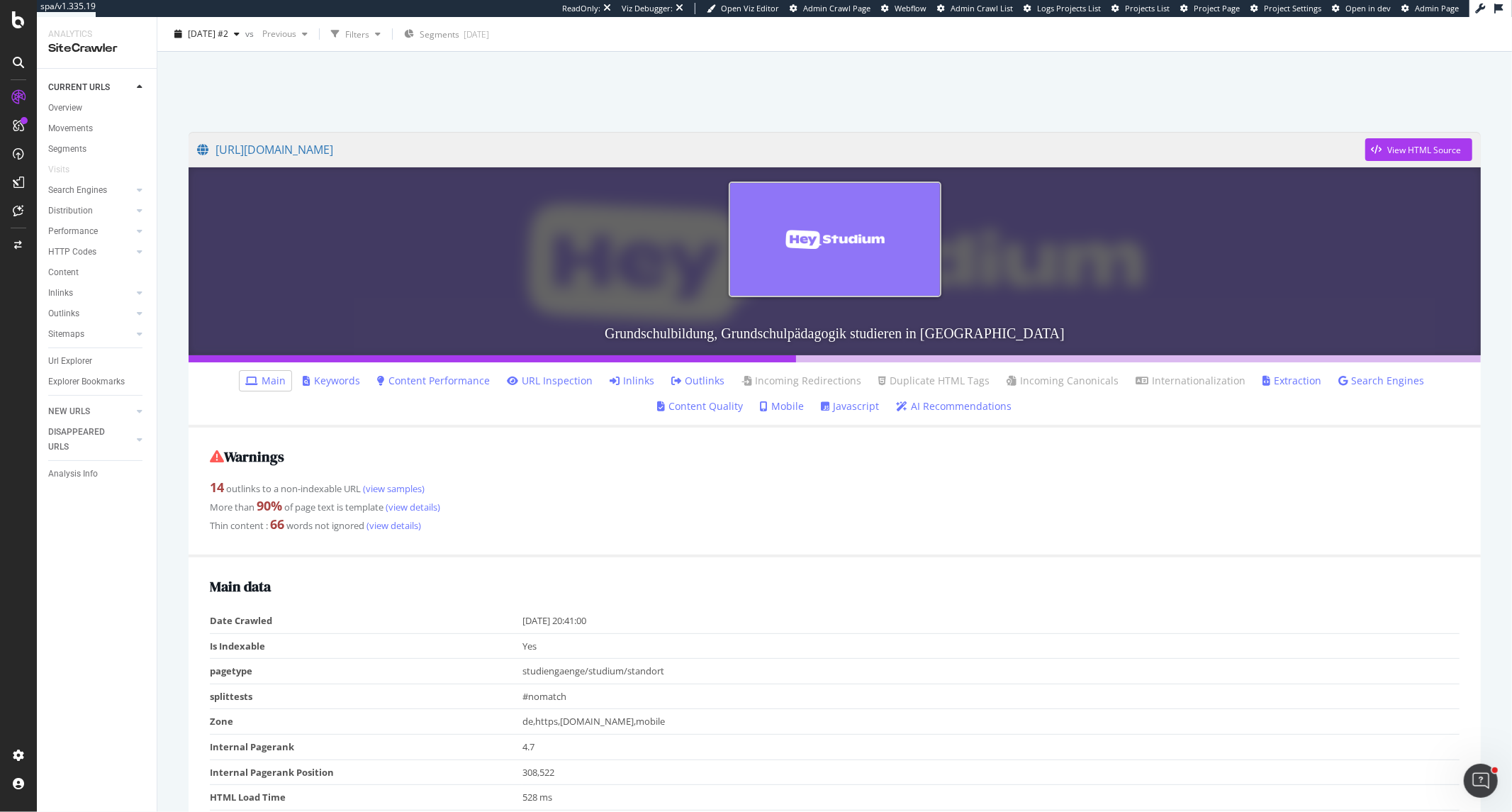
scroll to position [33, 0]
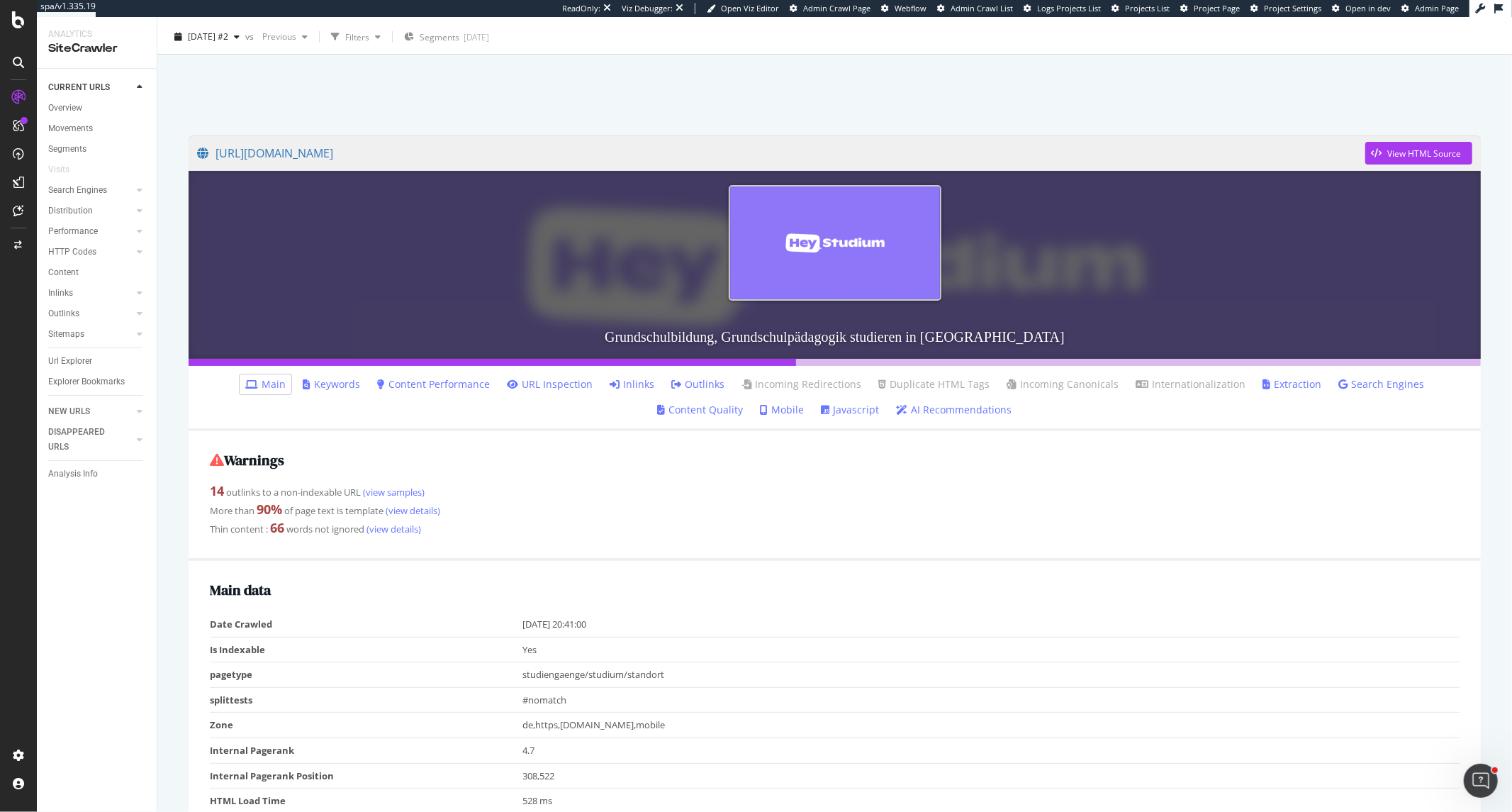
click at [672, 377] on link "Outlinks" at bounding box center [698, 384] width 53 height 14
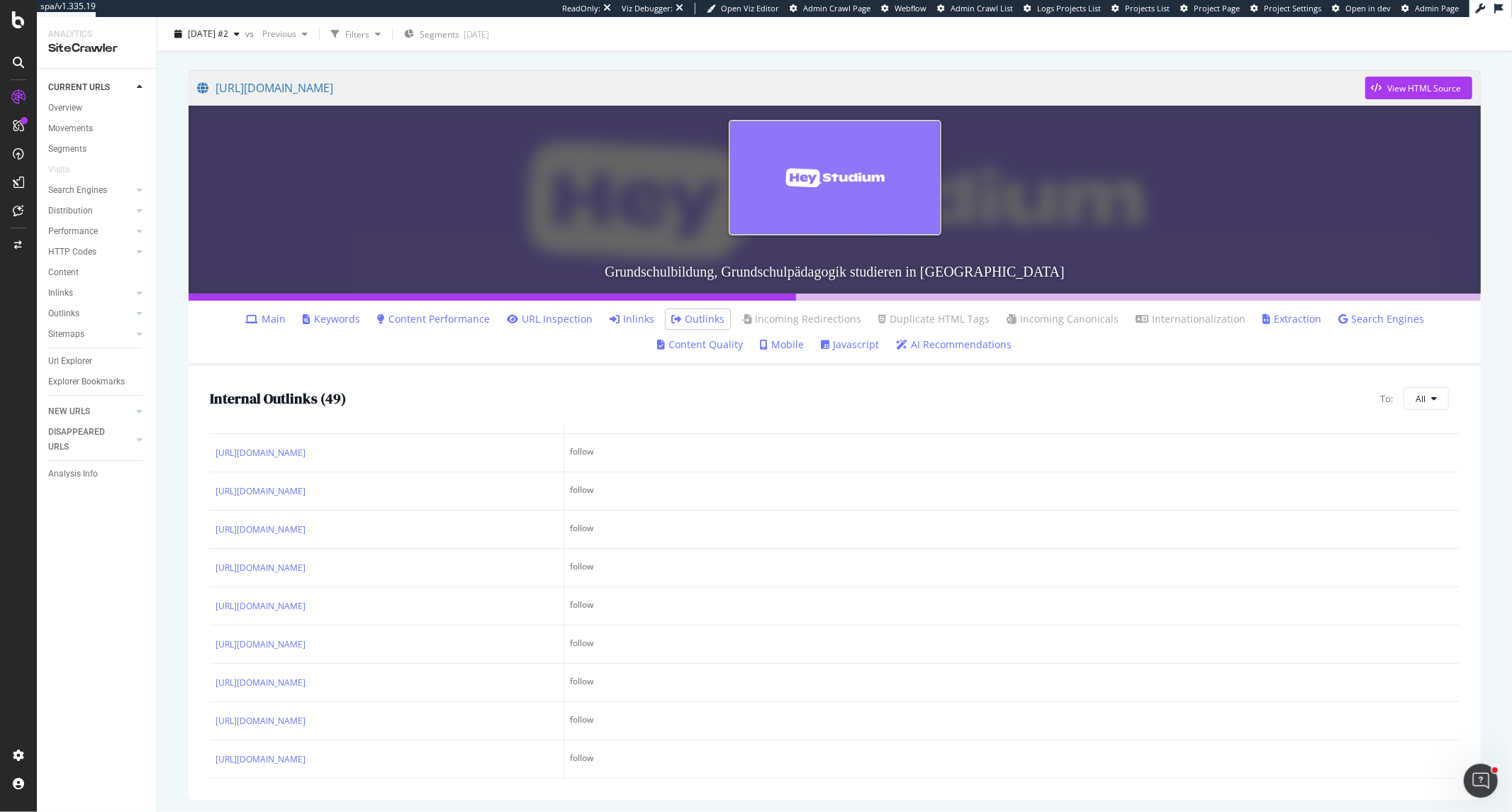
scroll to position [1683, 0]
click at [246, 316] on link "Main" at bounding box center [265, 319] width 40 height 14
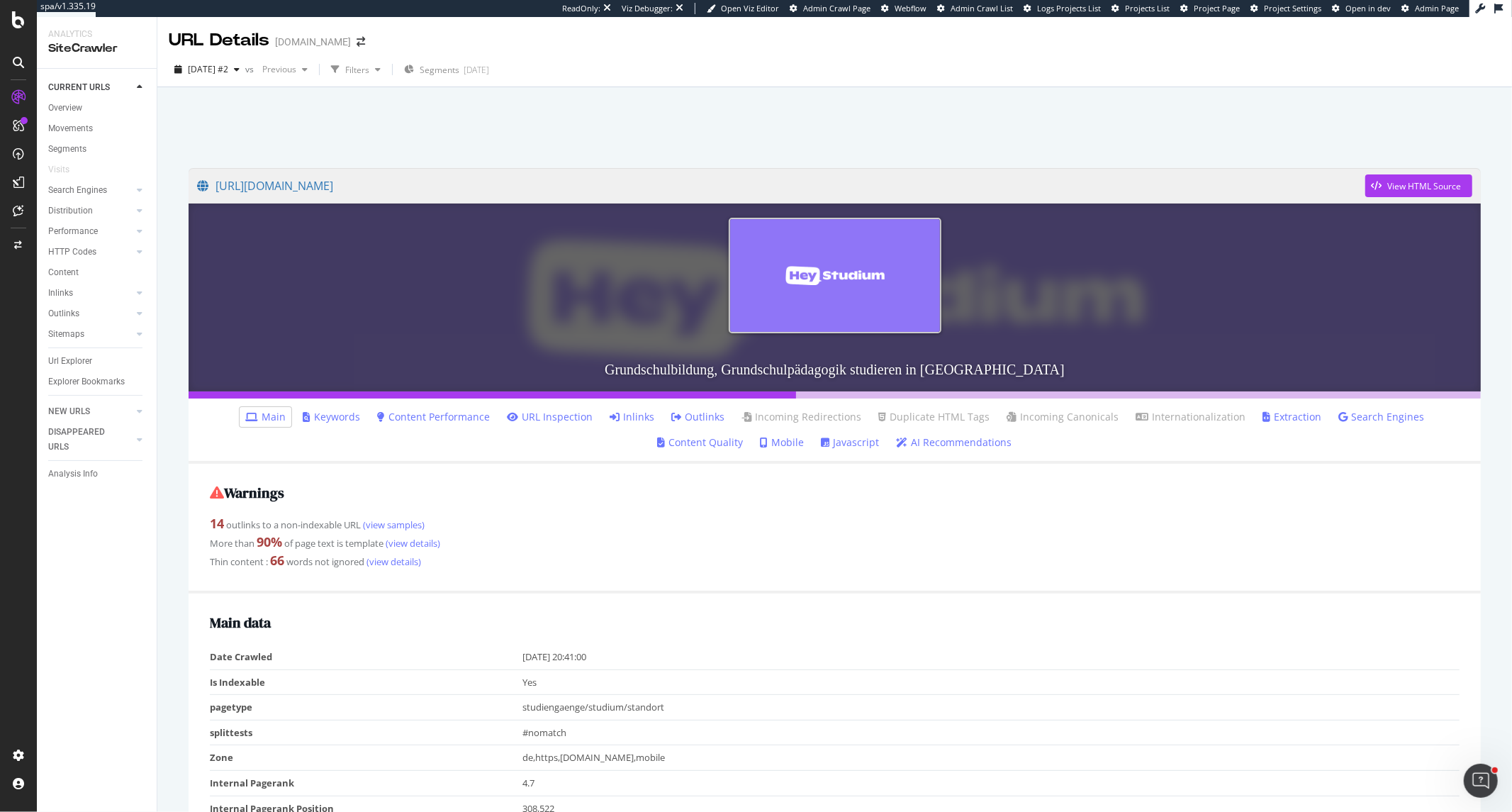
click at [672, 412] on link "Outlinks" at bounding box center [698, 416] width 53 height 14
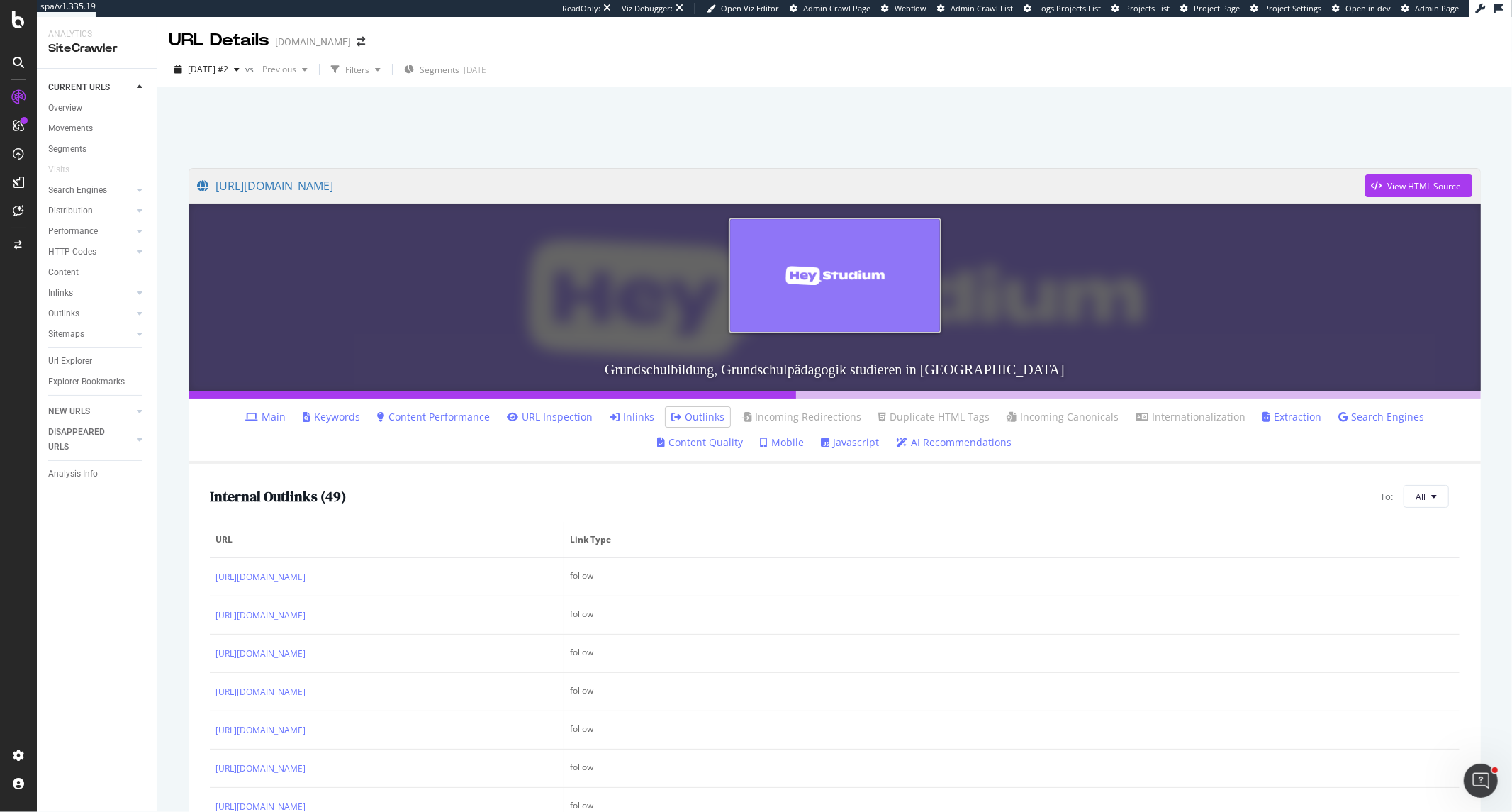
click at [478, 504] on div "Internal Outlinks ( 49 ) To: All" at bounding box center [834, 496] width 1250 height 23
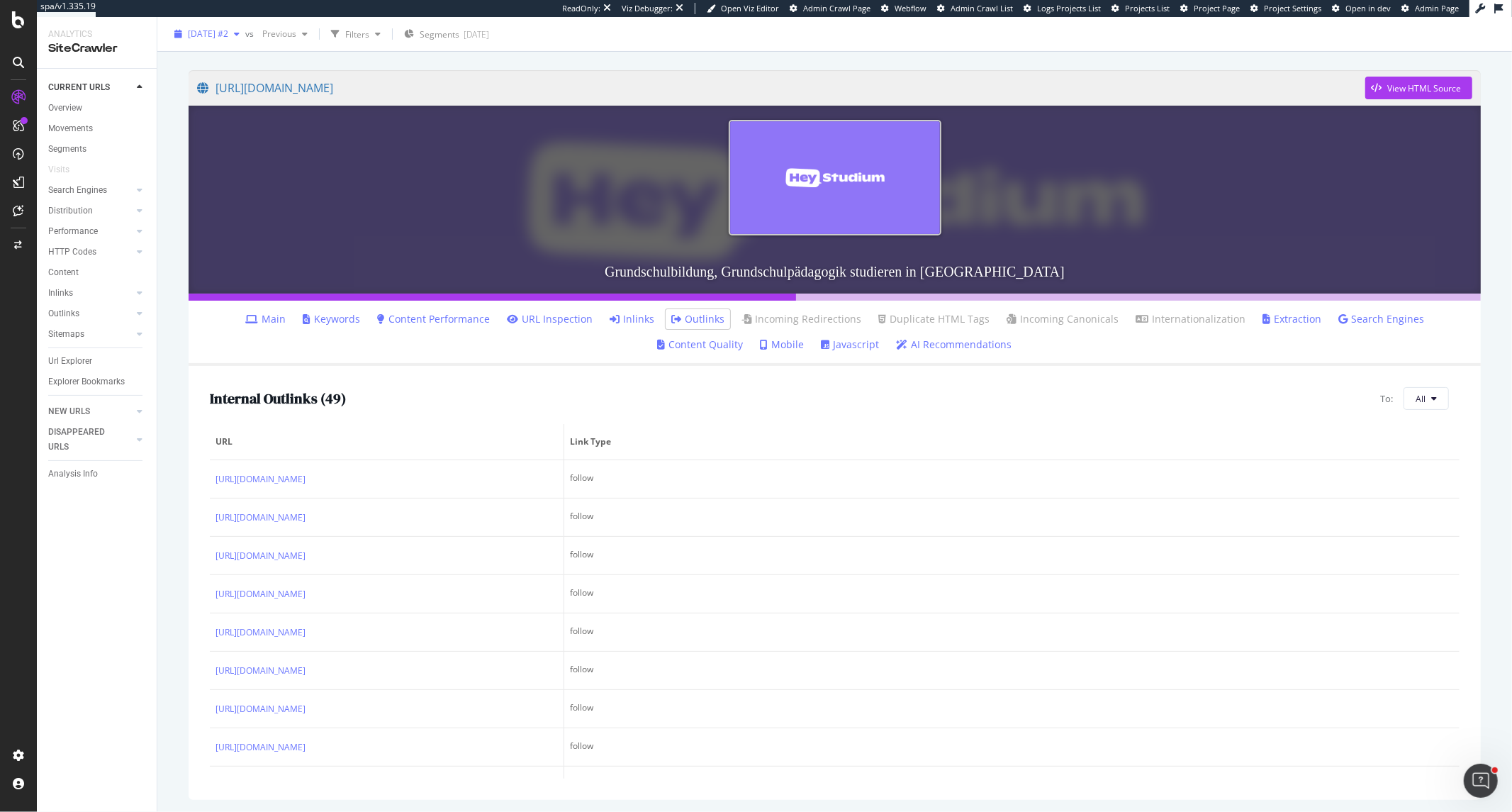
click at [228, 37] on span "[DATE] #2" at bounding box center [207, 34] width 40 height 12
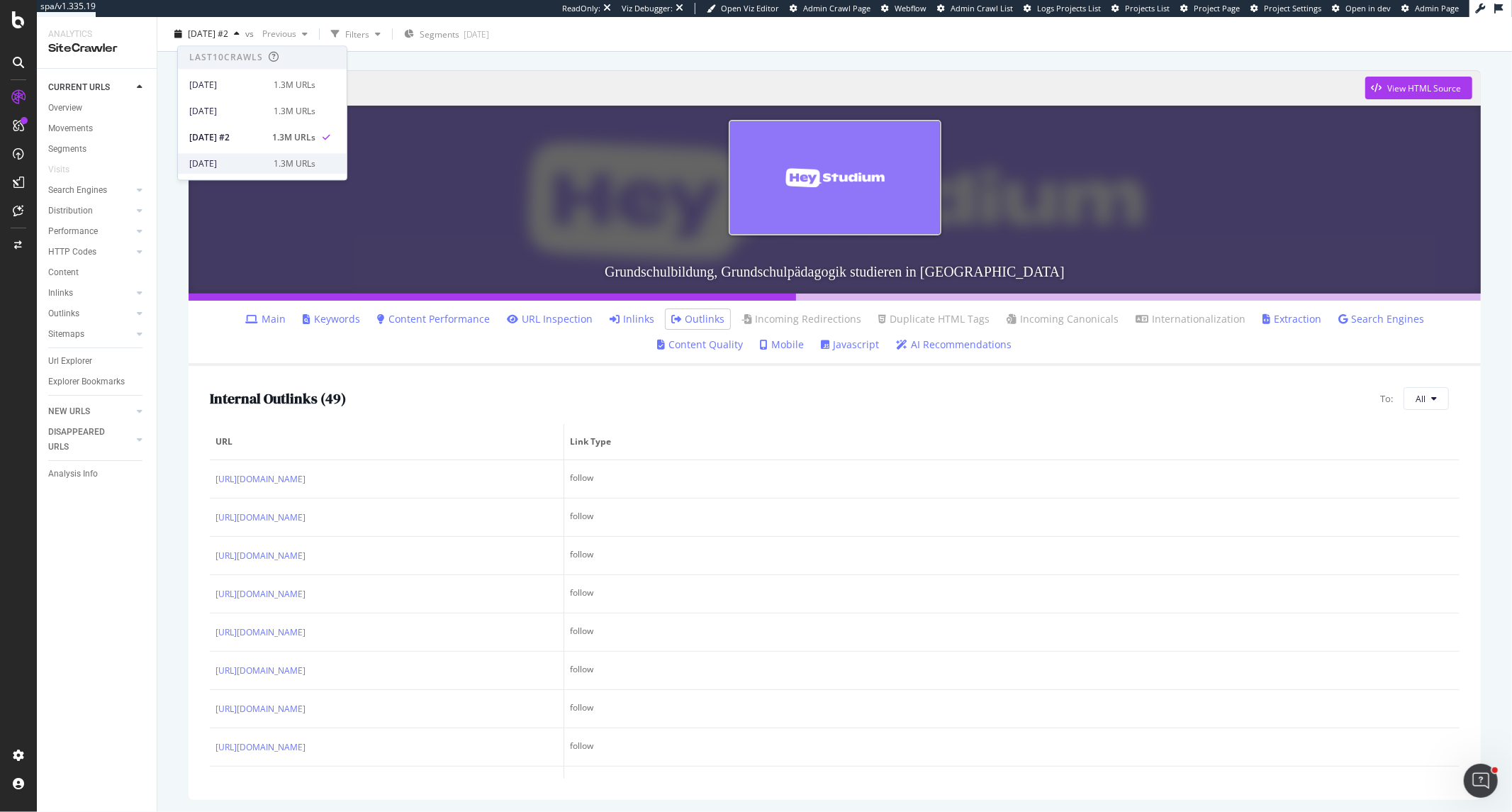
click at [234, 161] on div "[DATE]" at bounding box center [226, 163] width 75 height 13
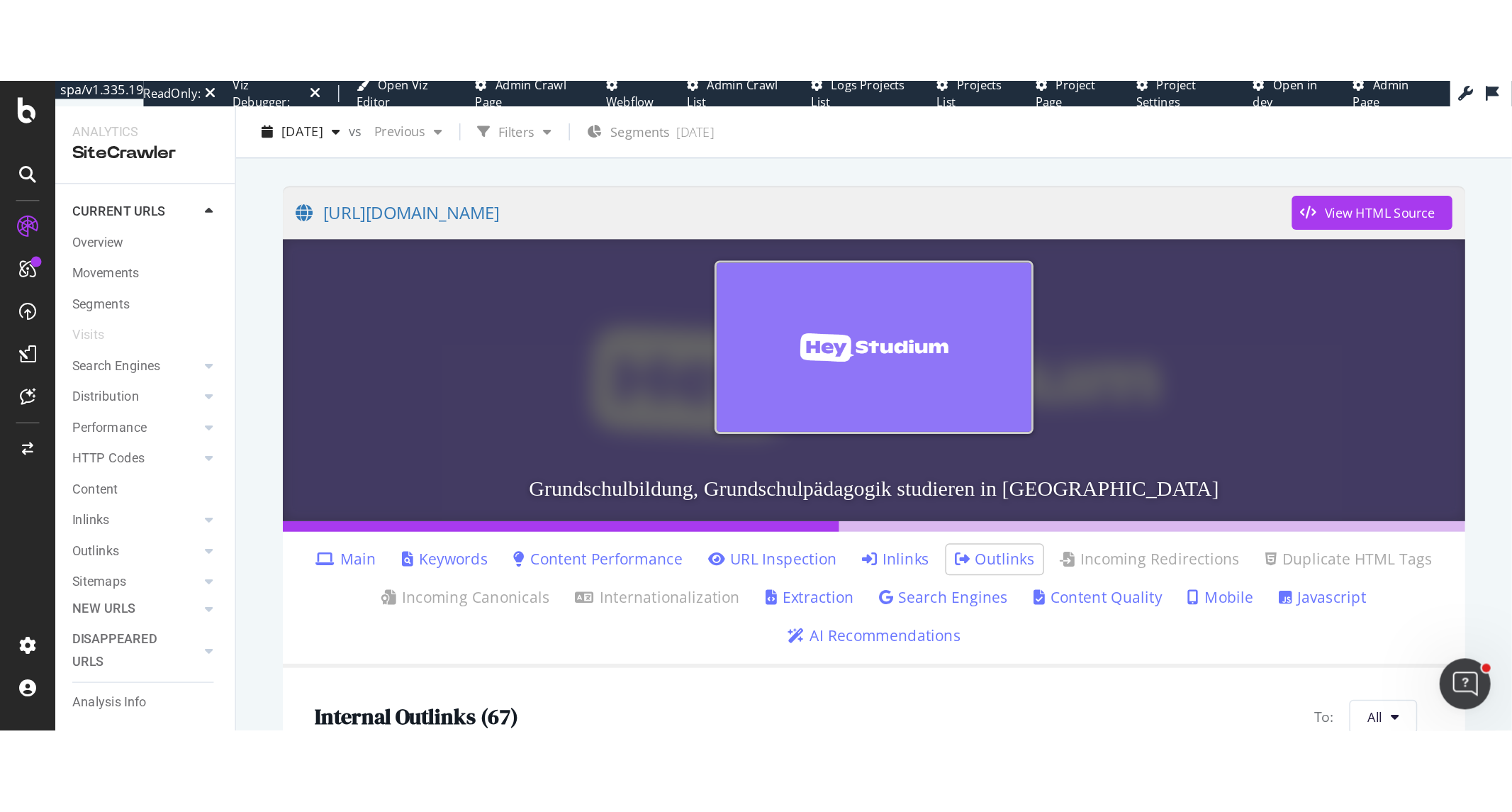
scroll to position [2463, 0]
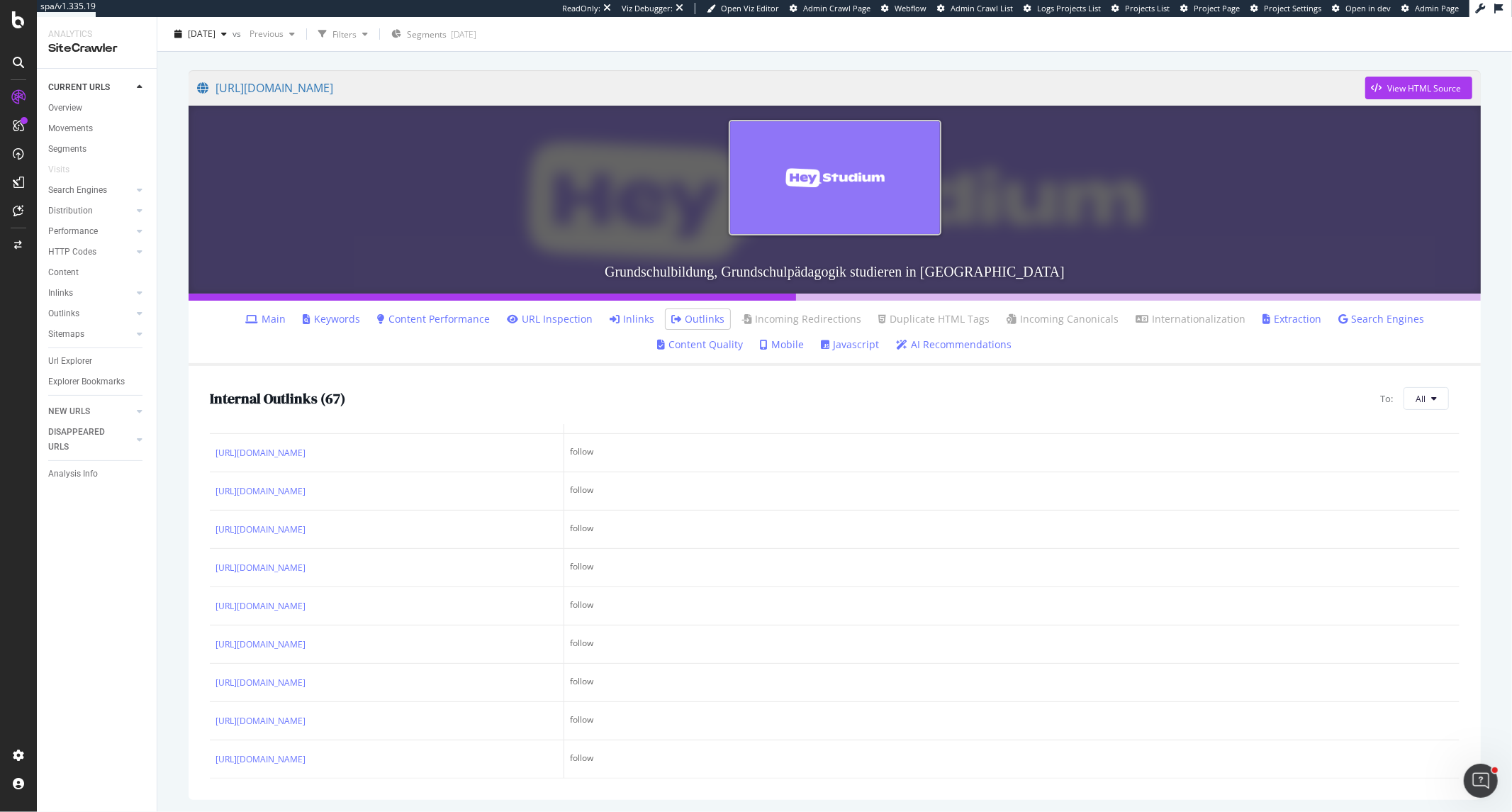
click at [229, 21] on div "2025 Jun. 10th vs Previous Filters Segments 2025-07-29" at bounding box center [834, 34] width 1355 height 35
click at [216, 27] on span "[DATE]" at bounding box center [201, 34] width 27 height 12
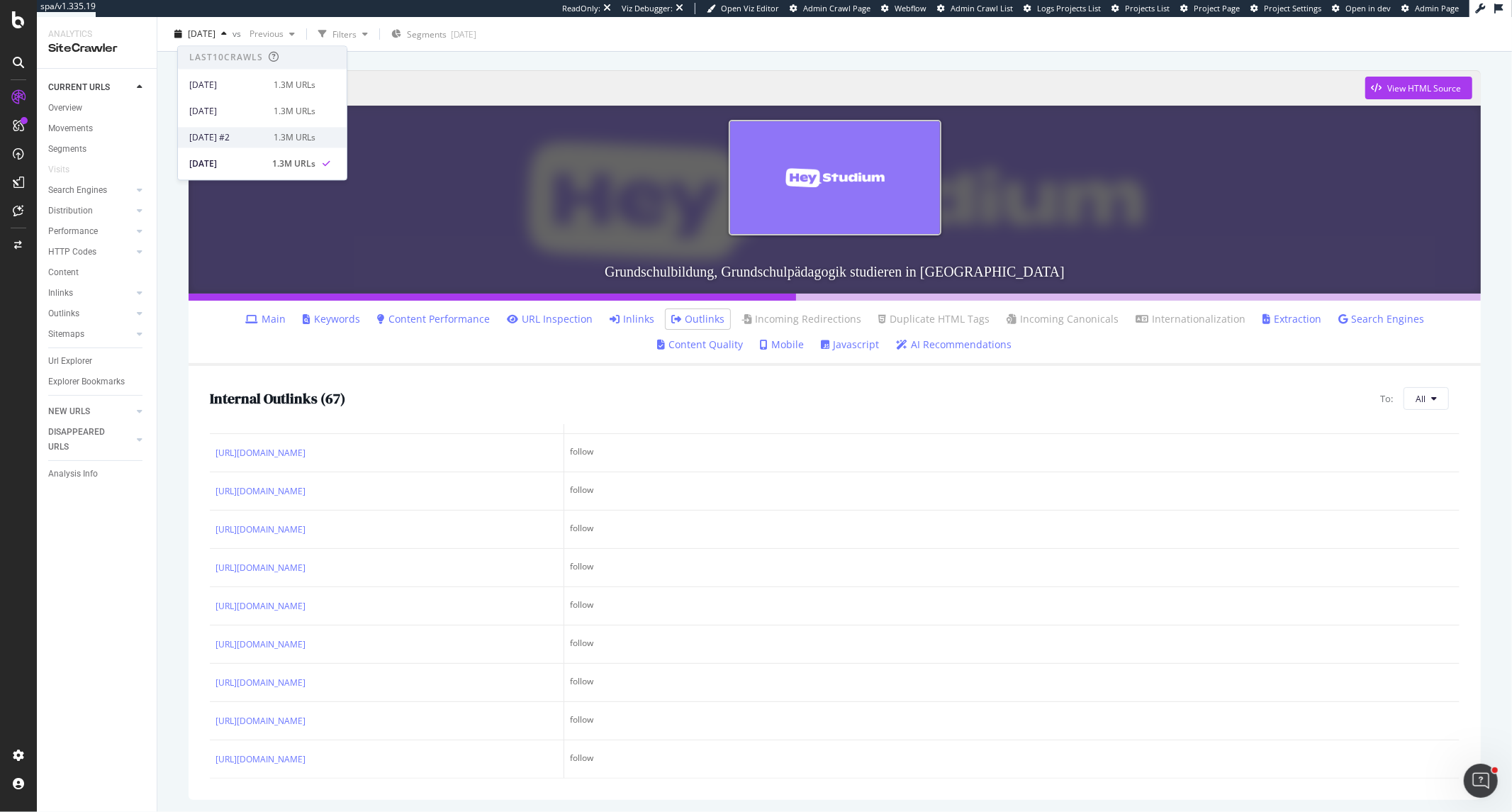
click at [236, 143] on div "[DATE] #2" at bounding box center [226, 137] width 75 height 13
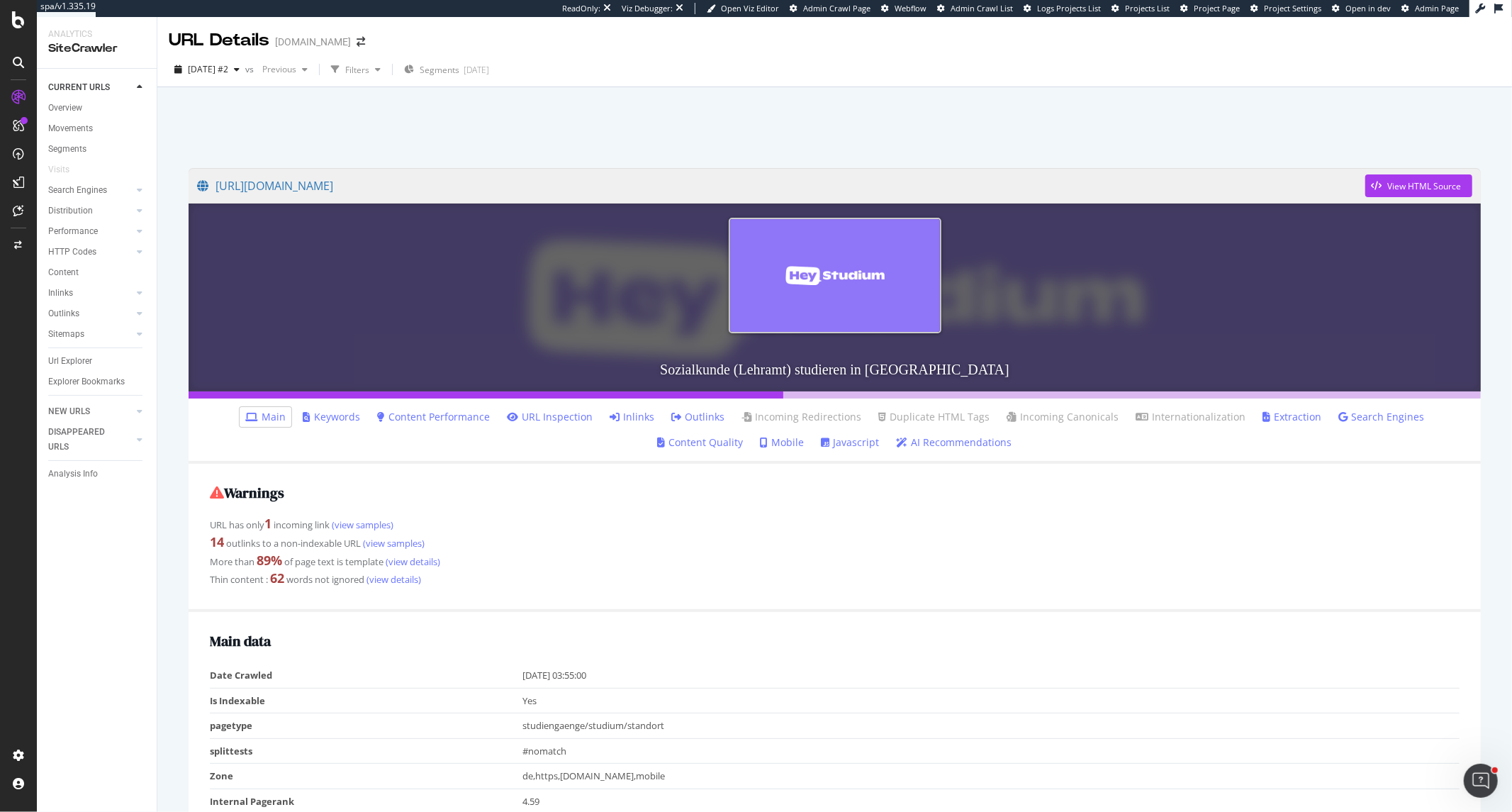
click at [672, 416] on icon at bounding box center [676, 416] width 10 height 10
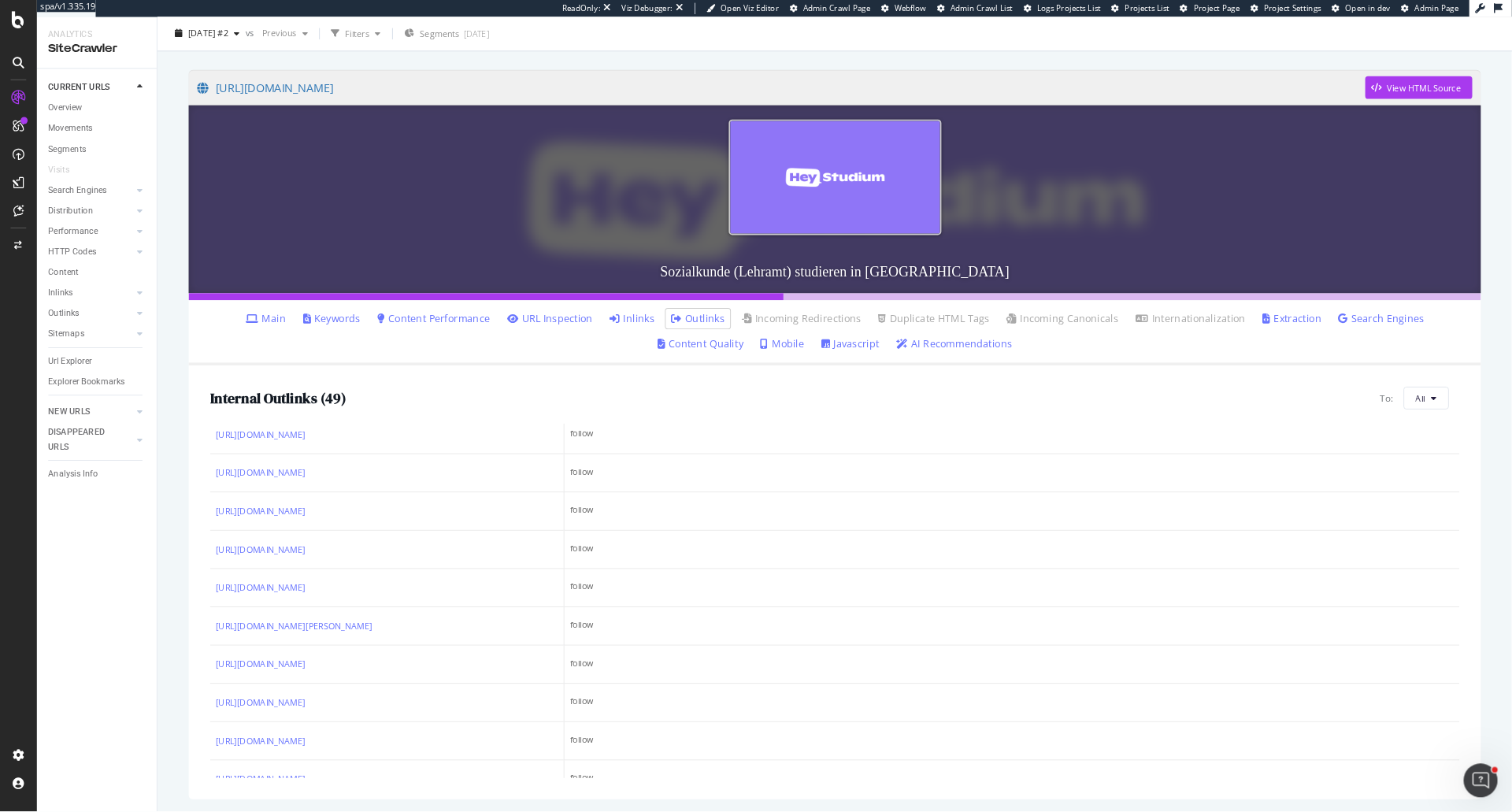
scroll to position [644, 0]
click at [253, 39] on span "[DATE] #2" at bounding box center [230, 37] width 45 height 14
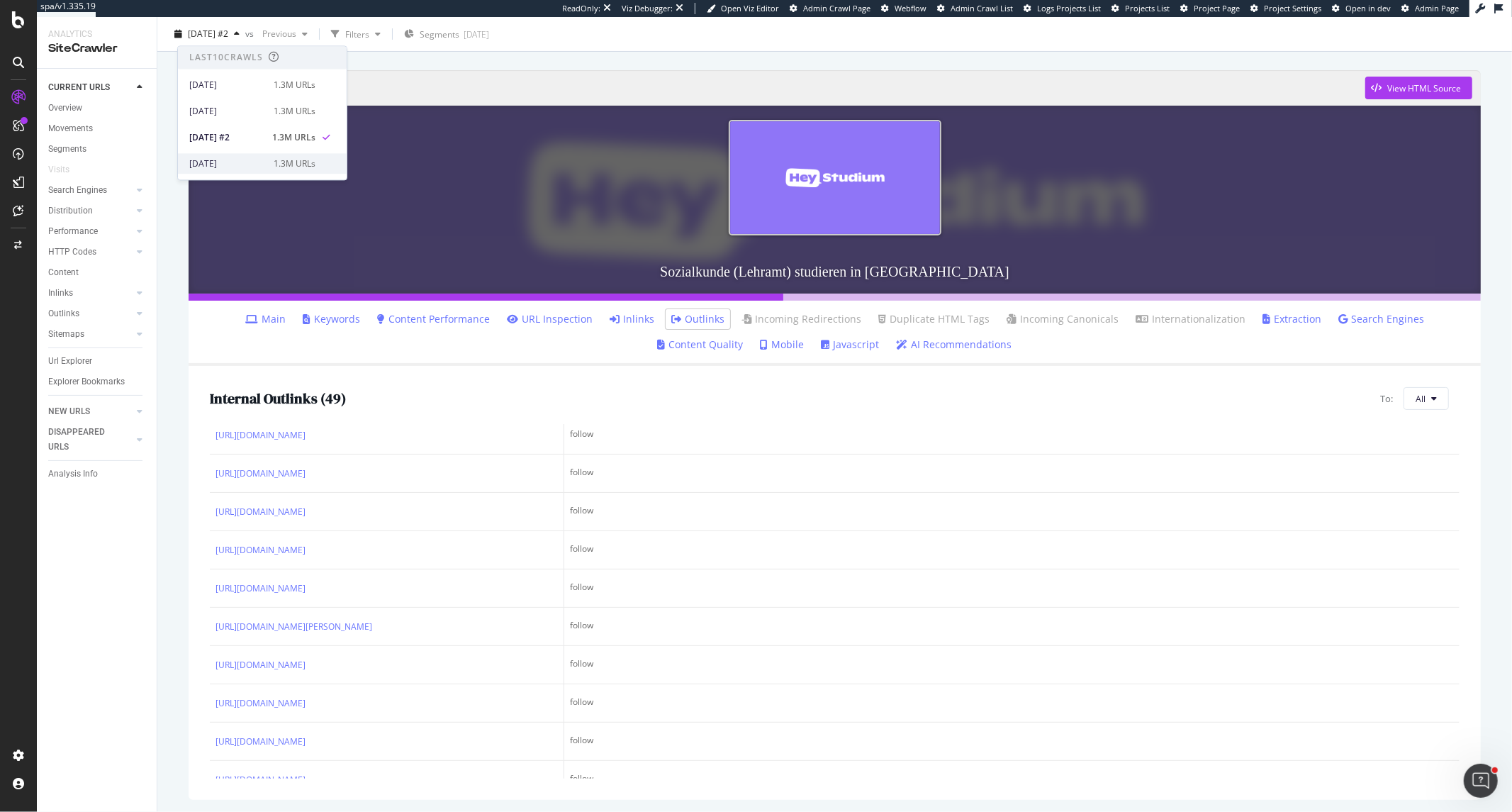
click at [243, 168] on div "[DATE]" at bounding box center [226, 163] width 75 height 13
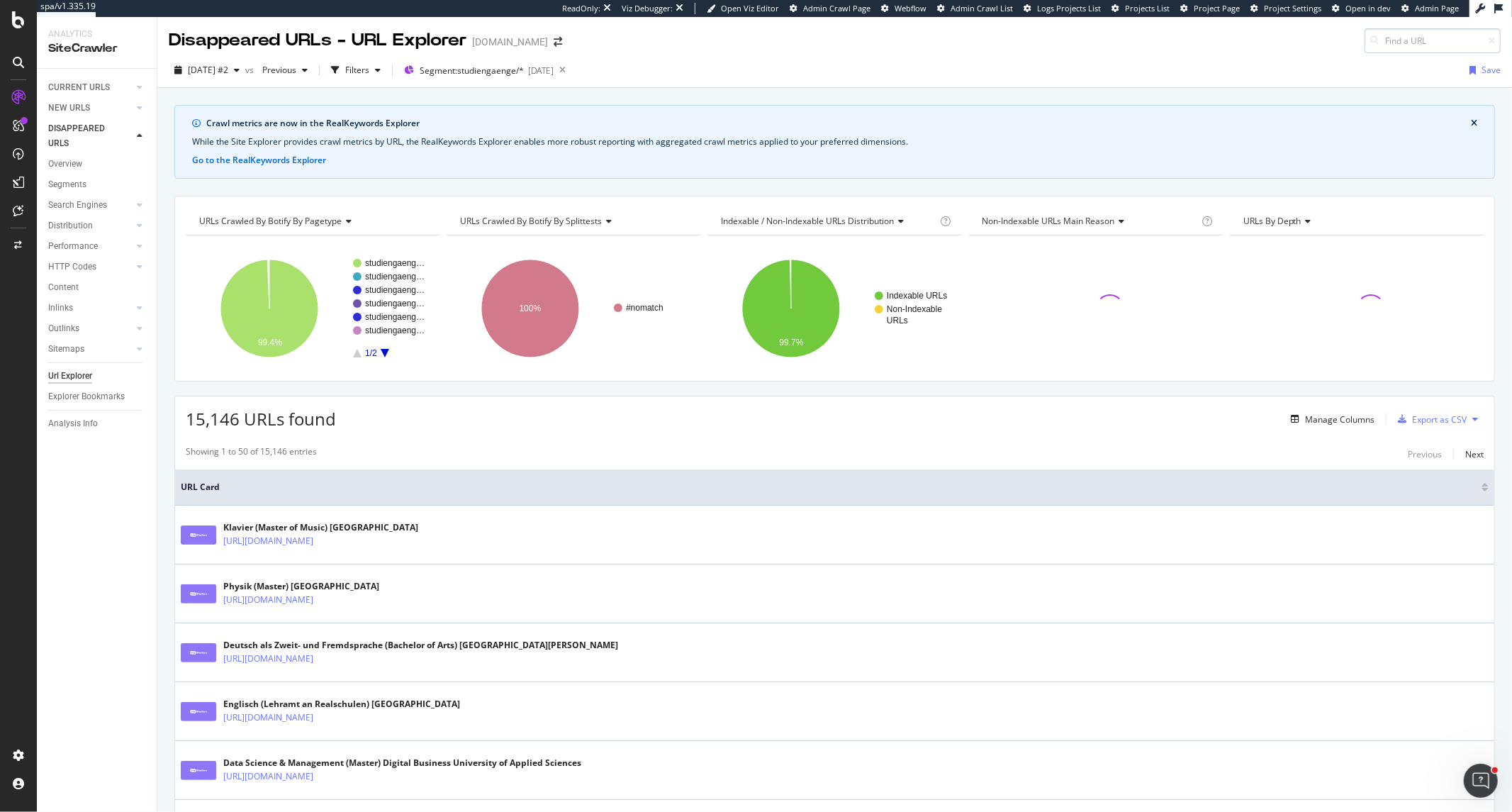
click at [1379, 50] on input at bounding box center [1433, 40] width 136 height 25
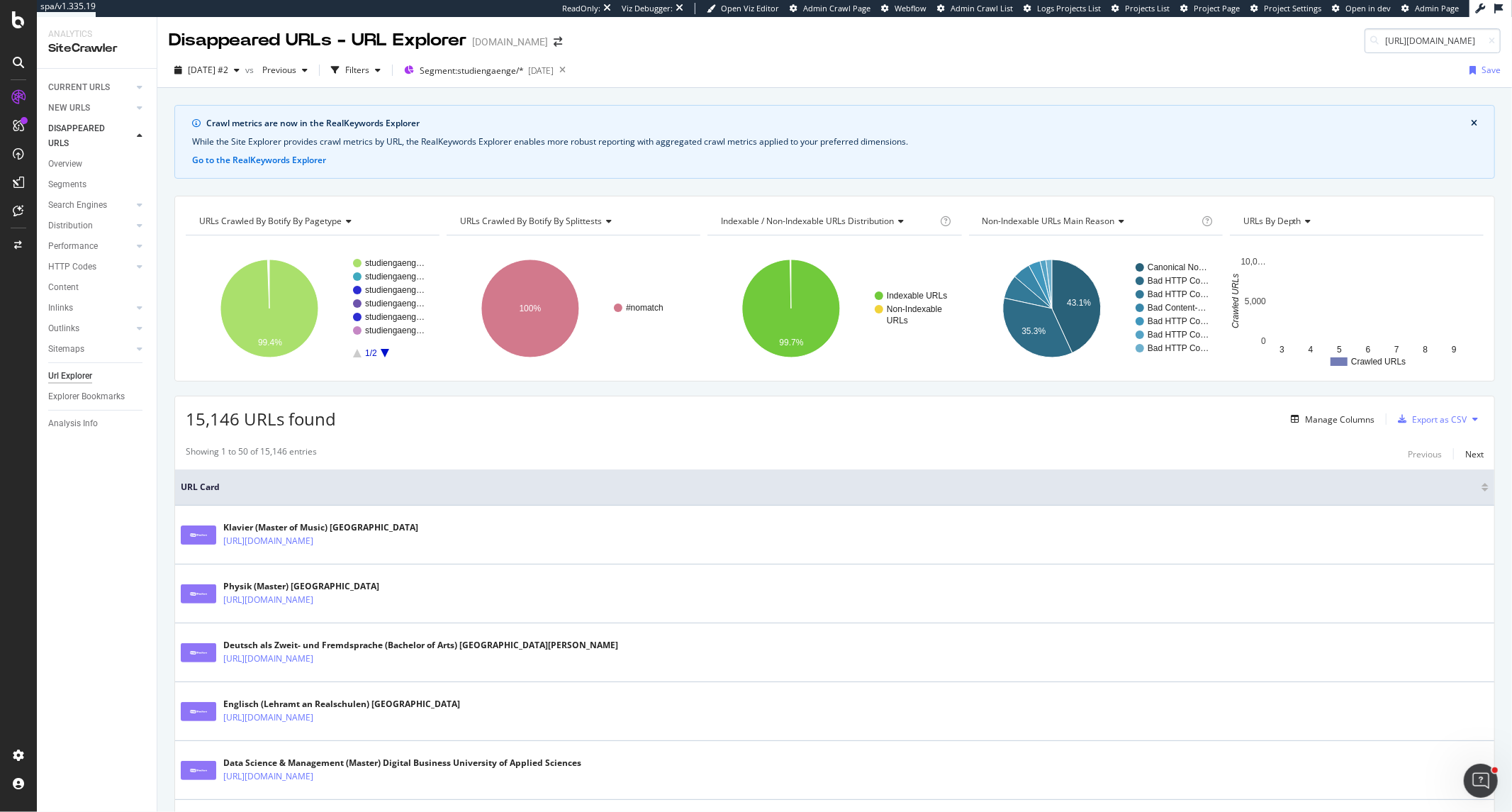
scroll to position [0, 360]
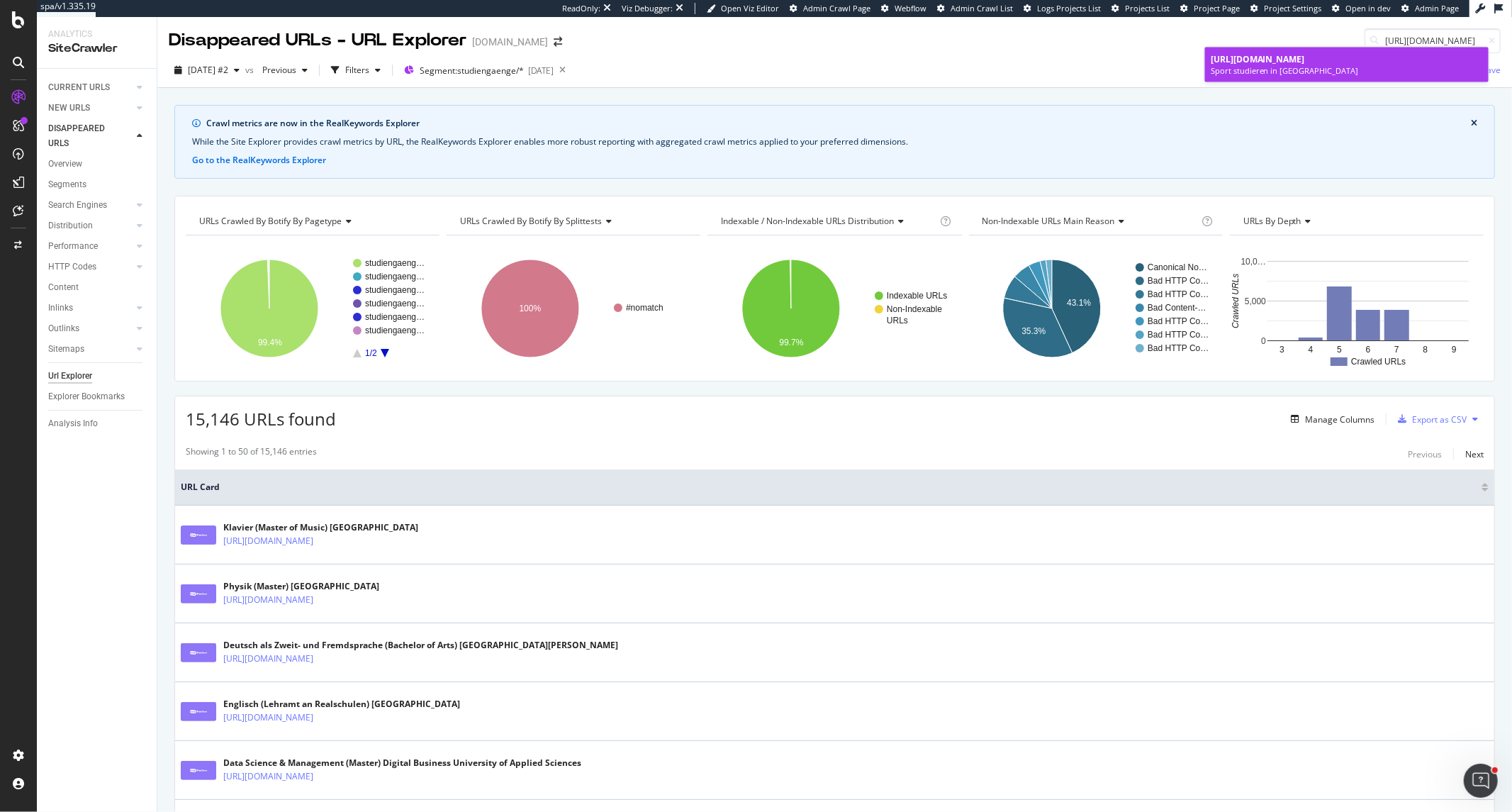
type input "[URL][DOMAIN_NAME]"
click at [1331, 66] on div "Sport studieren in [GEOGRAPHIC_DATA]" at bounding box center [1347, 71] width 272 height 11
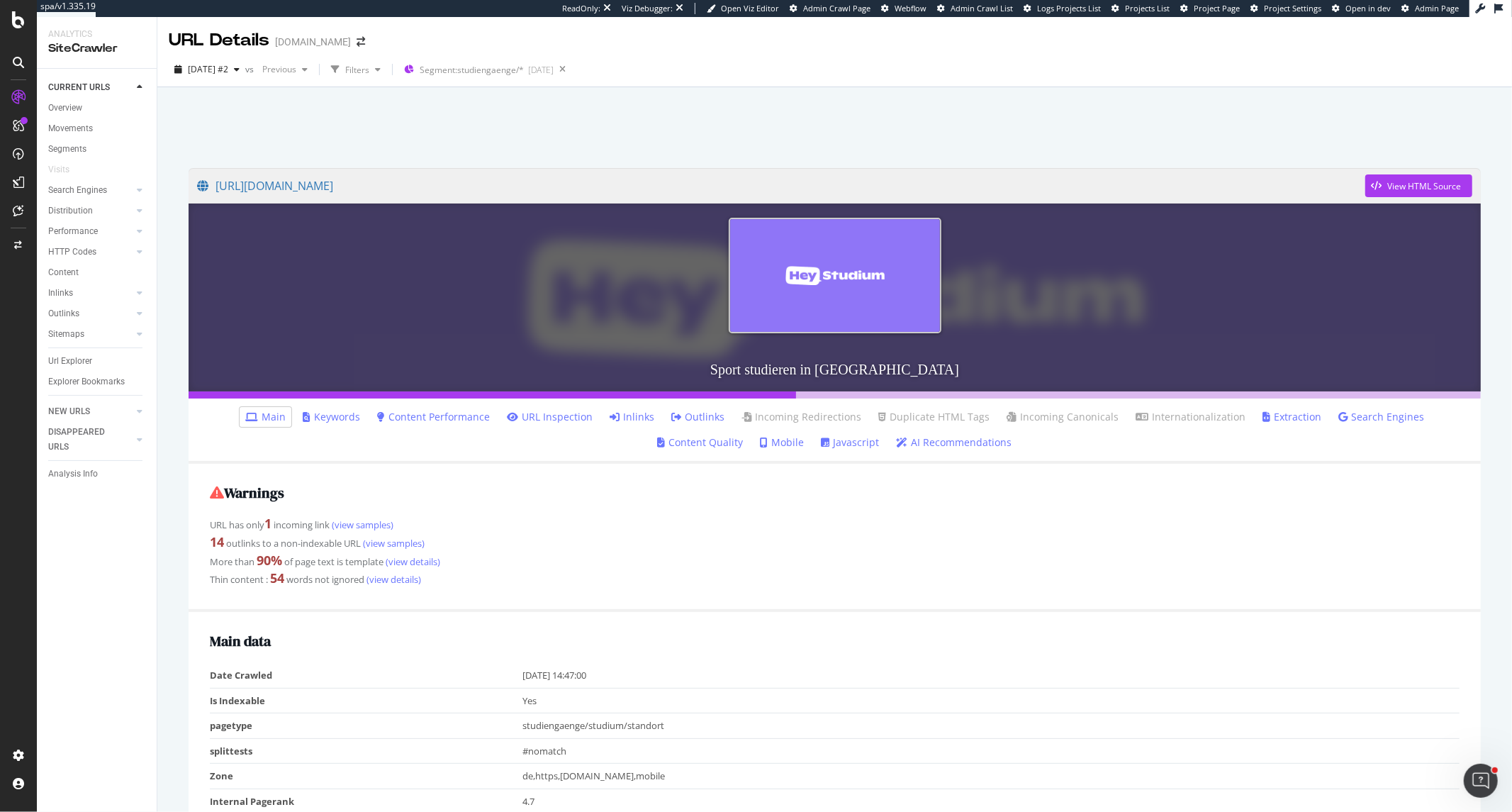
click at [672, 419] on link "Outlinks" at bounding box center [698, 416] width 53 height 14
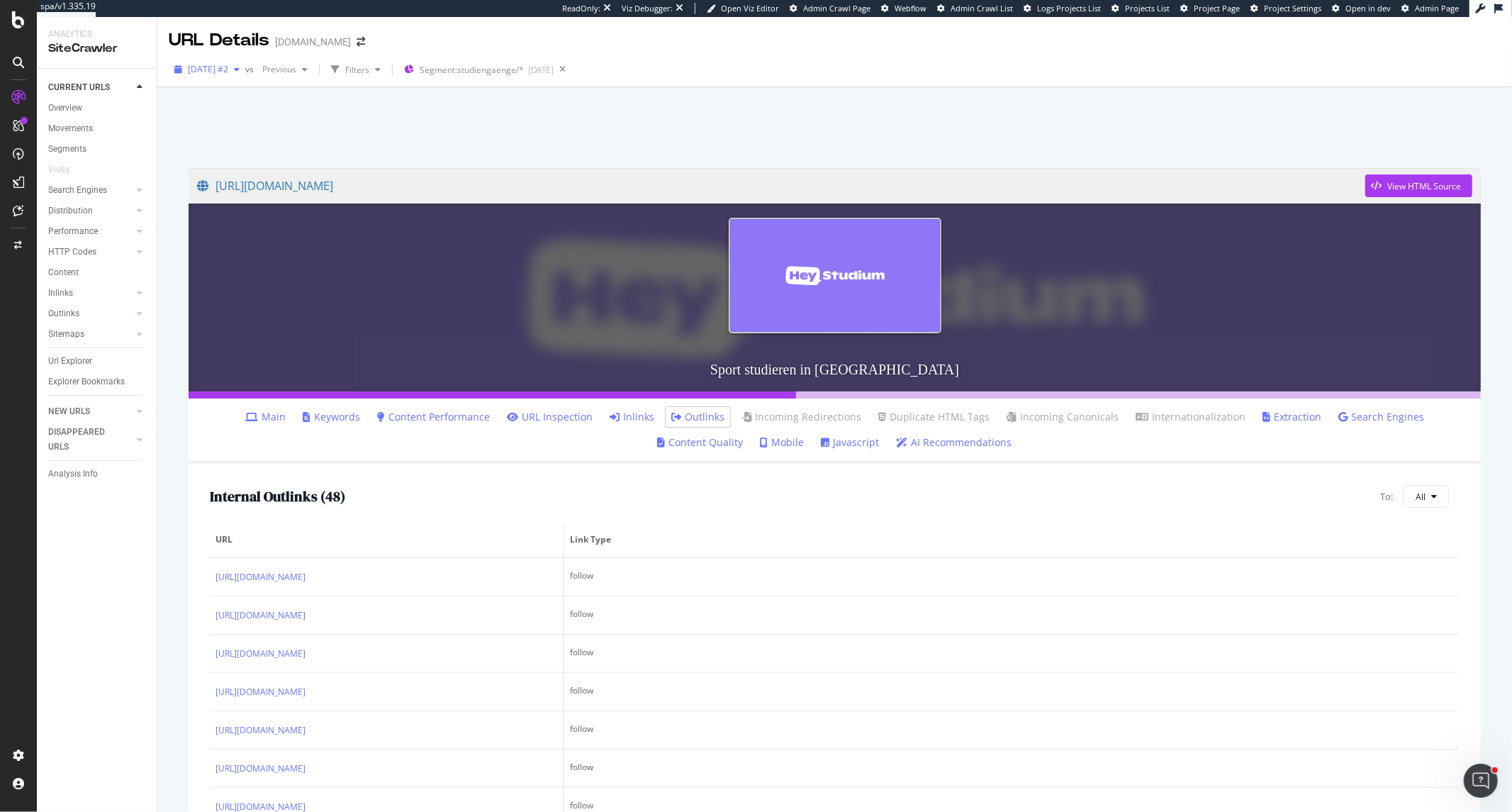
click at [246, 67] on div "button" at bounding box center [236, 69] width 17 height 8
click at [255, 142] on div "[DATE]" at bounding box center [226, 146] width 75 height 13
click at [216, 72] on span "[DATE]" at bounding box center [201, 69] width 27 height 12
click at [251, 117] on div "[DATE]" at bounding box center [226, 120] width 75 height 13
click at [227, 66] on icon "button" at bounding box center [223, 69] width 5 height 8
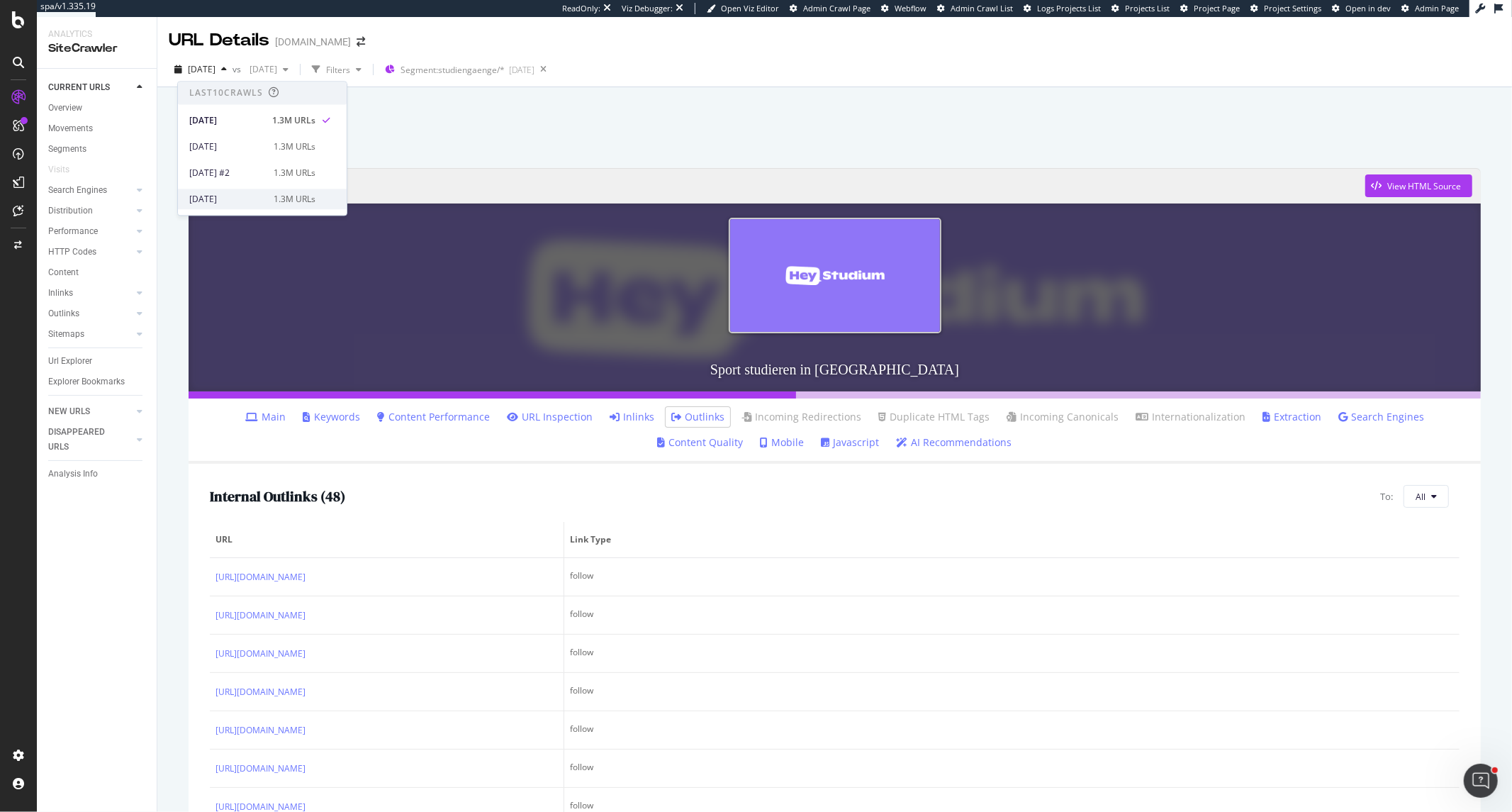
click at [282, 188] on div "[DATE] 1.3M URLs" at bounding box center [262, 198] width 169 height 21
click at [610, 419] on link "Inlinks" at bounding box center [632, 416] width 45 height 14
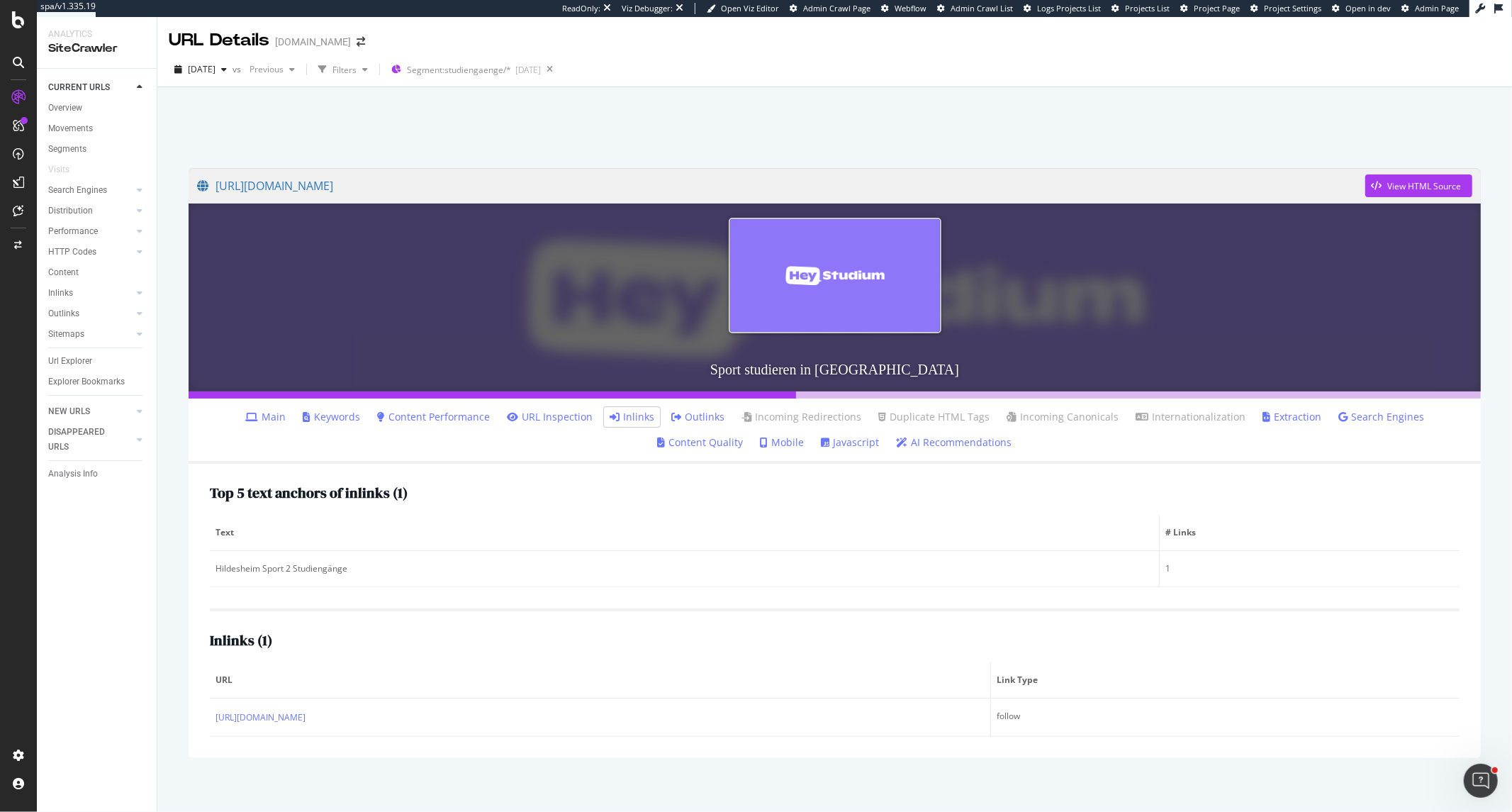
click at [246, 416] on icon at bounding box center [252, 416] width 13 height 10
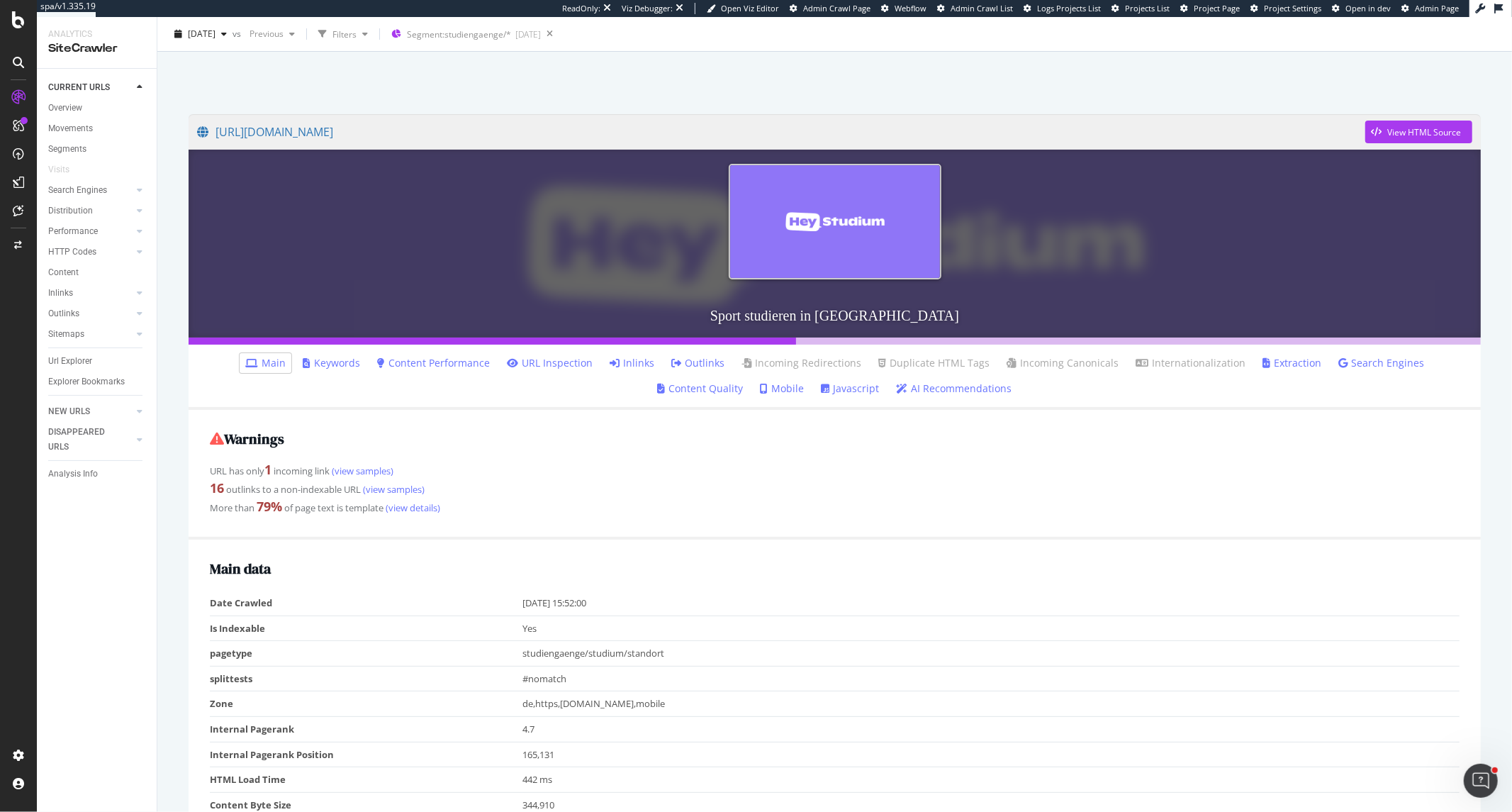
scroll to position [79, 0]
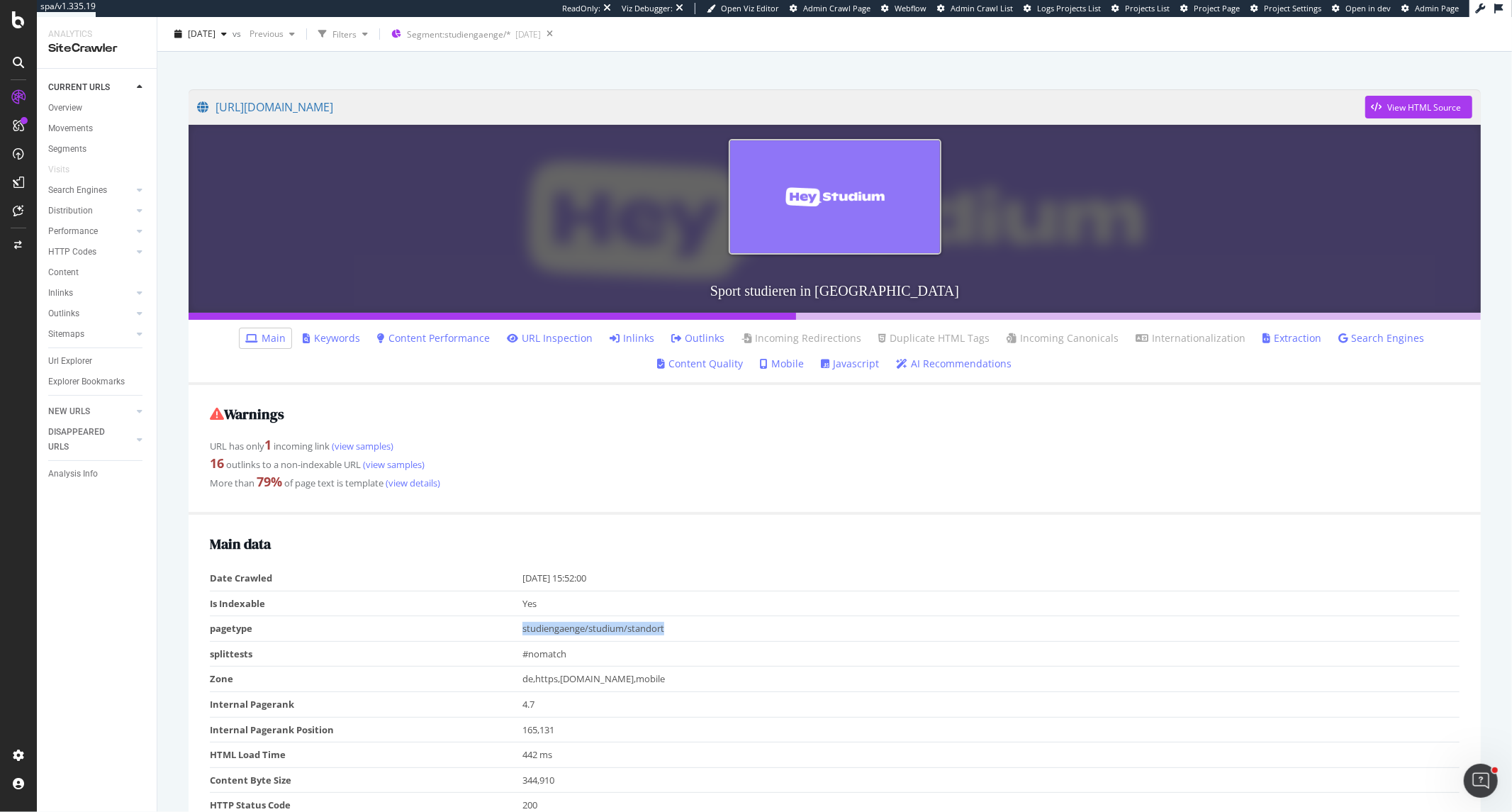
drag, startPoint x: 679, startPoint y: 626, endPoint x: 518, endPoint y: 630, distance: 161.0
click at [518, 630] on tr "pagetype studiengaenge/studium/standort" at bounding box center [834, 628] width 1250 height 25
copy tr "studiengaenge/studium/standort"
click at [672, 342] on link "Outlinks" at bounding box center [698, 338] width 53 height 14
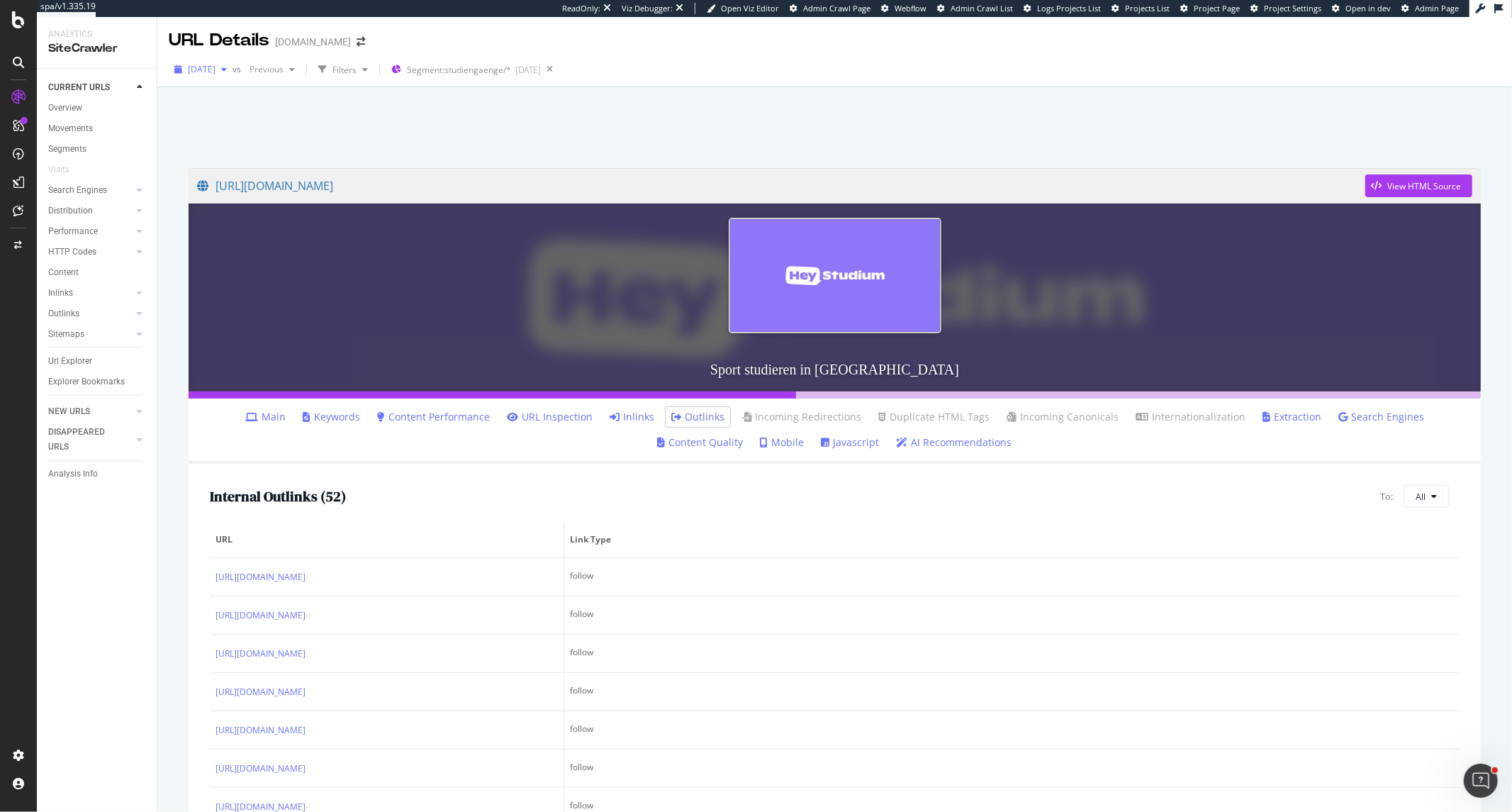
click at [216, 75] on span "[DATE]" at bounding box center [201, 69] width 27 height 12
click at [285, 168] on div "1.3M URLs" at bounding box center [294, 173] width 42 height 13
drag, startPoint x: 350, startPoint y: 496, endPoint x: 179, endPoint y: 496, distance: 171.0
click at [179, 496] on div "[URL][DOMAIN_NAME] View HTML Source Sport studieren in [GEOGRAPHIC_DATA] Keywor…" at bounding box center [835, 533] width 1321 height 758
copy h2 "Internal Outlinks ( 48 )"
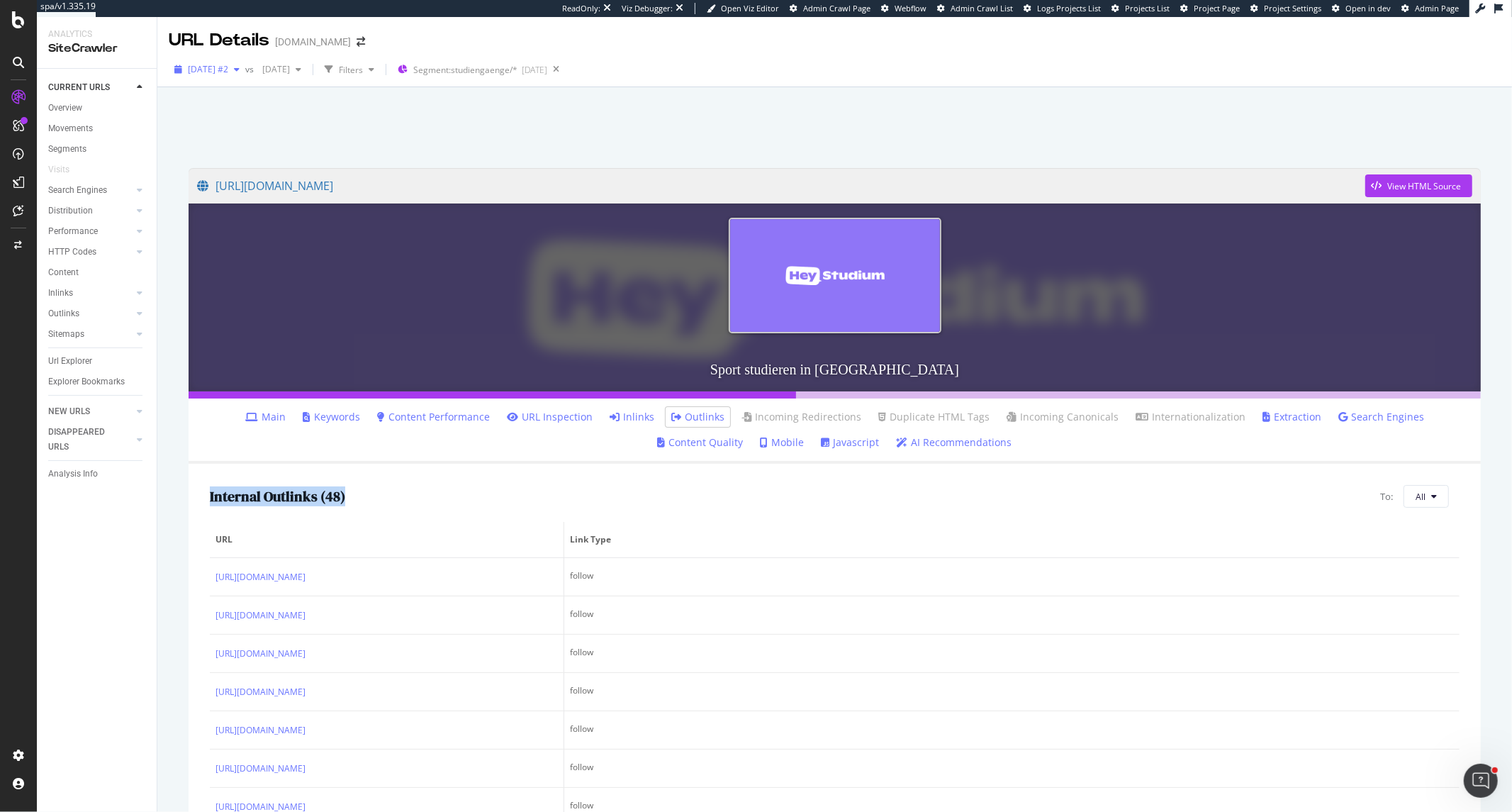
click at [246, 61] on div "[DATE] #2" at bounding box center [207, 69] width 76 height 21
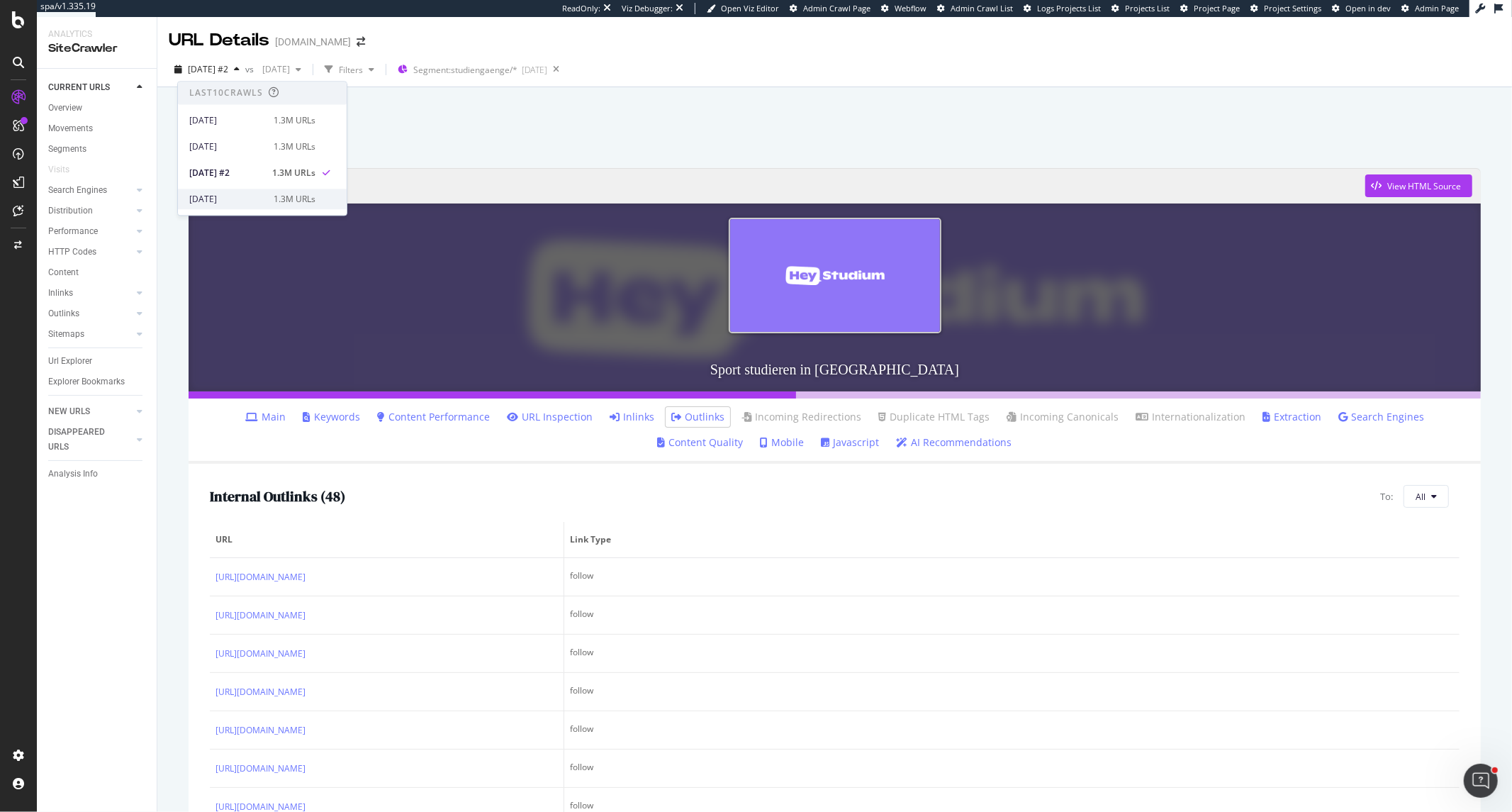
click at [268, 190] on div "[DATE] 1.3M URLs" at bounding box center [262, 198] width 169 height 21
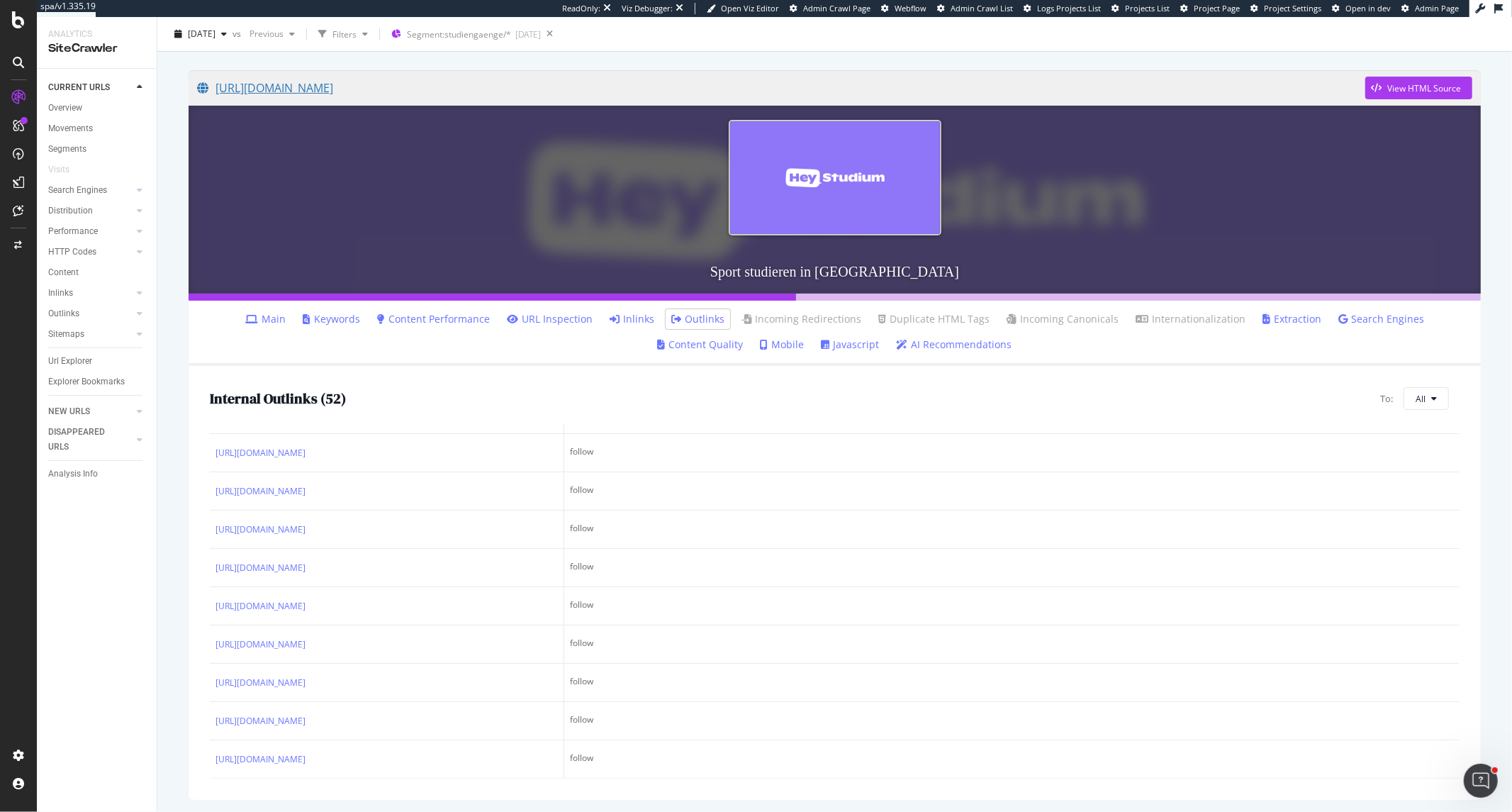
scroll to position [1812, 0]
click at [57, 355] on div "Url Explorer" at bounding box center [70, 361] width 44 height 15
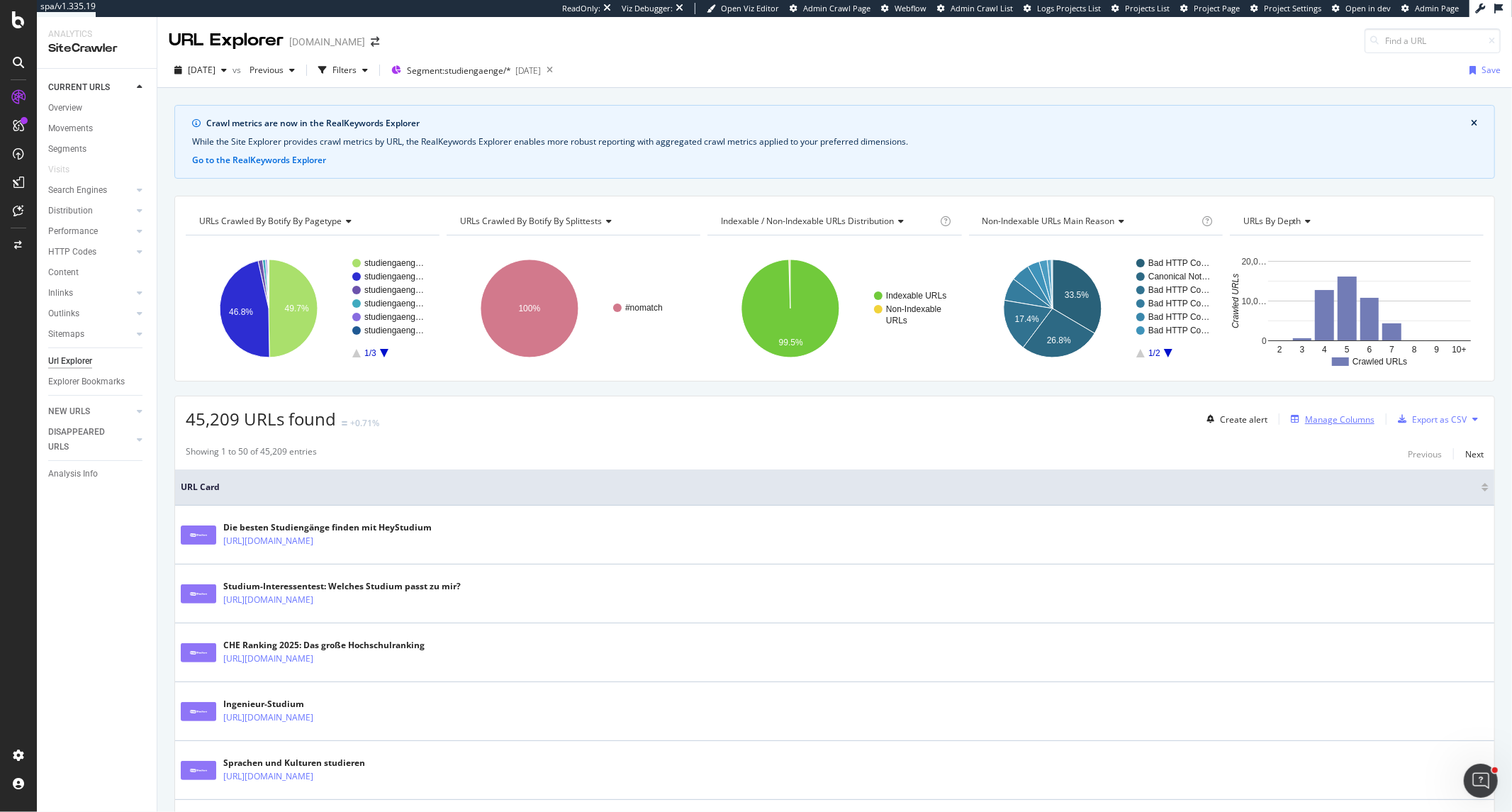
click at [1327, 414] on div "Manage Columns" at bounding box center [1340, 419] width 69 height 12
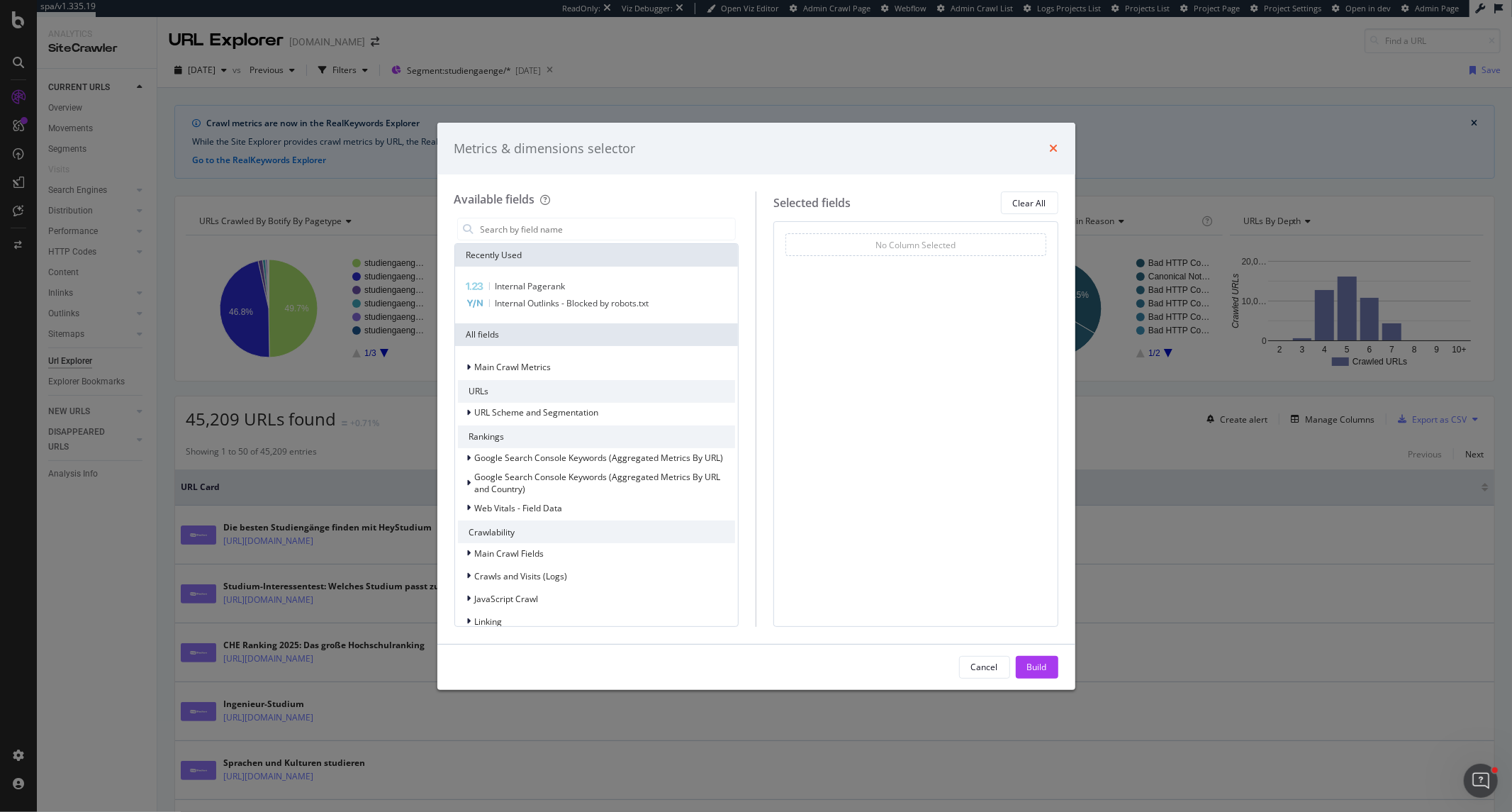
click at [1054, 146] on icon "times" at bounding box center [1054, 148] width 8 height 11
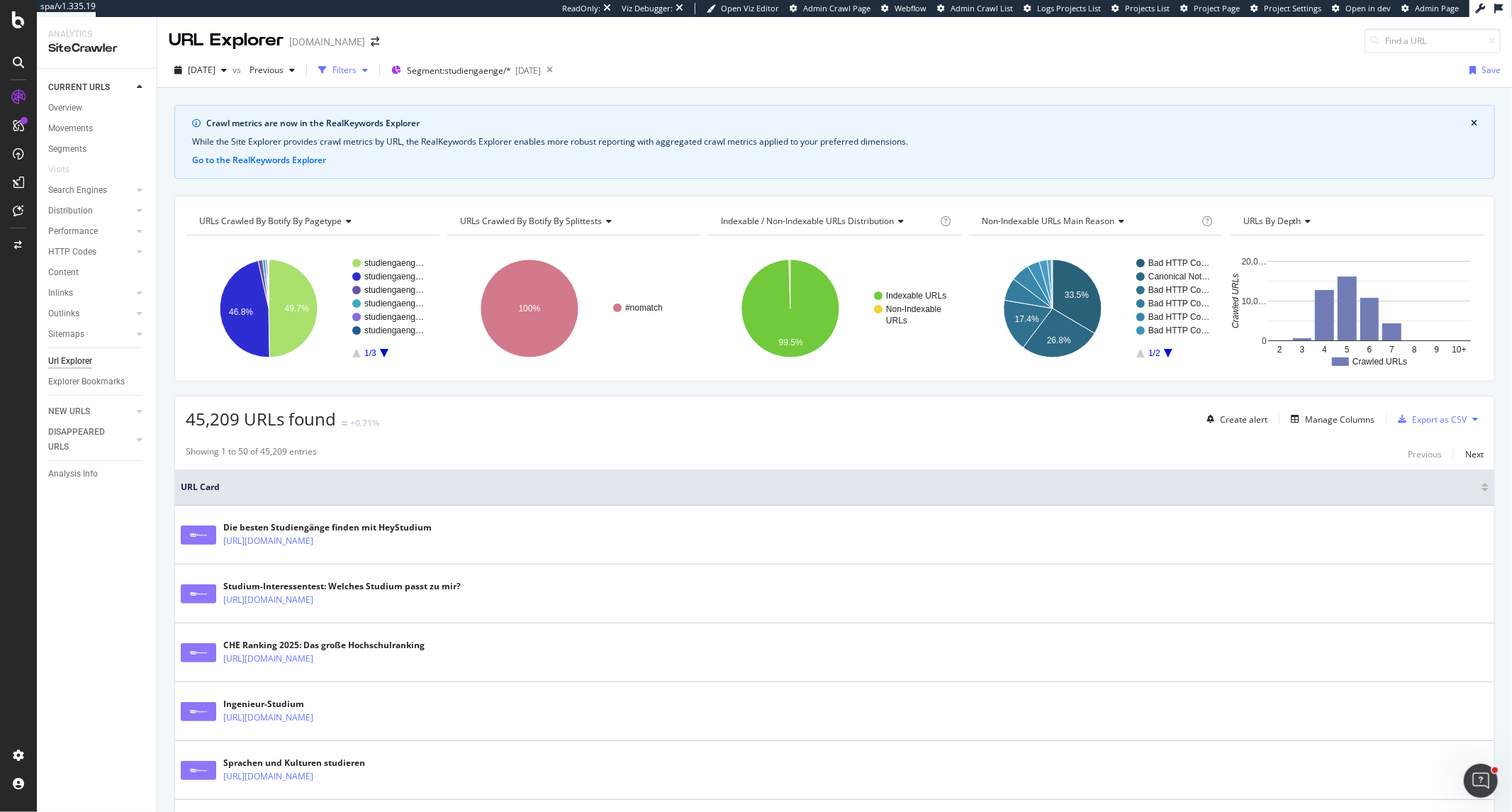
click at [374, 59] on button "Filters" at bounding box center [343, 70] width 61 height 23
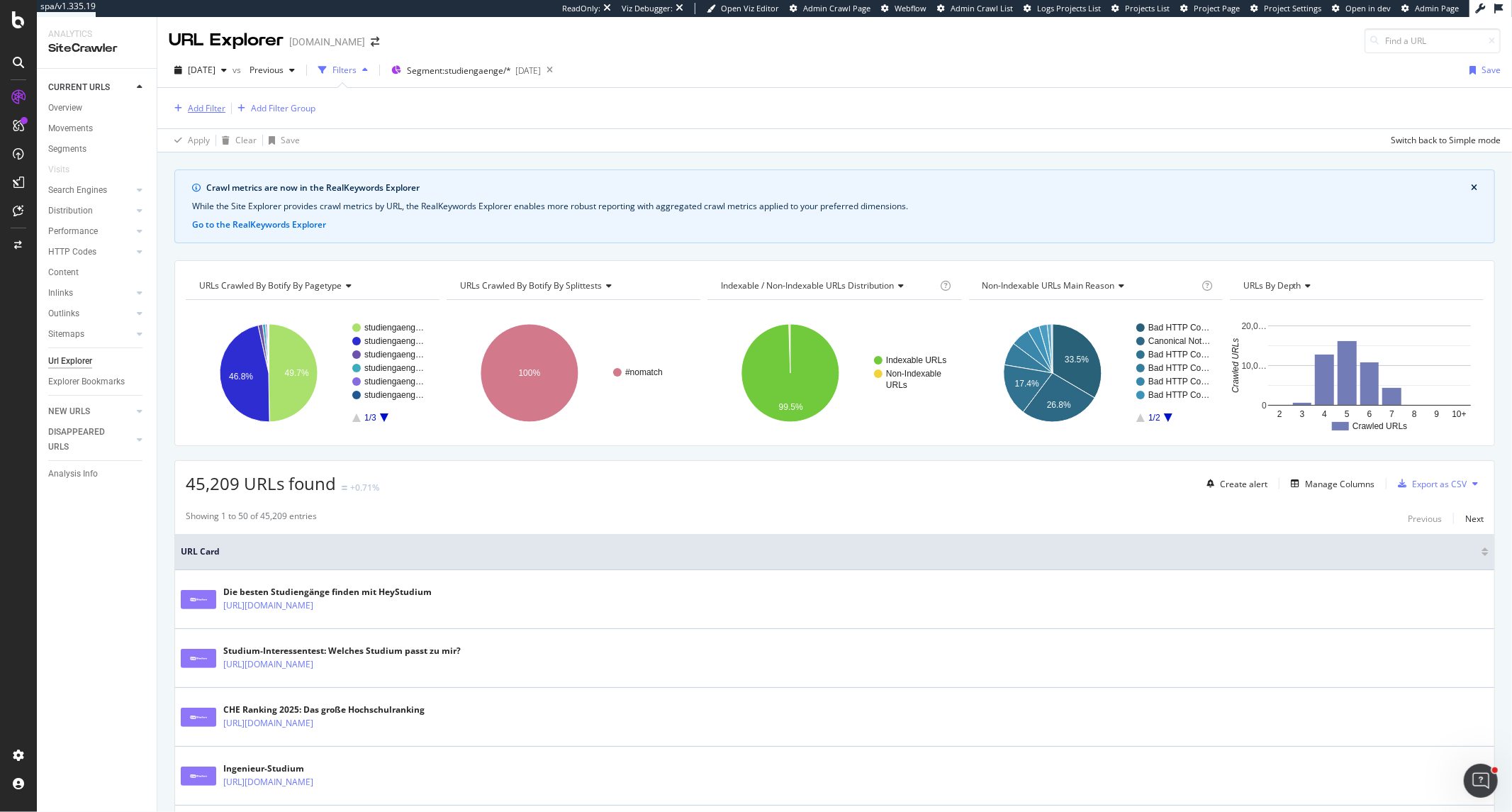
click at [178, 109] on icon "button" at bounding box center [178, 108] width 8 height 8
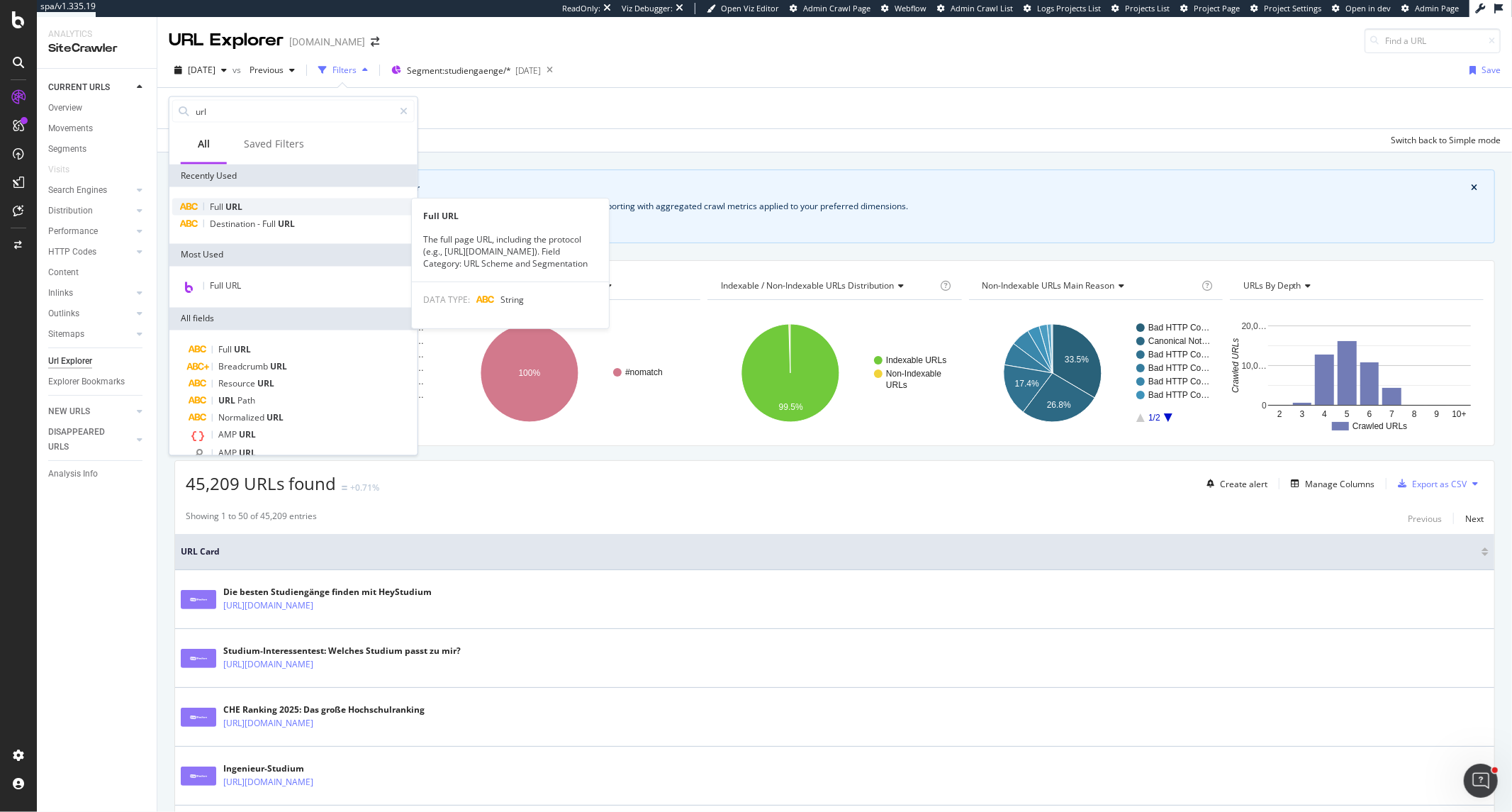
type input "url"
click at [221, 201] on span "Full" at bounding box center [217, 207] width 15 height 12
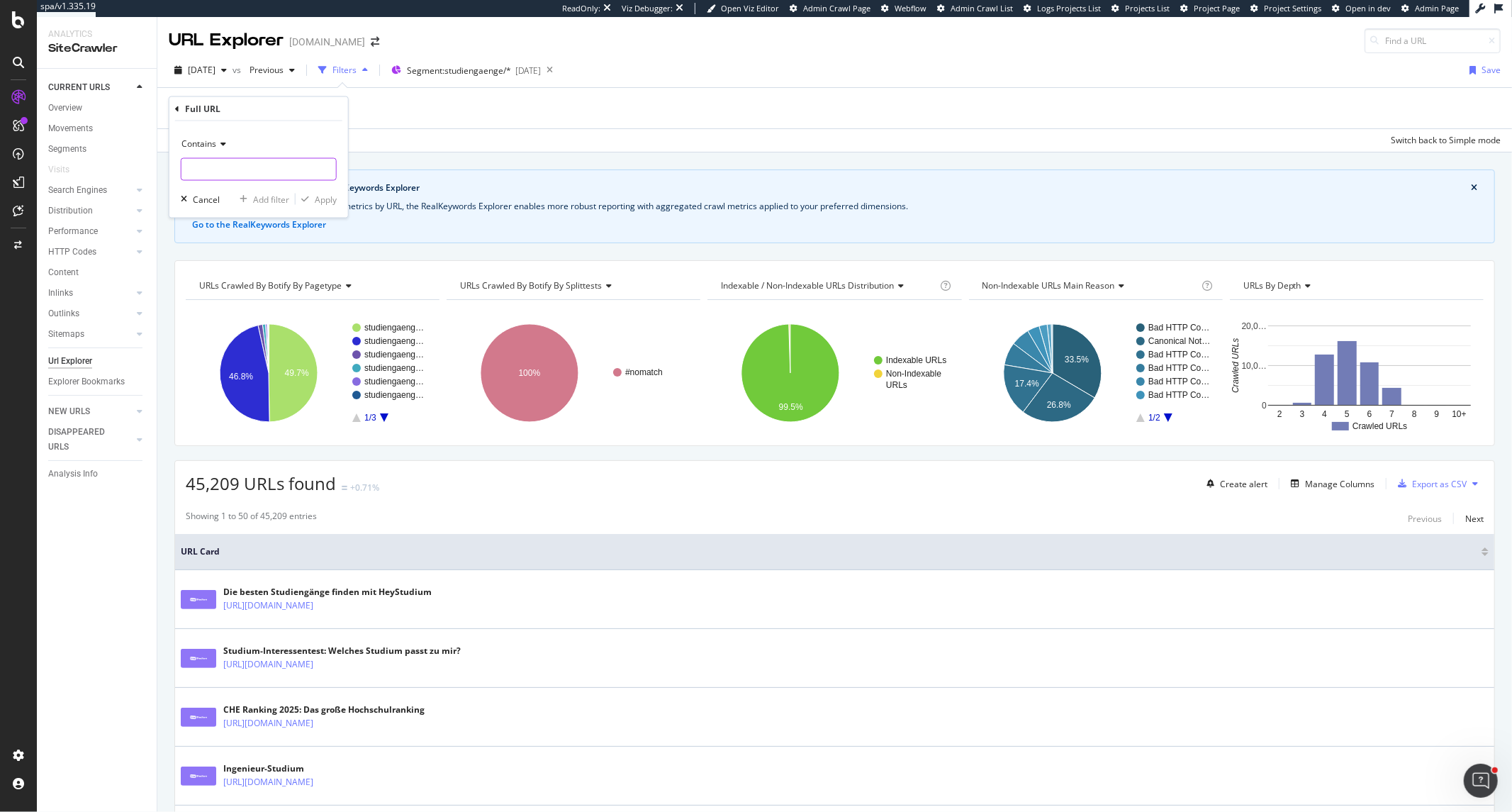
click at [225, 173] on input "text" at bounding box center [258, 169] width 155 height 23
paste input "[URL][DOMAIN_NAME]"
type input "[URL][DOMAIN_NAME]"
click at [217, 143] on icon at bounding box center [221, 143] width 10 height 8
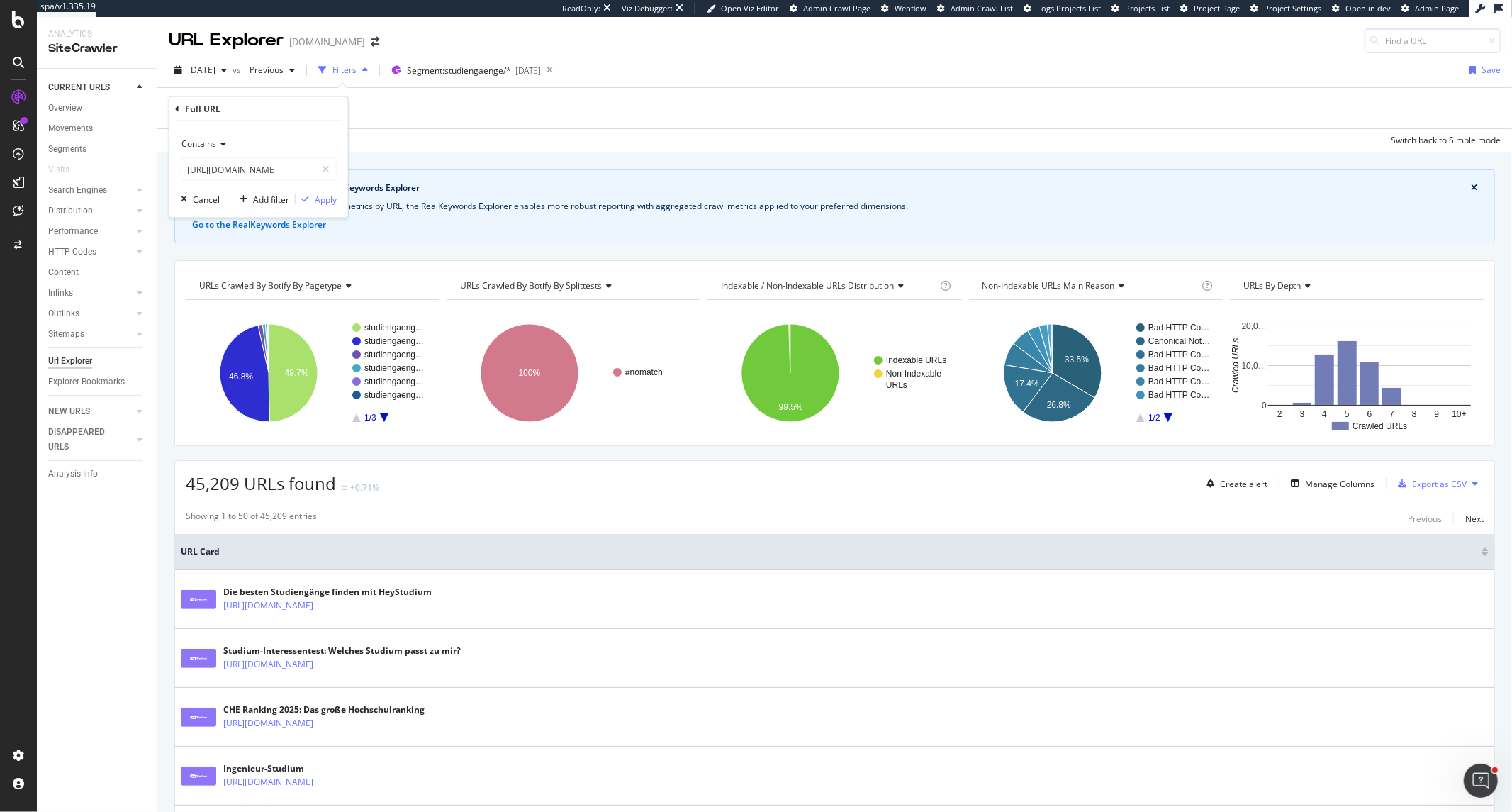
scroll to position [0, 0]
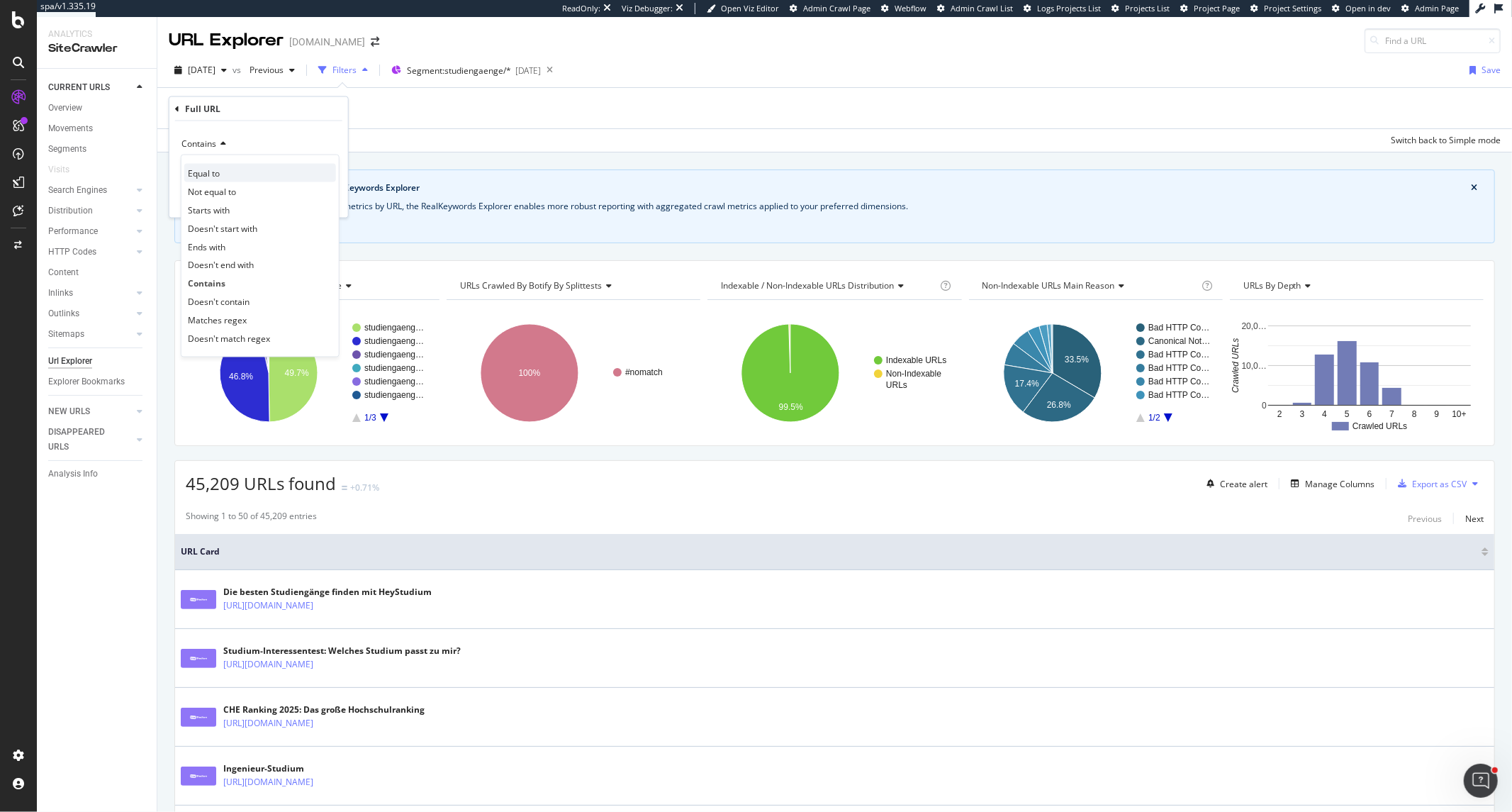
click at [217, 177] on span "Equal to" at bounding box center [204, 173] width 32 height 12
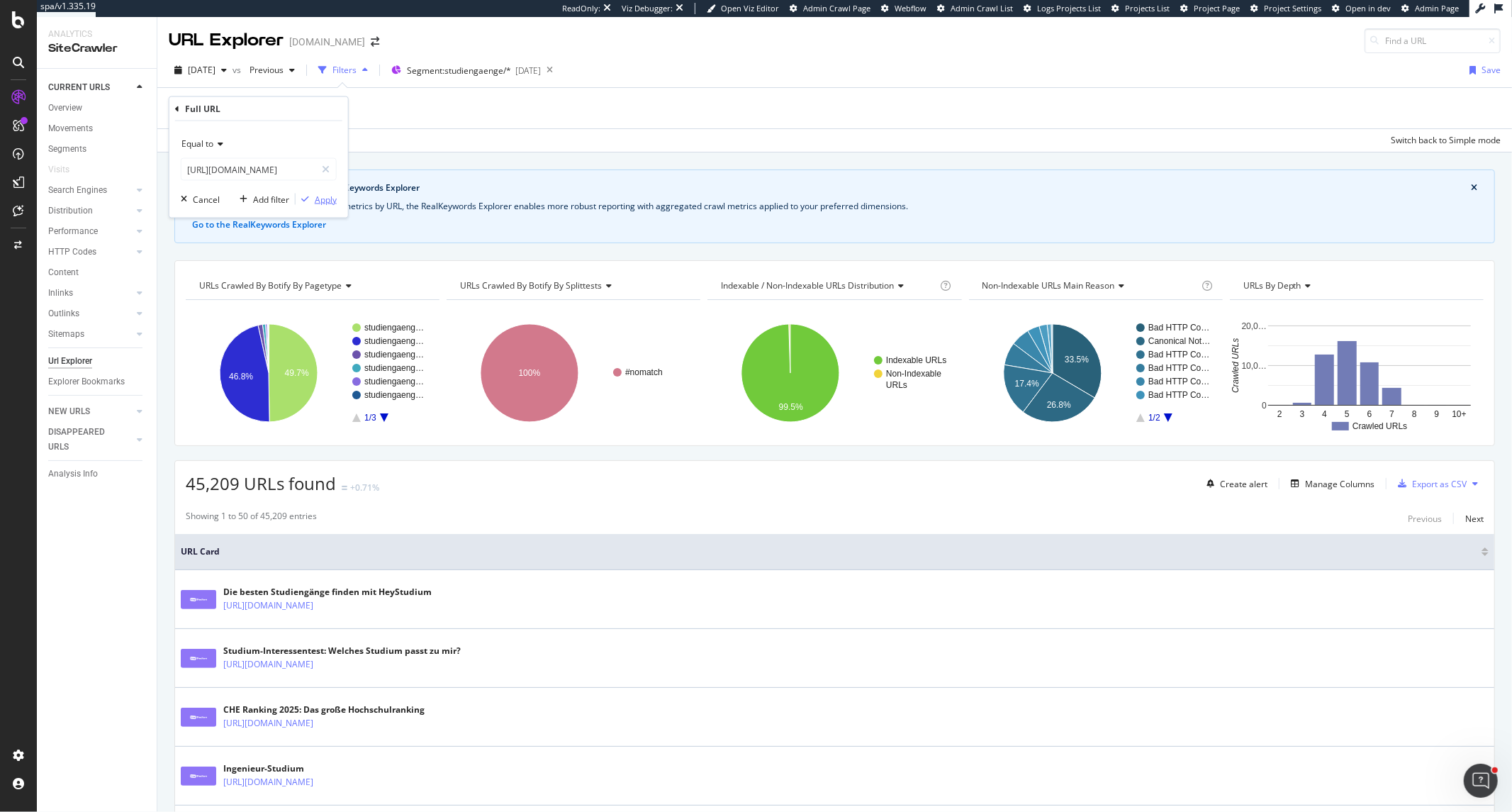
click at [307, 195] on icon "button" at bounding box center [305, 199] width 8 height 8
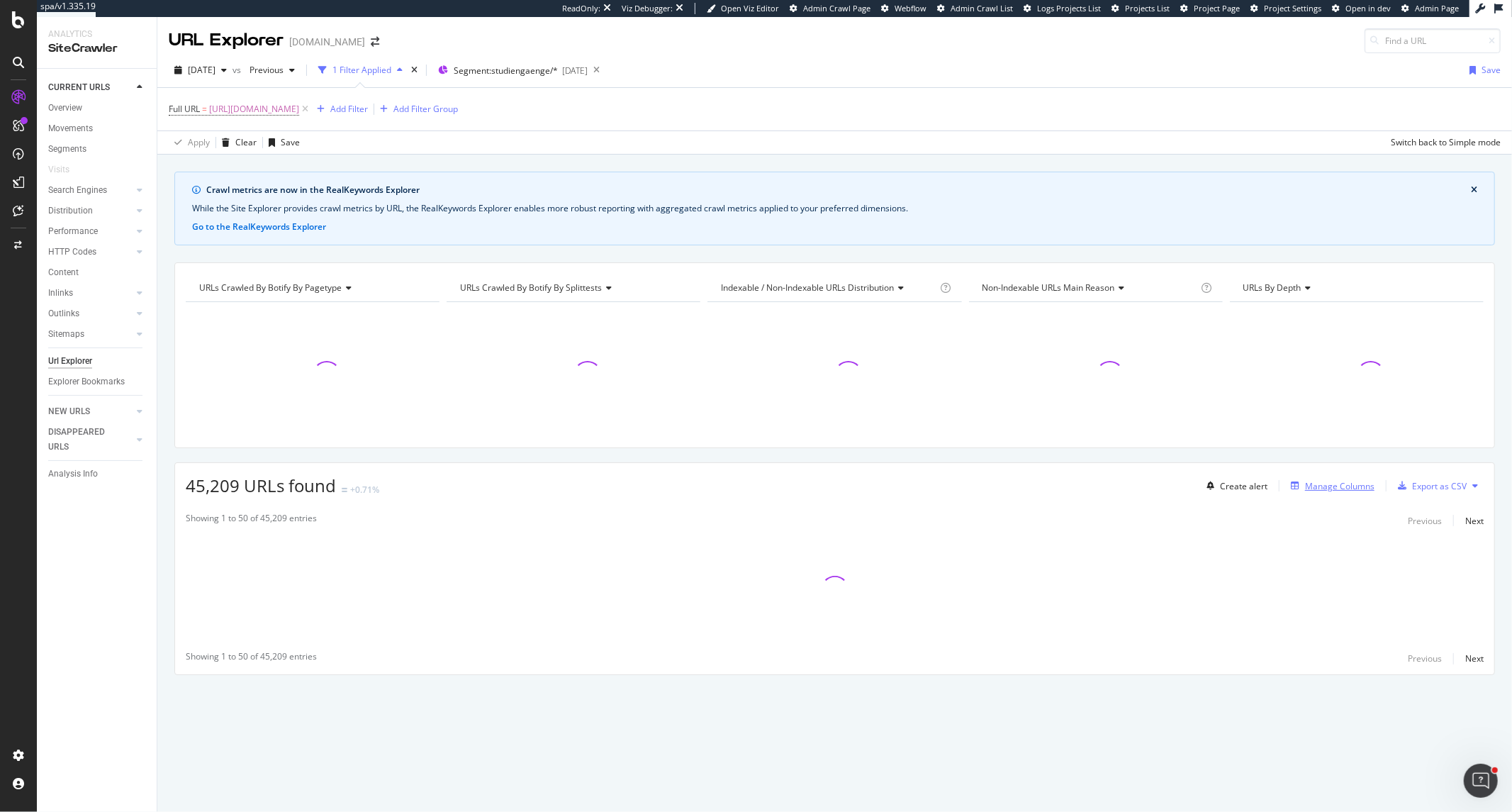
click at [1315, 490] on div "Manage Columns" at bounding box center [1340, 486] width 69 height 12
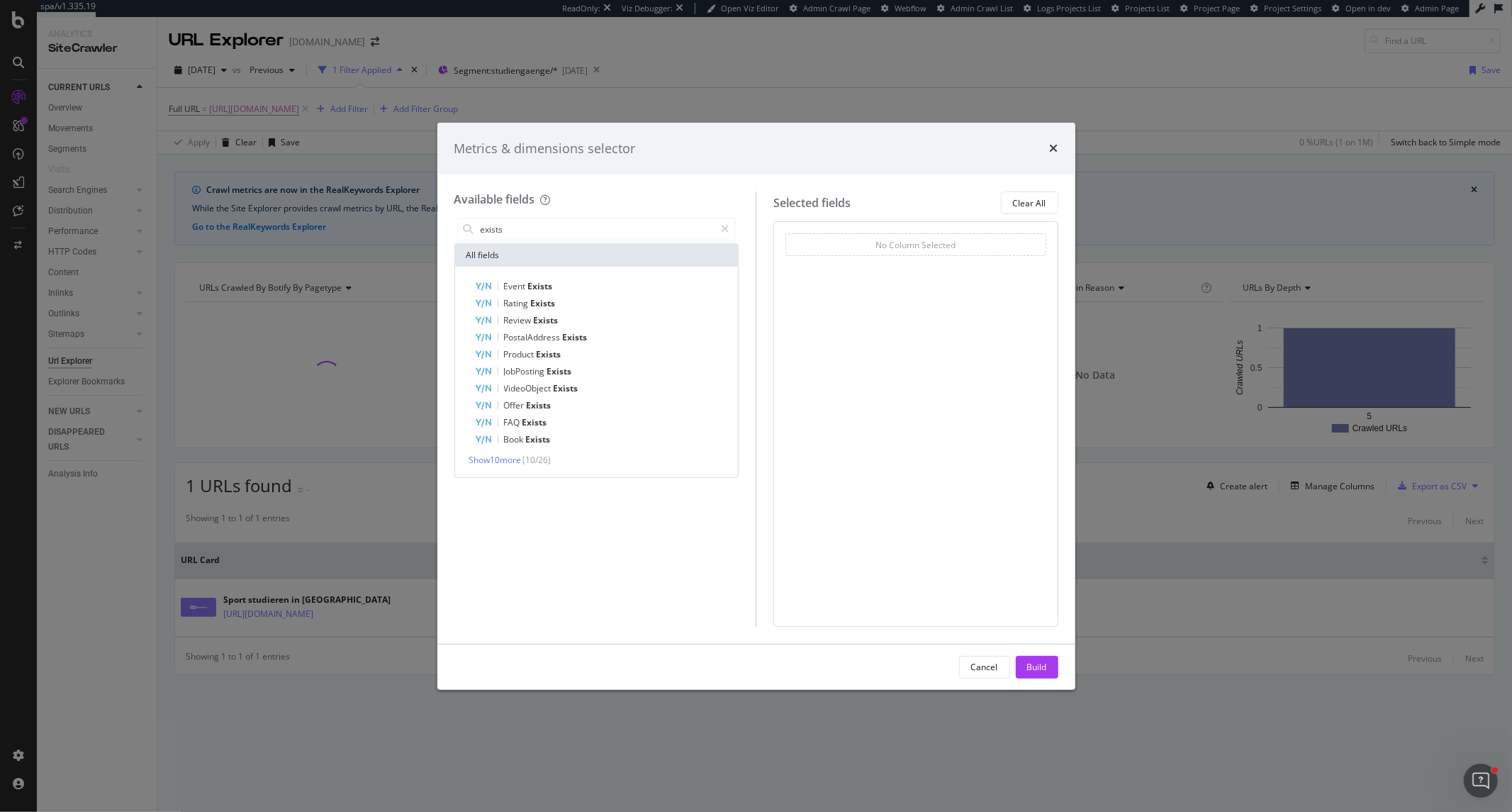
click at [551, 459] on span "( 10 / 26 )" at bounding box center [537, 460] width 28 height 12
click at [509, 459] on span "Show 10 more" at bounding box center [496, 460] width 53 height 12
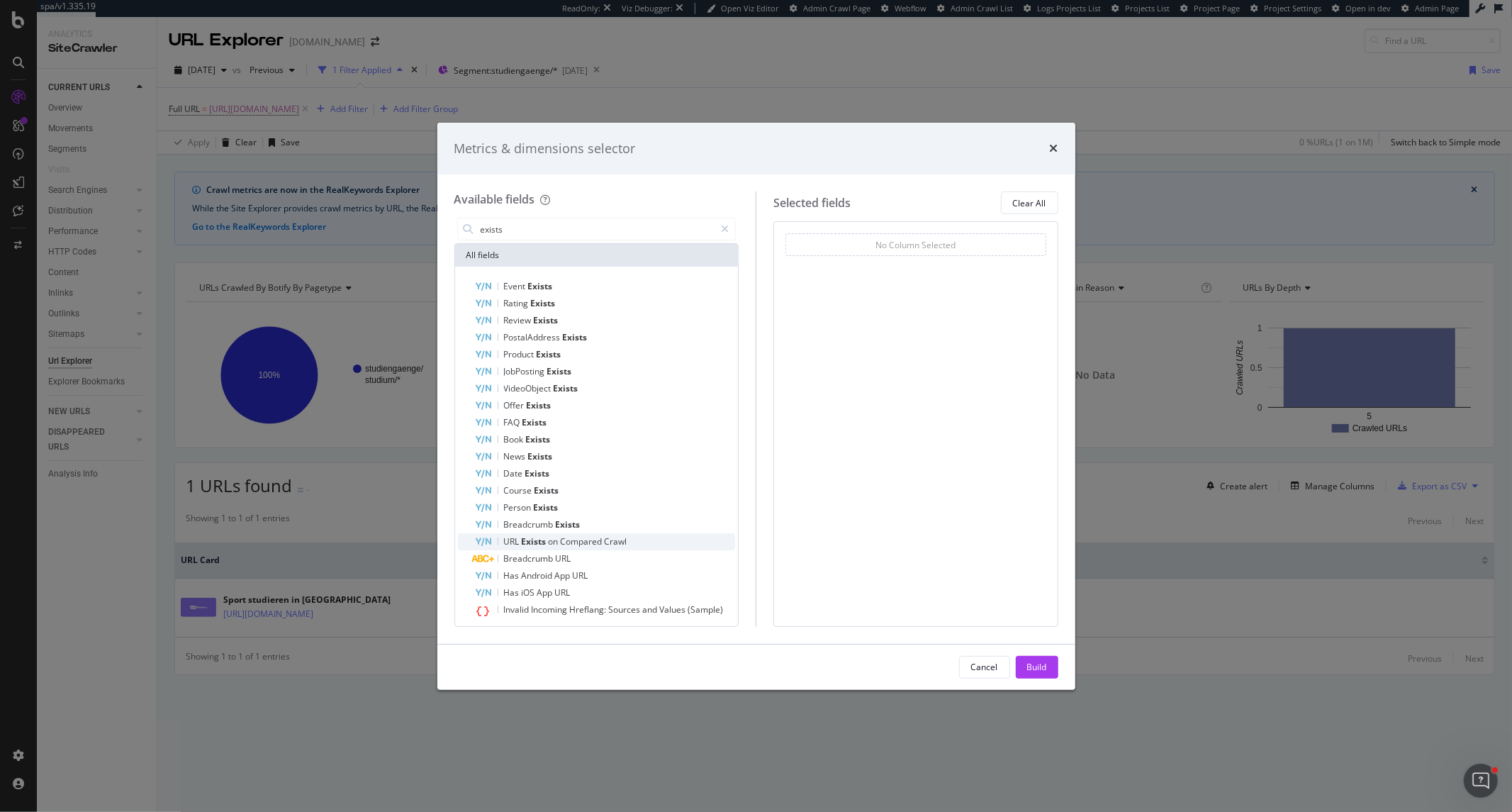
click at [566, 535] on span "Compared" at bounding box center [583, 541] width 44 height 12
click at [544, 223] on input "exists" at bounding box center [598, 229] width 236 height 21
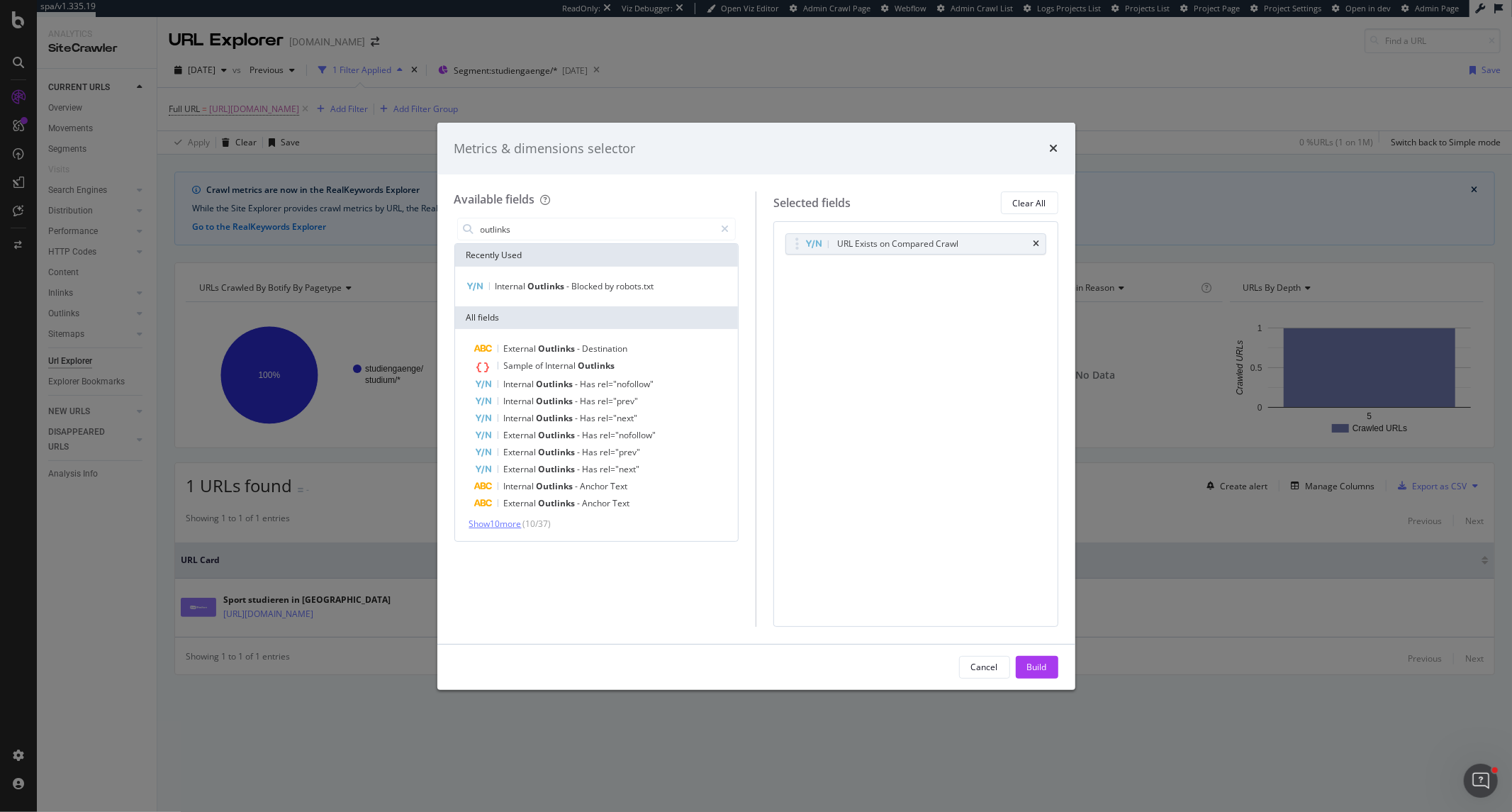
click at [522, 522] on span "Show 10 more" at bounding box center [496, 524] width 53 height 12
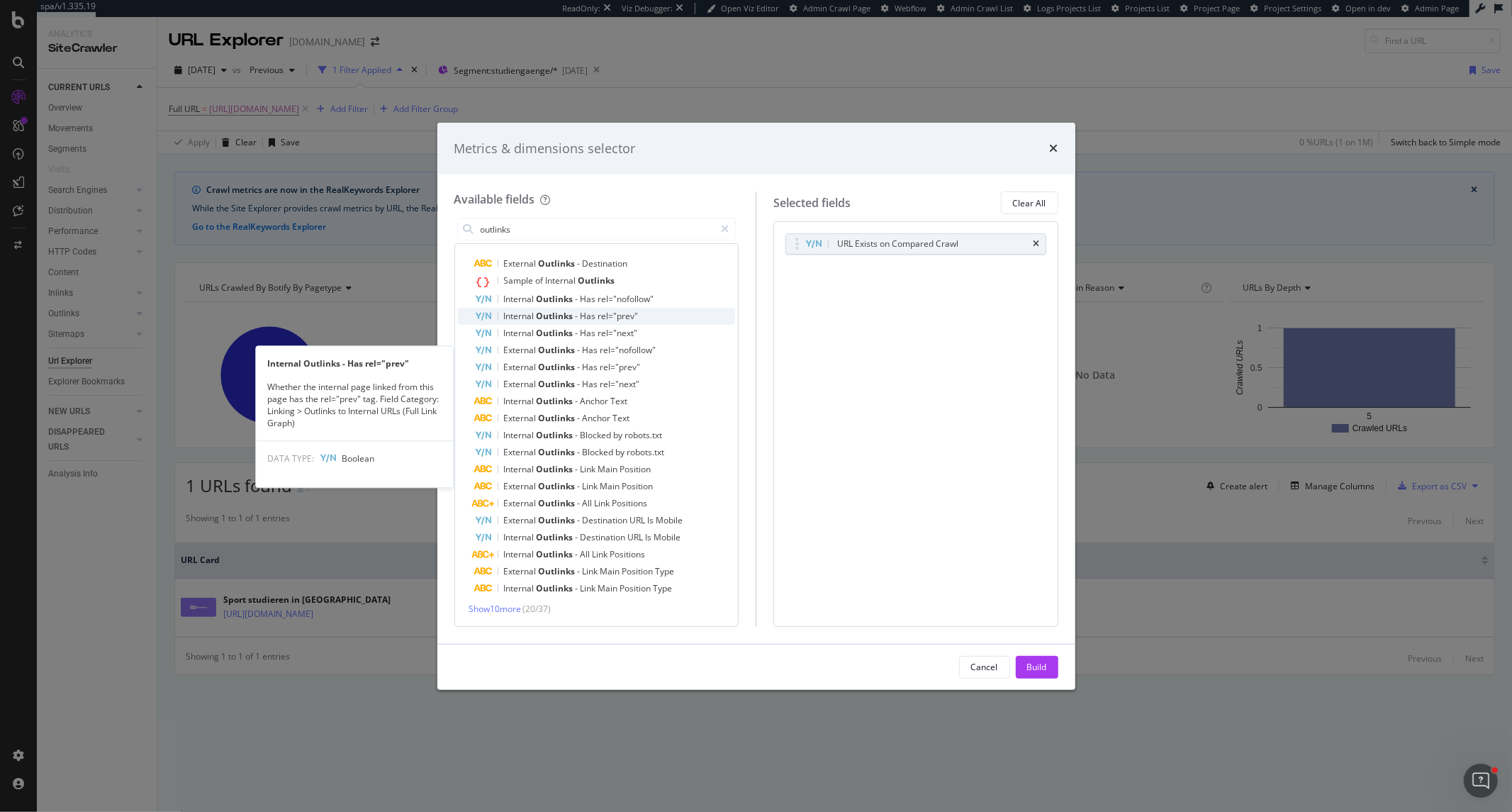
scroll to position [86, 0]
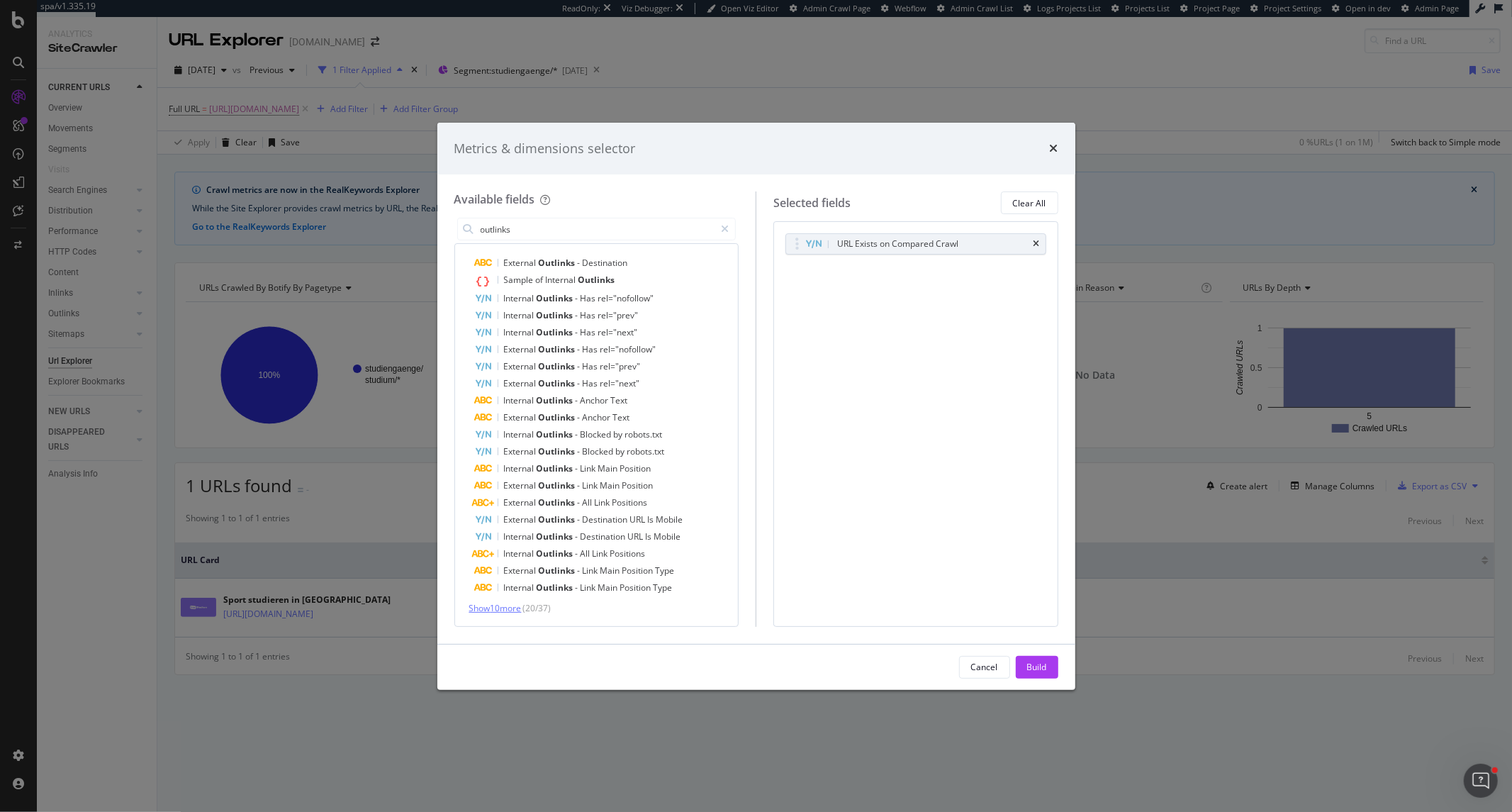
click at [499, 608] on span "Show 10 more" at bounding box center [496, 608] width 53 height 12
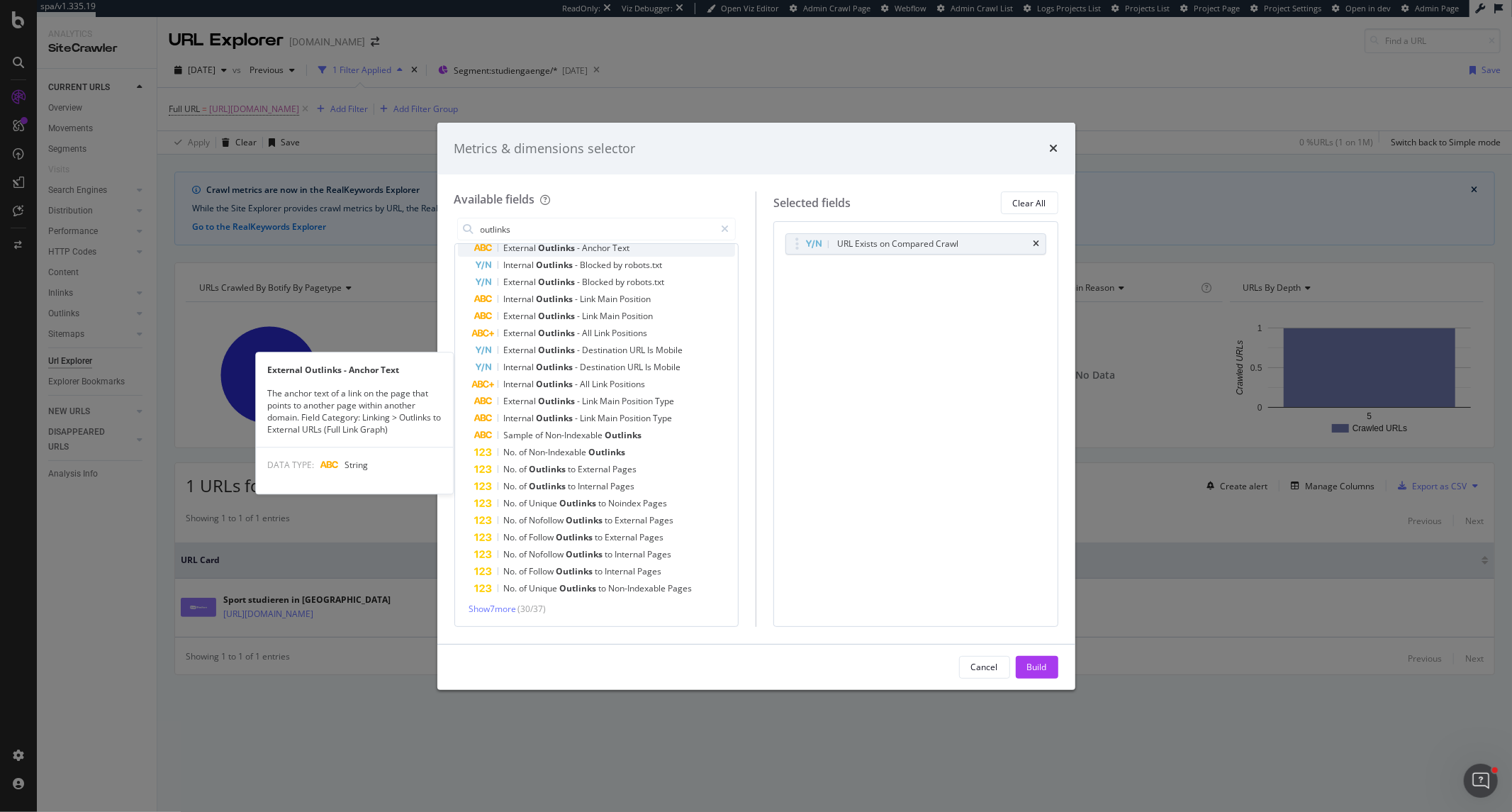
scroll to position [256, 0]
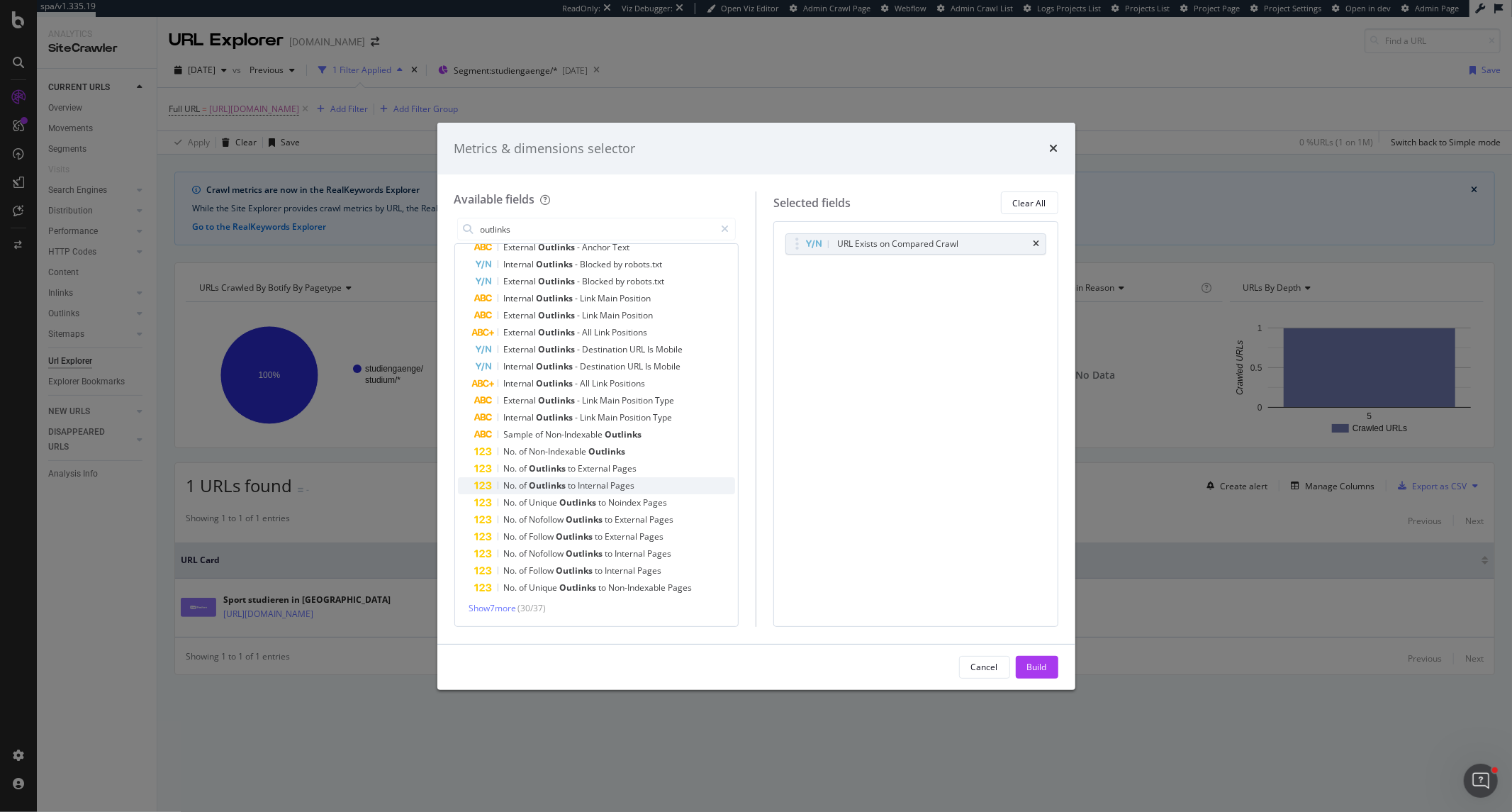
click at [583, 490] on span "Internal" at bounding box center [595, 486] width 33 height 12
click at [586, 234] on input "outlinks" at bounding box center [598, 229] width 236 height 21
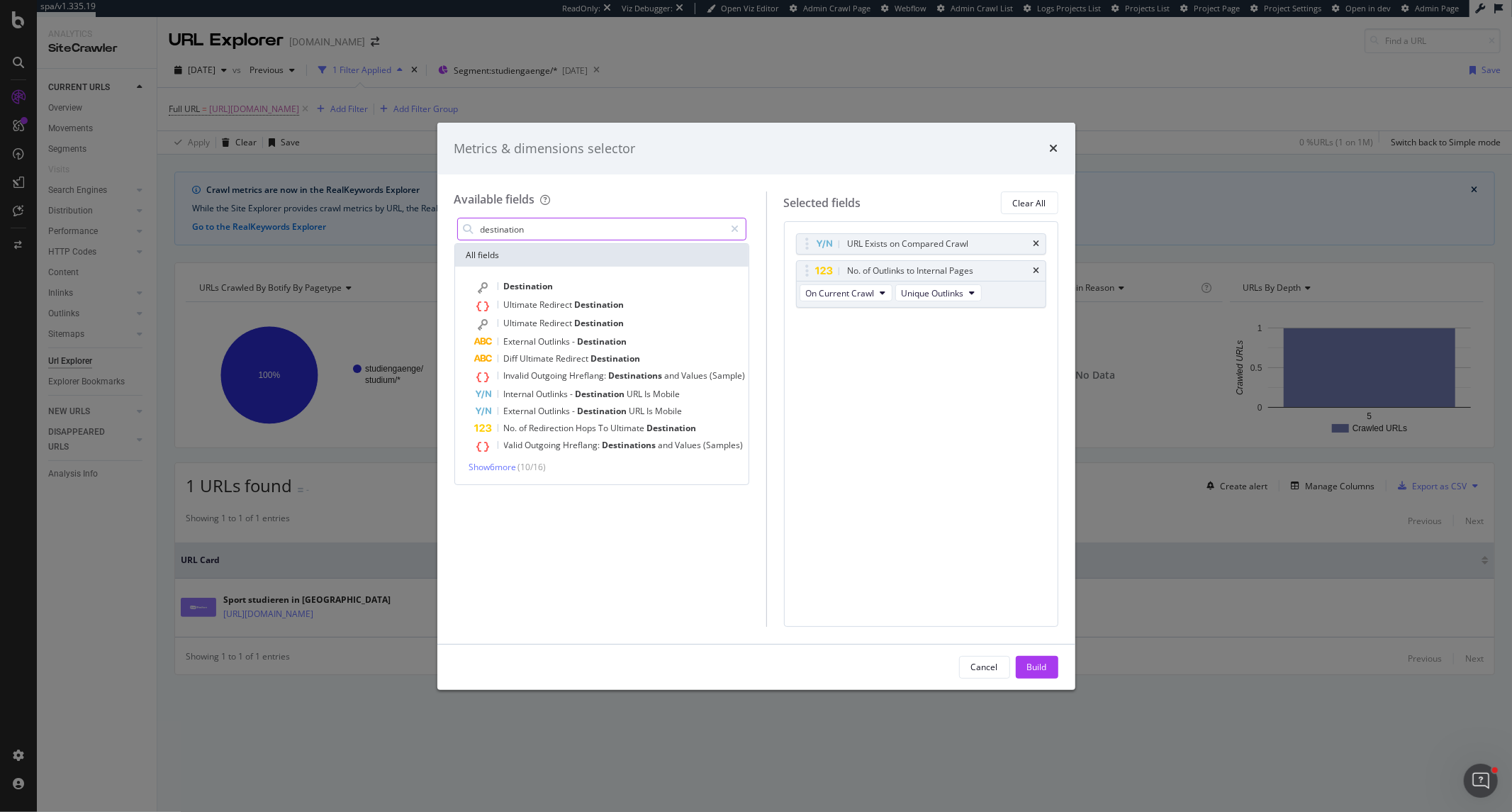
scroll to position [0, 0]
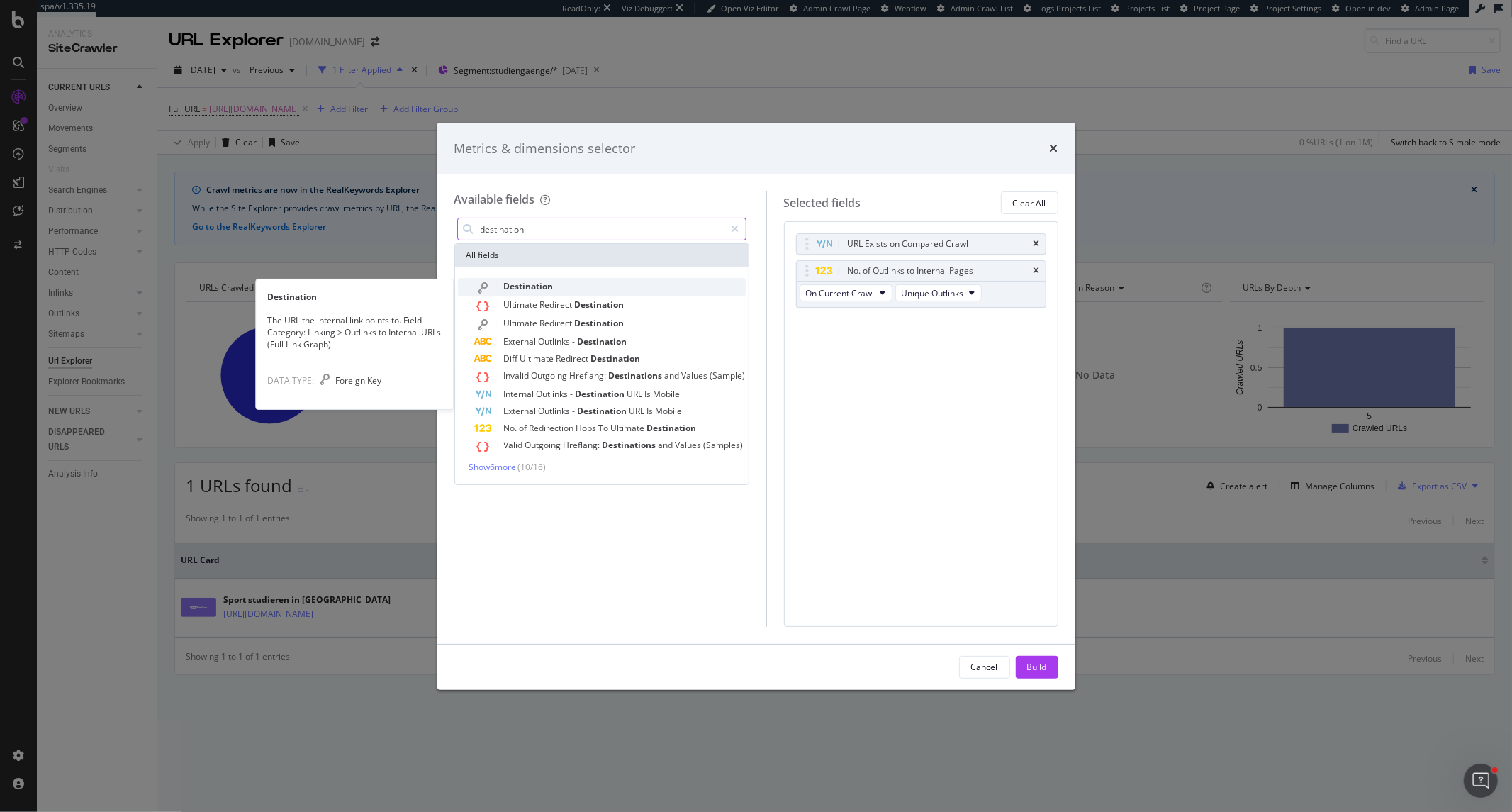
type input "destination"
click at [571, 282] on div "Destination" at bounding box center [610, 287] width 271 height 18
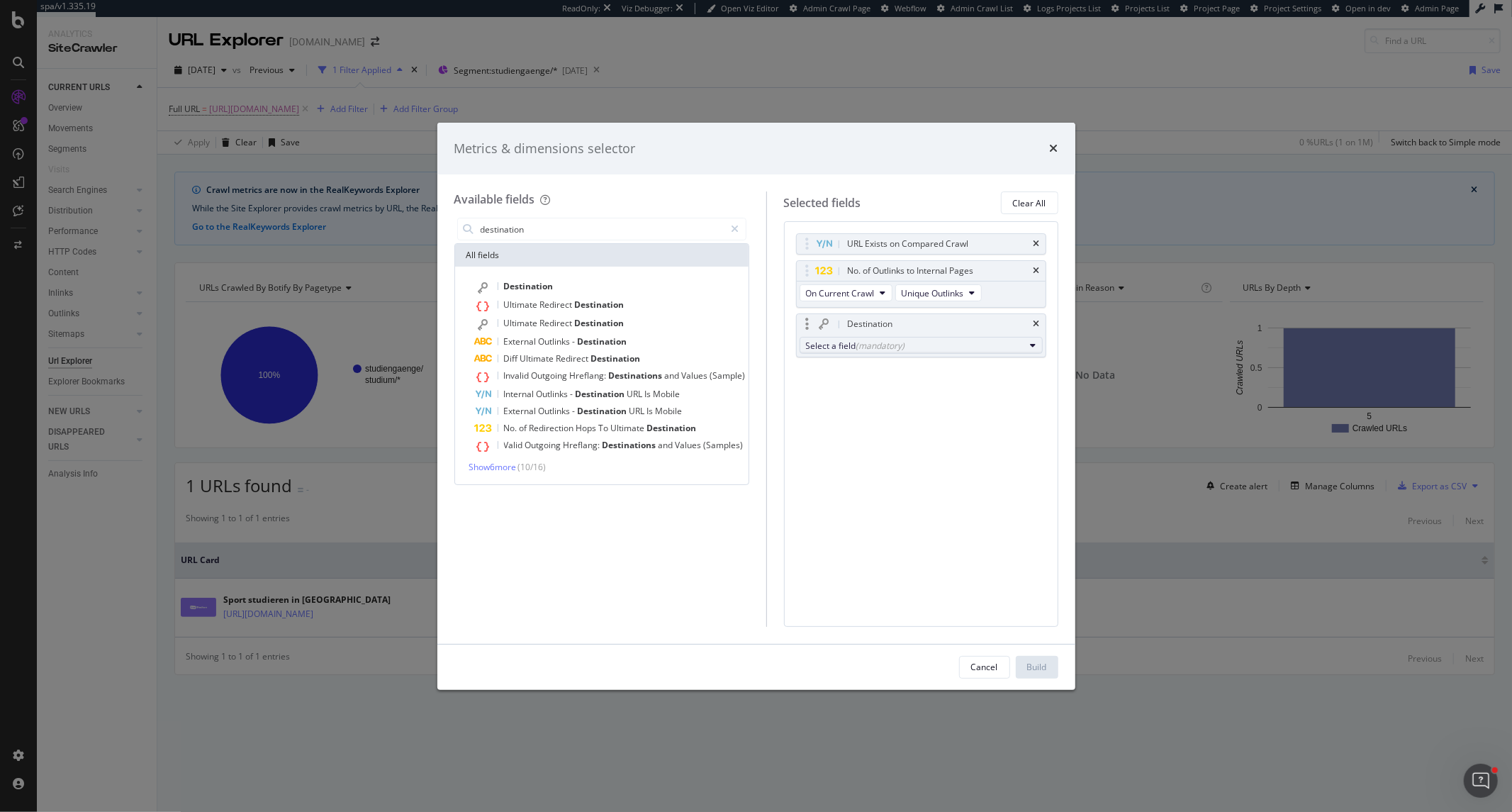
click at [920, 341] on div "Select a field (mandatory)" at bounding box center [915, 345] width 219 height 12
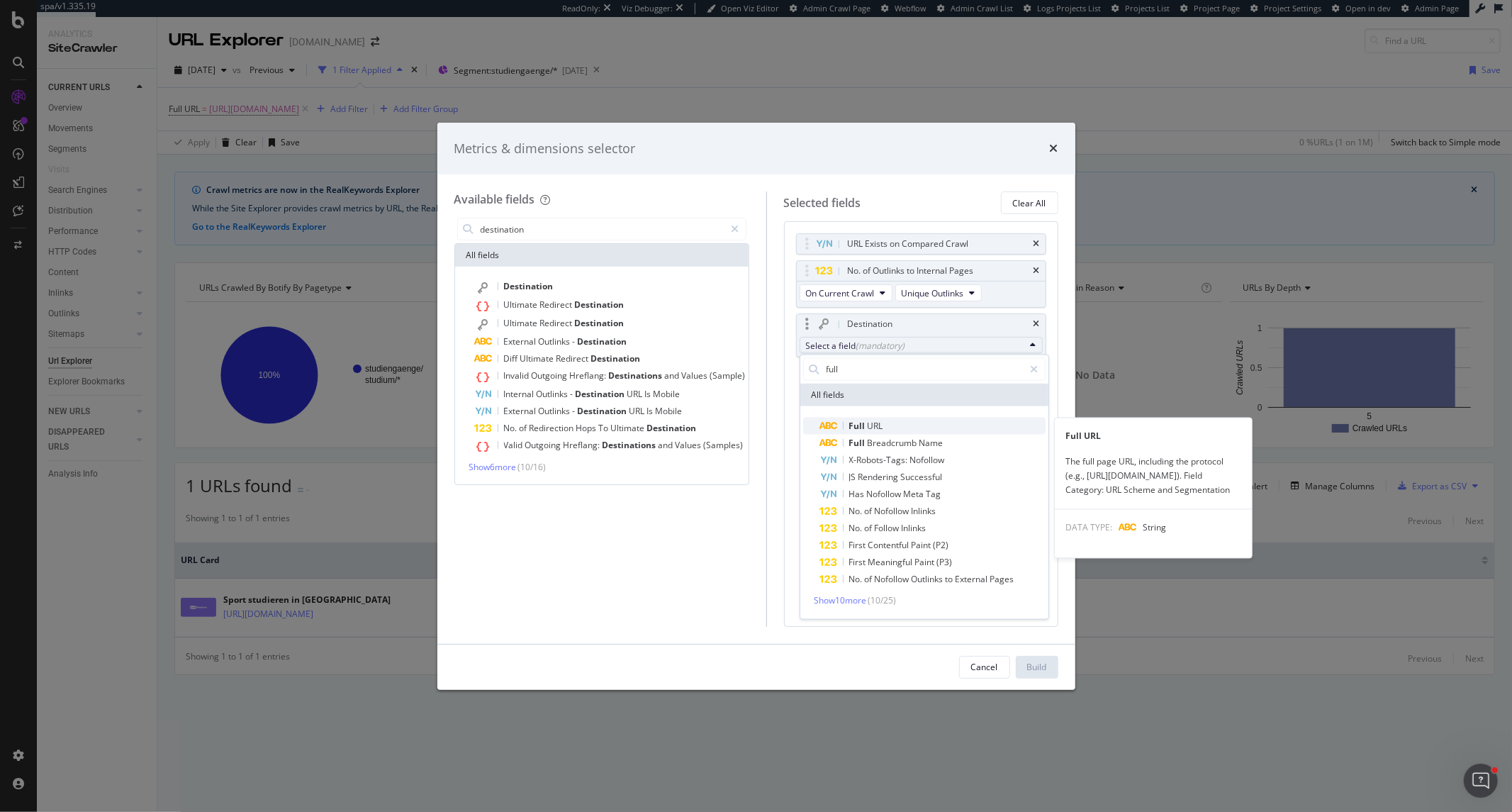
type input "full"
click at [901, 421] on span "Full URL" at bounding box center [933, 425] width 226 height 17
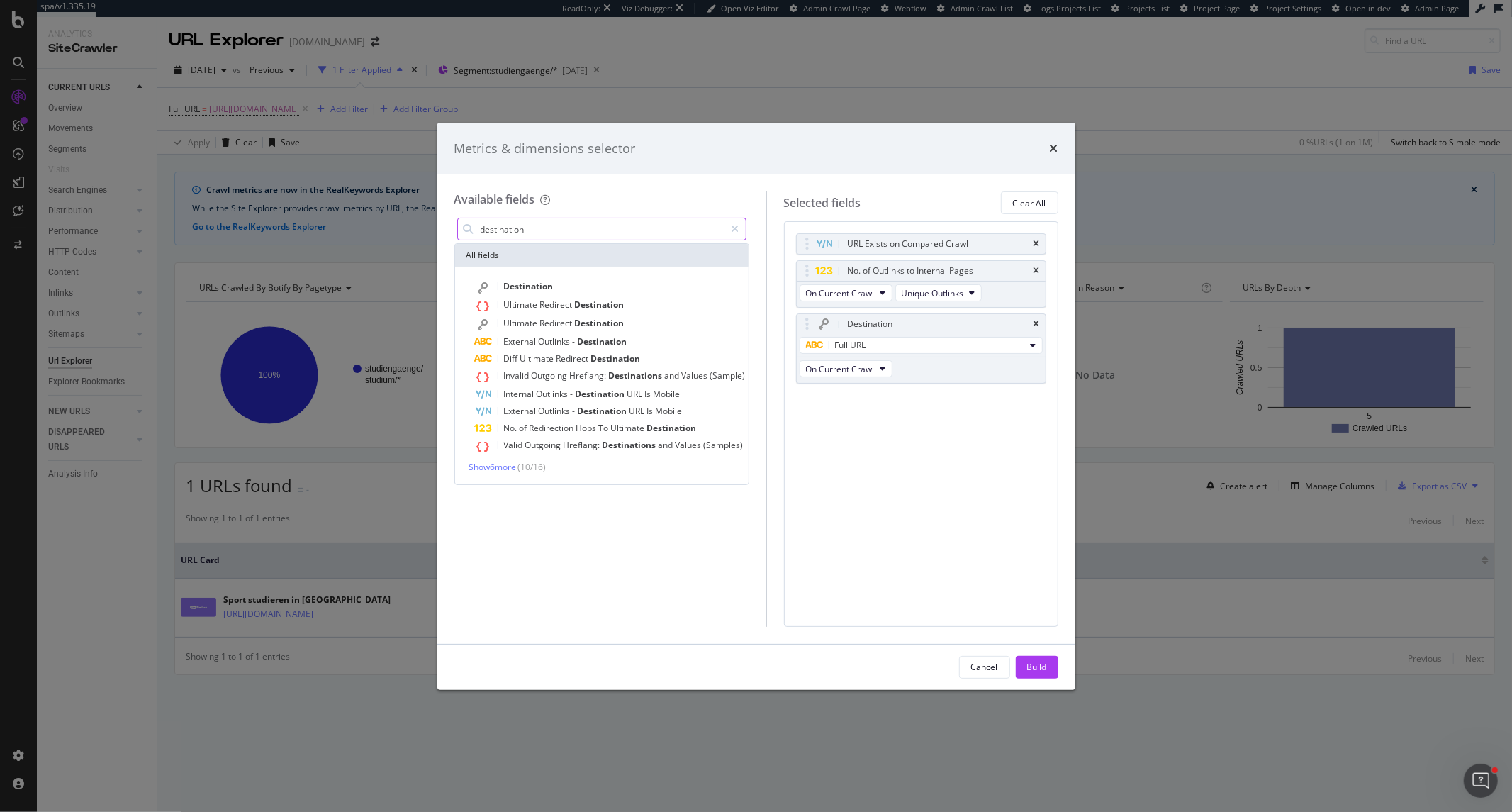
click at [558, 228] on input "destination" at bounding box center [602, 229] width 246 height 21
click at [548, 277] on div "Destination Ultimate Redirect Destination Ultimate Redirect Destination Externa…" at bounding box center [602, 375] width 294 height 217
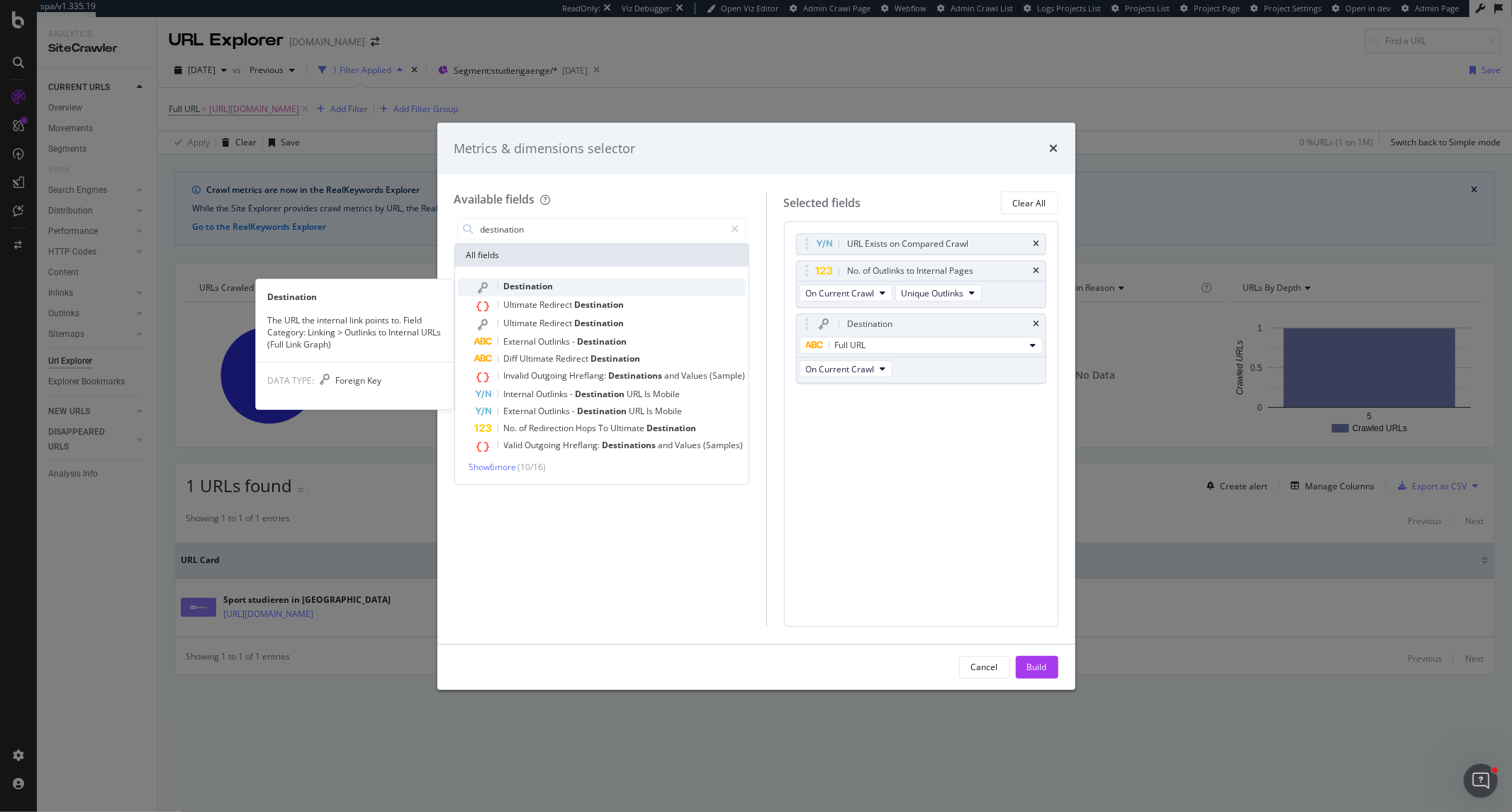
click at [548, 281] on span "Destination" at bounding box center [528, 286] width 50 height 12
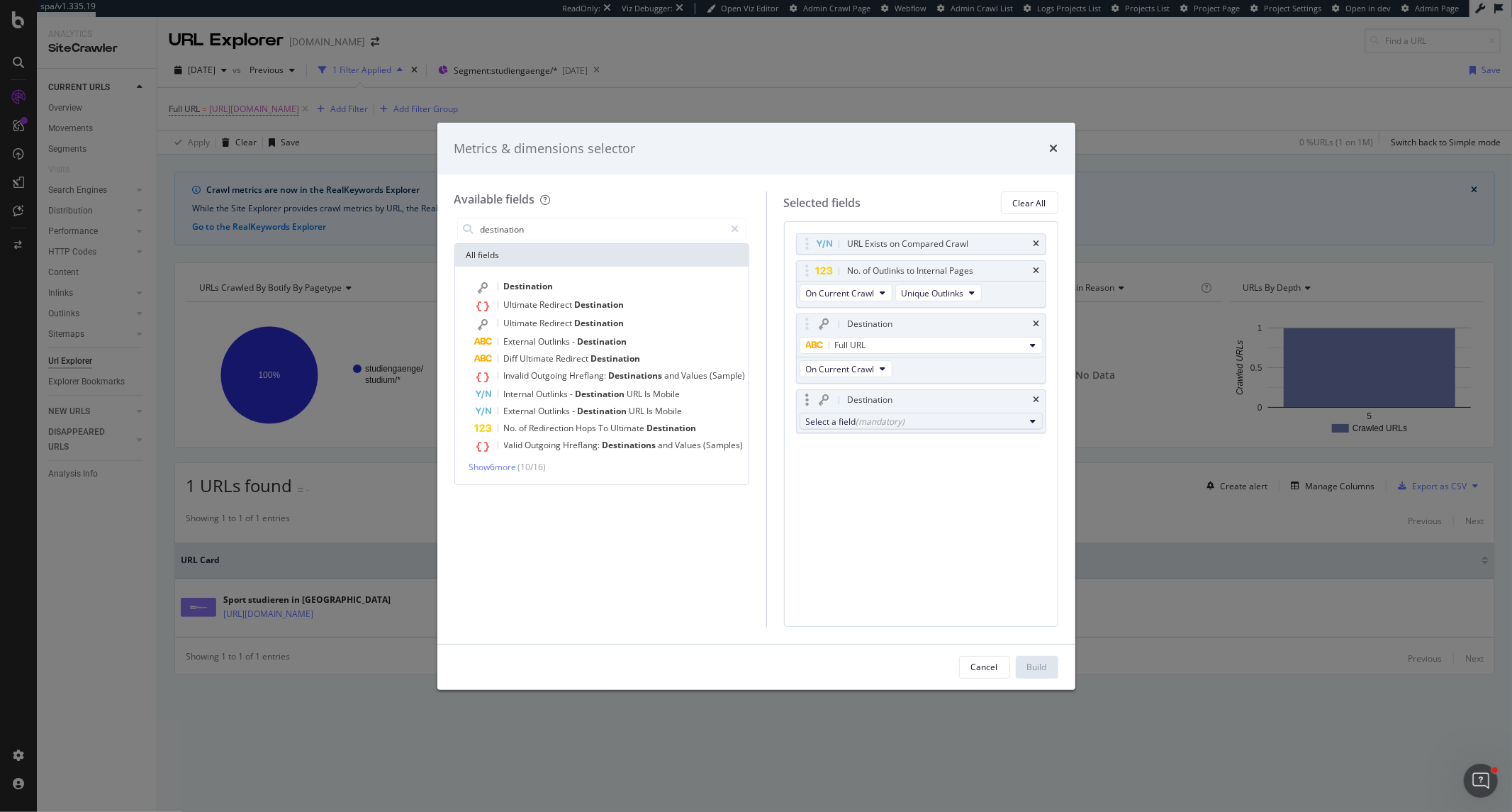
click at [919, 419] on div "Select a field (mandatory)" at bounding box center [915, 422] width 219 height 12
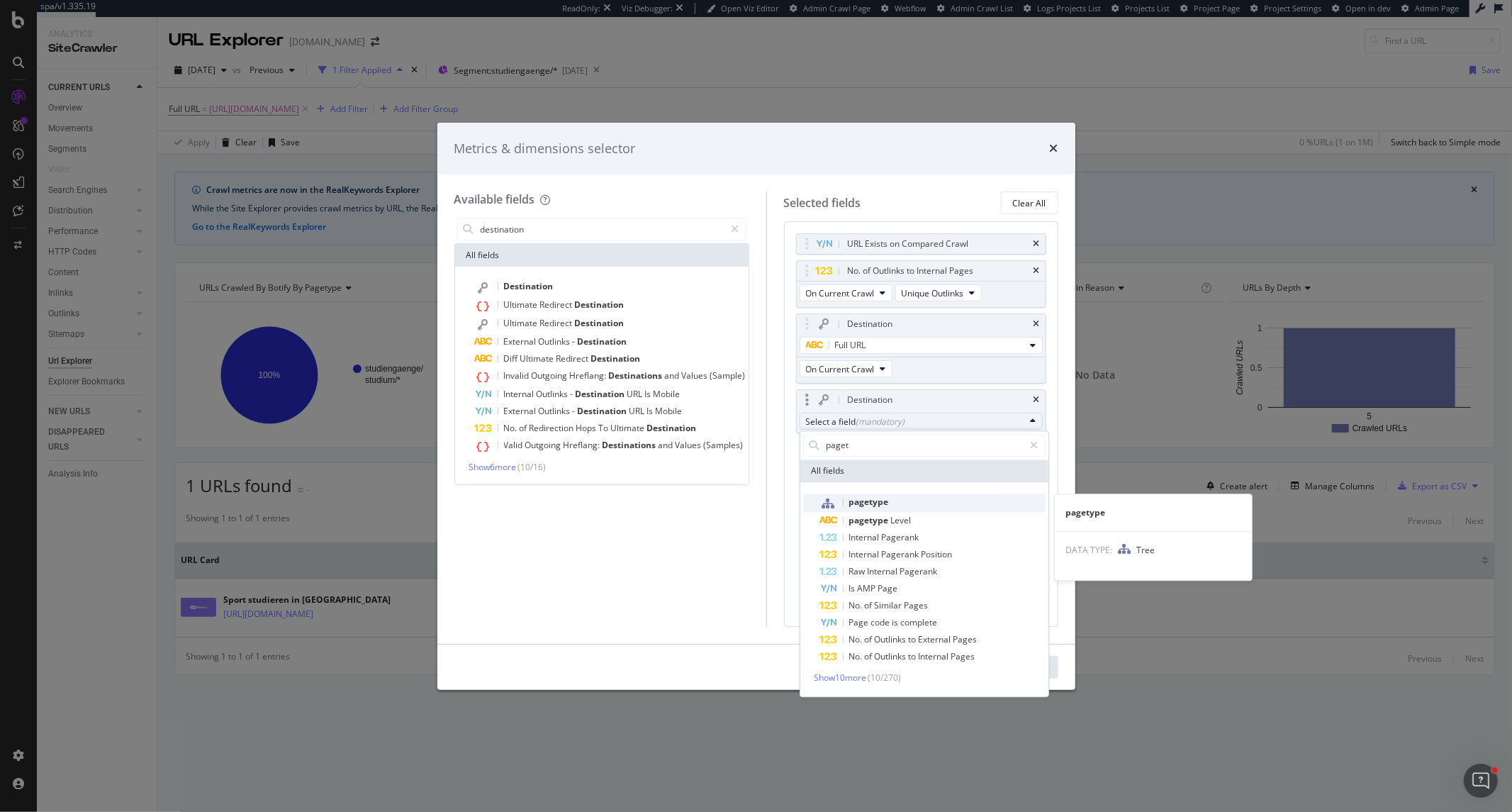
type input "paget"
click at [938, 502] on span "pagetype" at bounding box center [933, 502] width 226 height 18
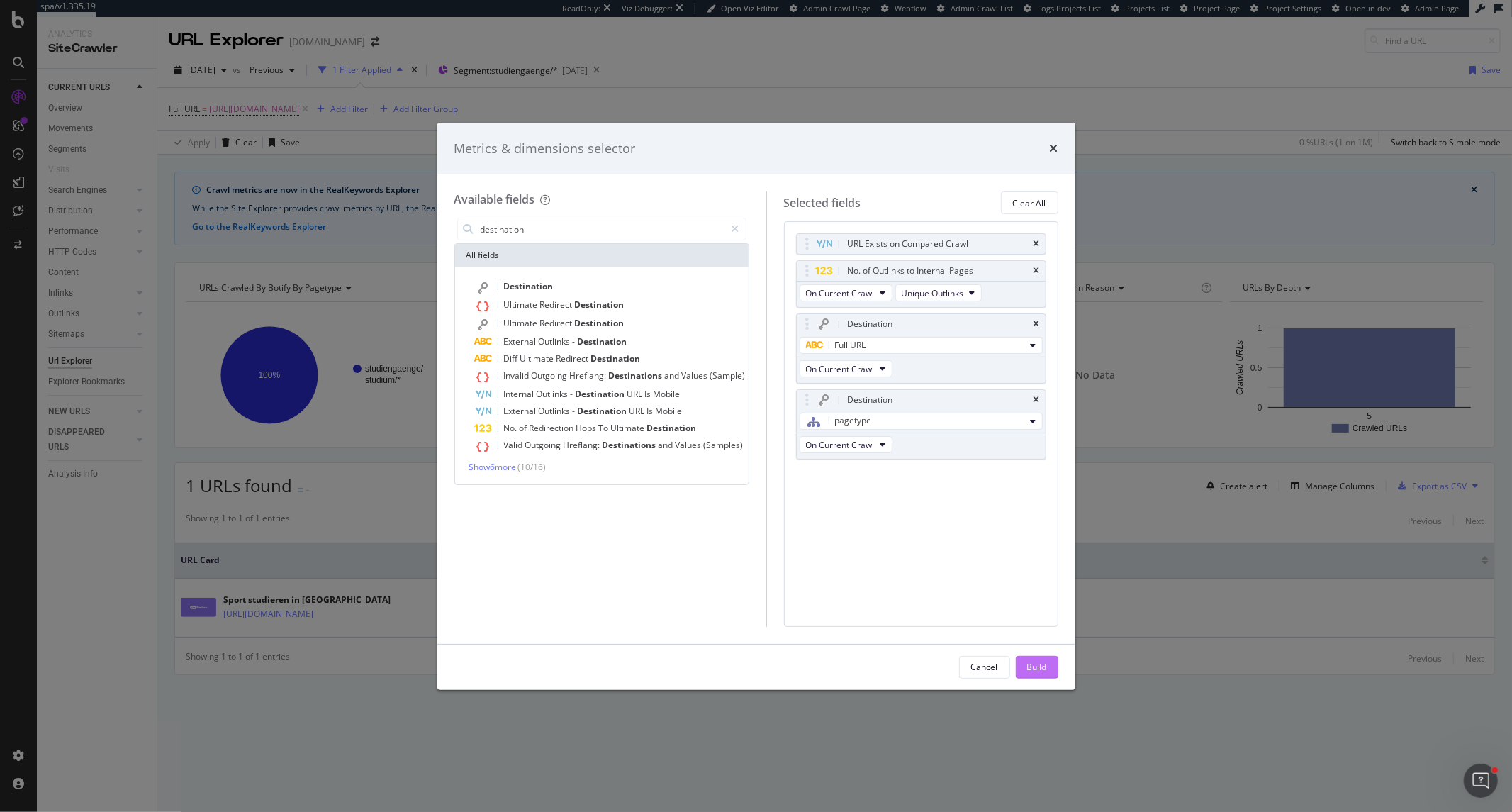
click at [1037, 673] on div "Build" at bounding box center [1037, 667] width 20 height 21
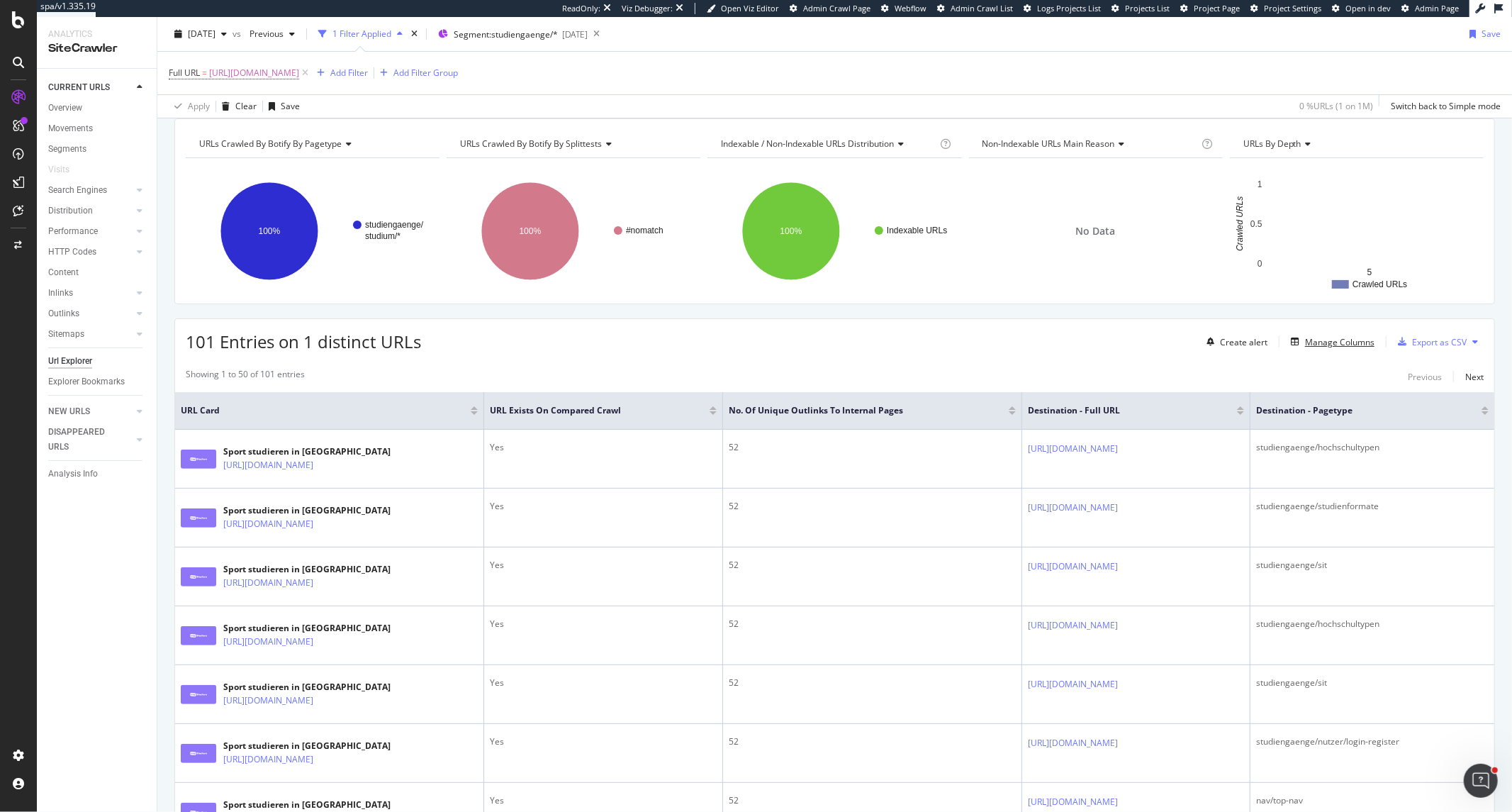
scroll to position [157, 0]
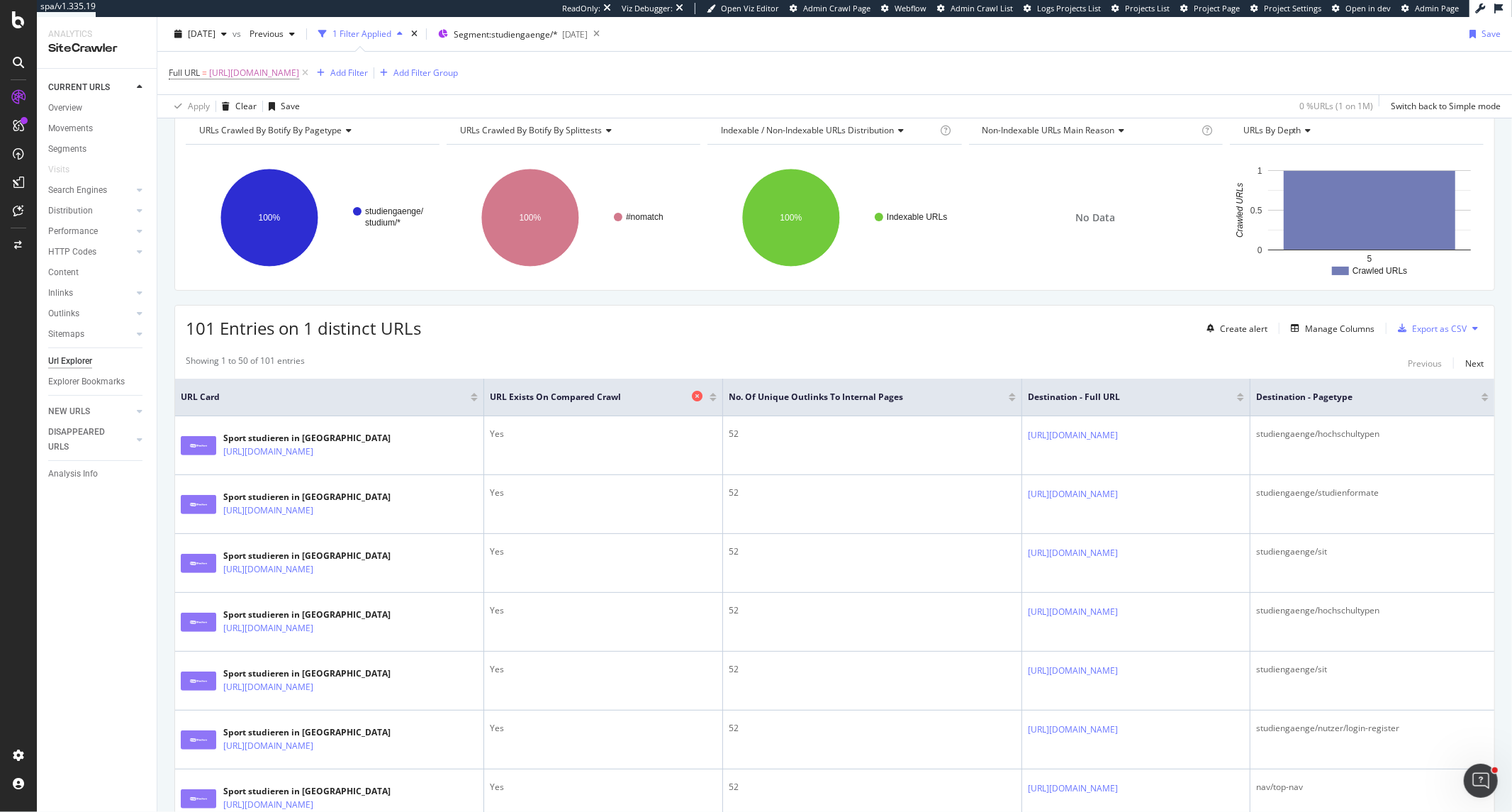
click at [692, 399] on icon at bounding box center [698, 396] width 11 height 11
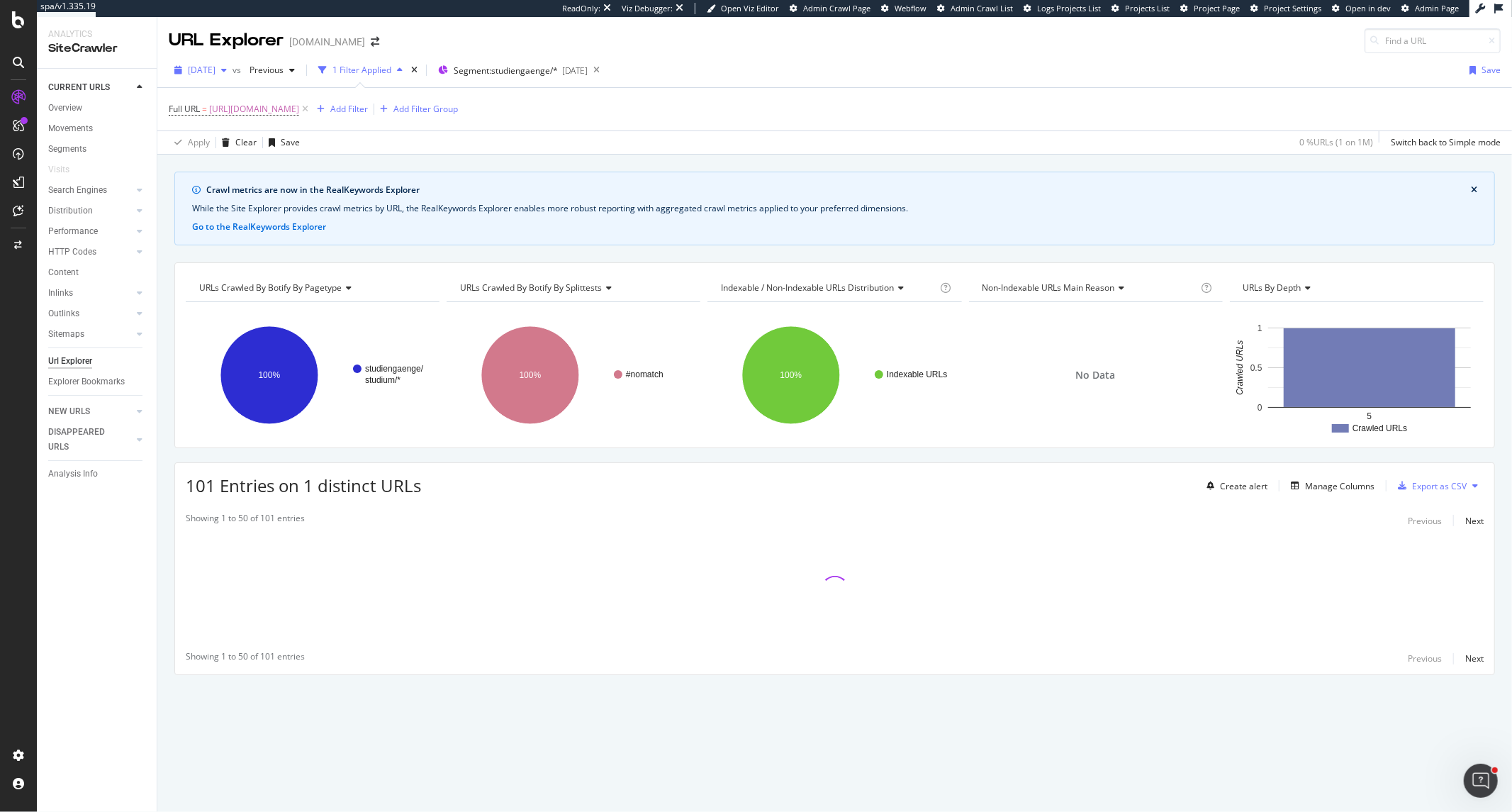
click at [227, 72] on icon "button" at bounding box center [223, 69] width 5 height 8
click at [245, 176] on div "[DATE] #2" at bounding box center [226, 173] width 75 height 13
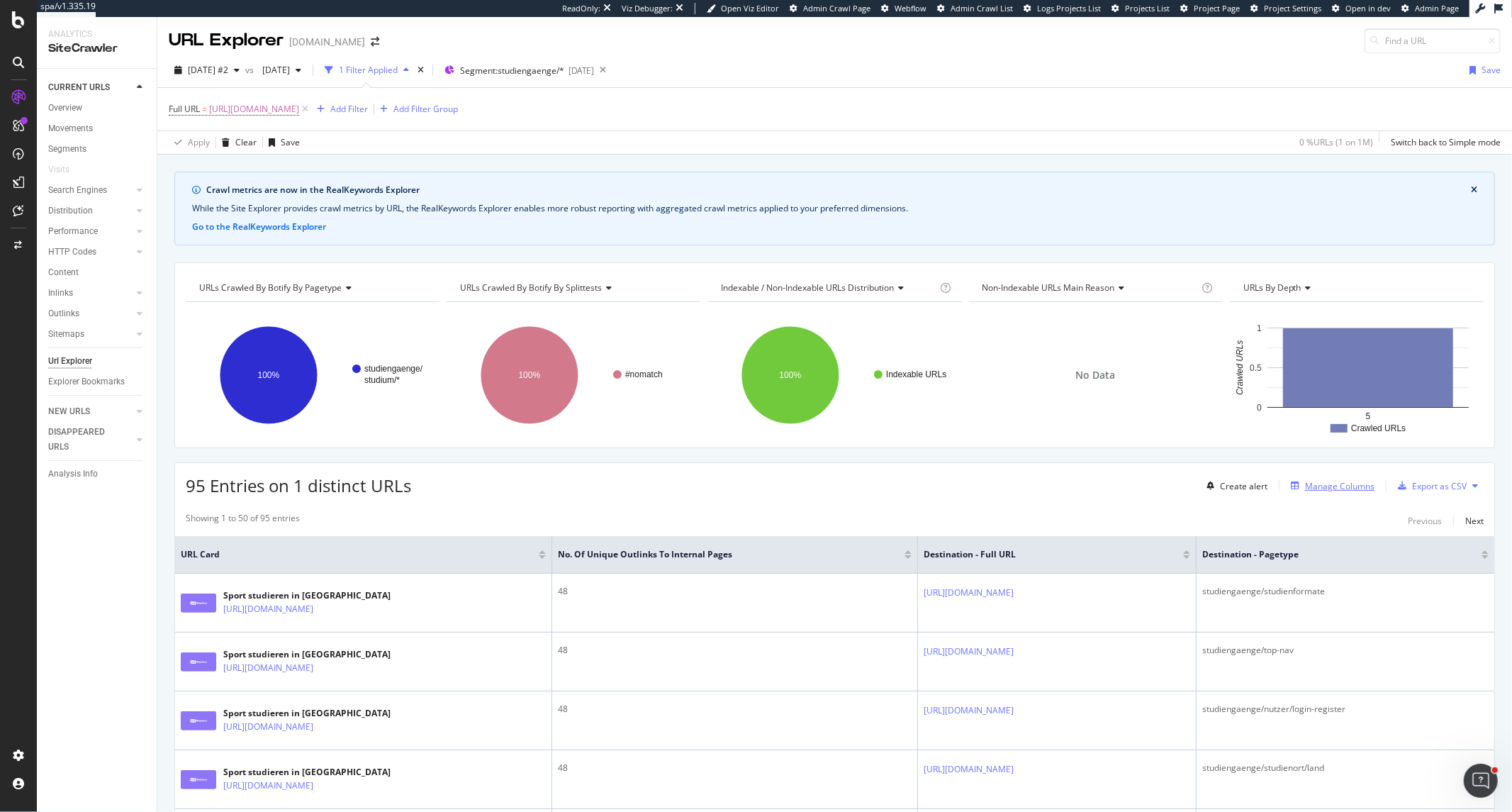
click at [1314, 490] on div "Manage Columns" at bounding box center [1340, 486] width 69 height 12
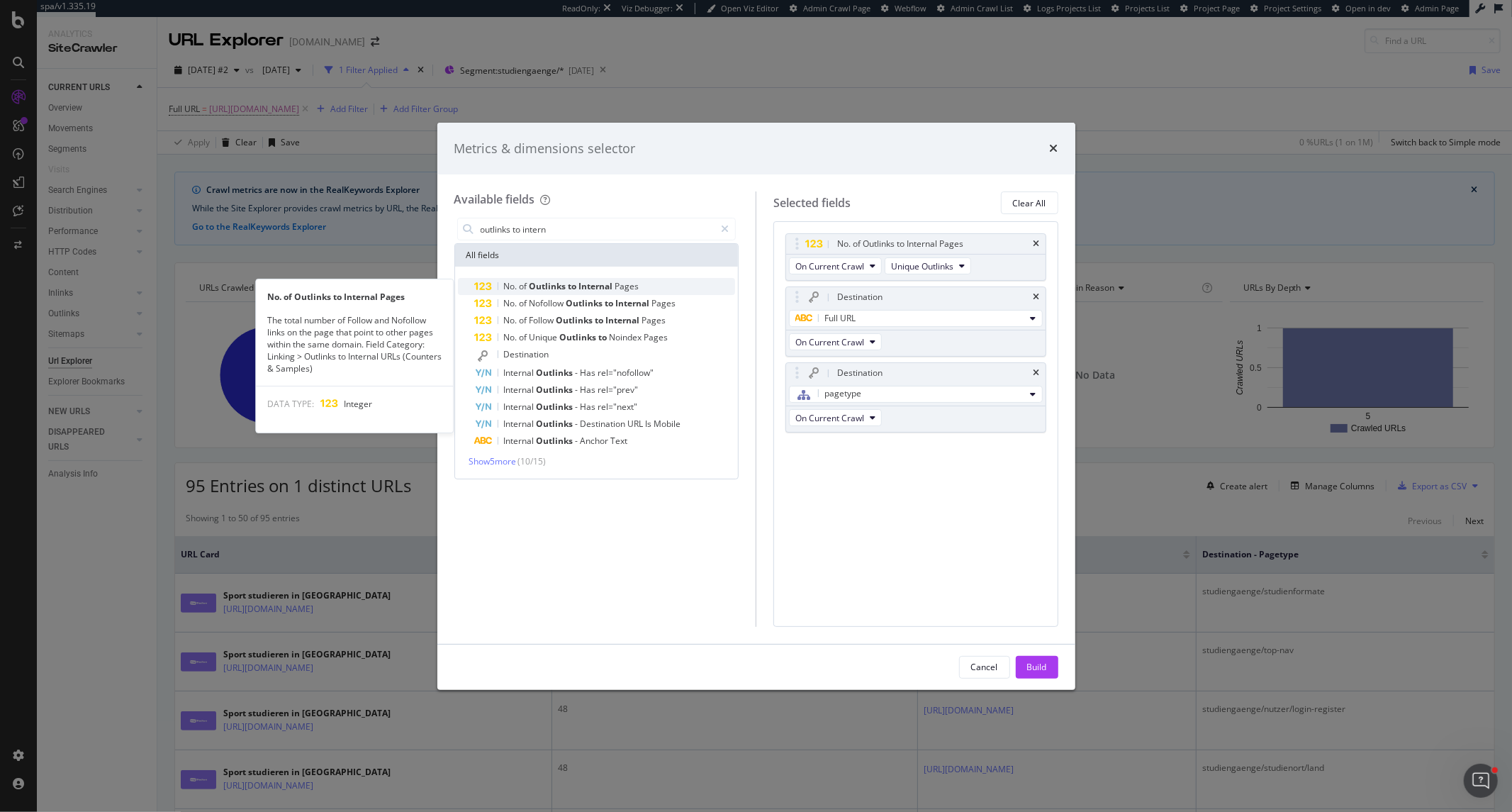
type input "outlinks to intern"
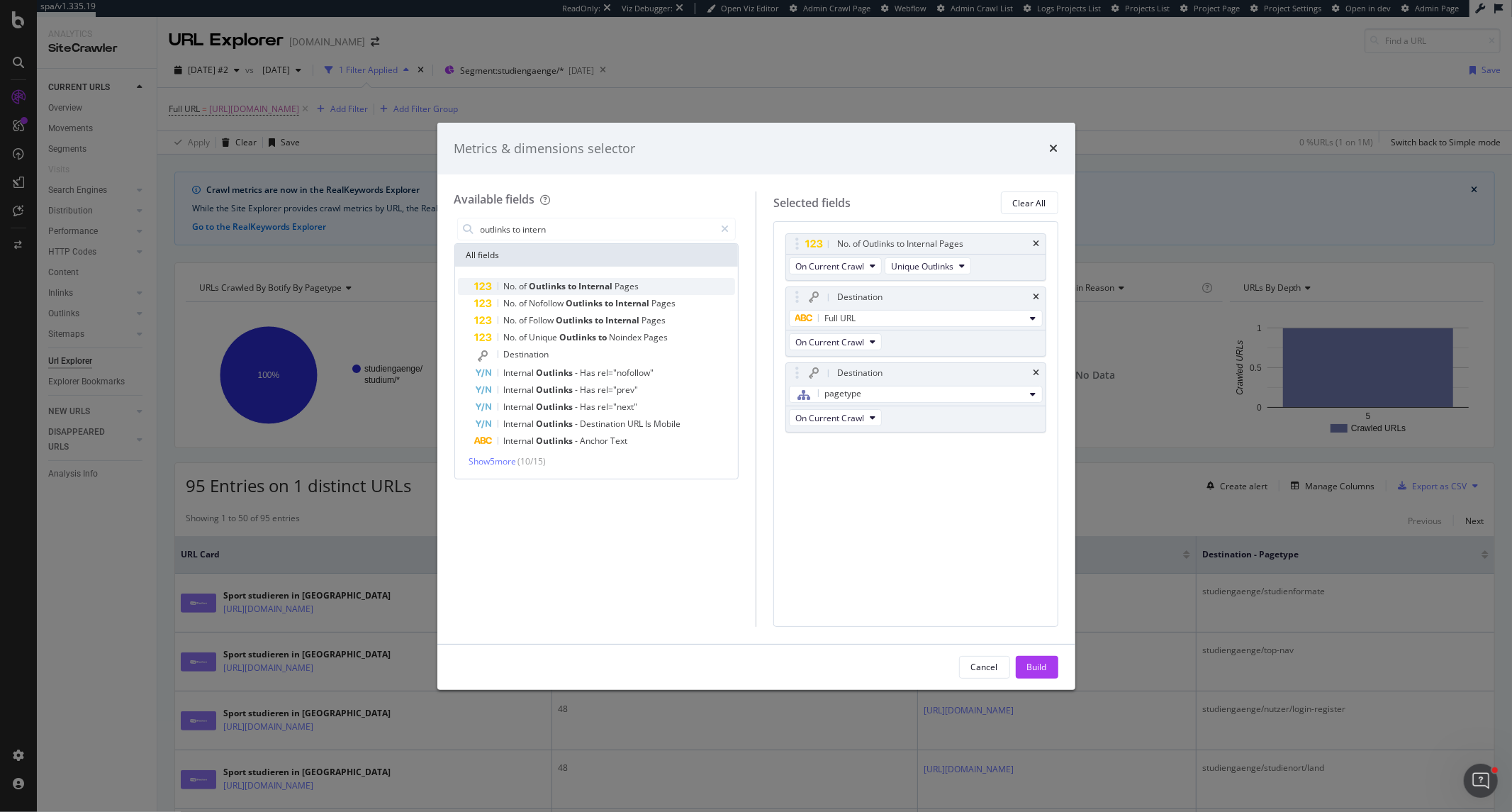
click at [555, 291] on span "Outlinks" at bounding box center [549, 286] width 39 height 12
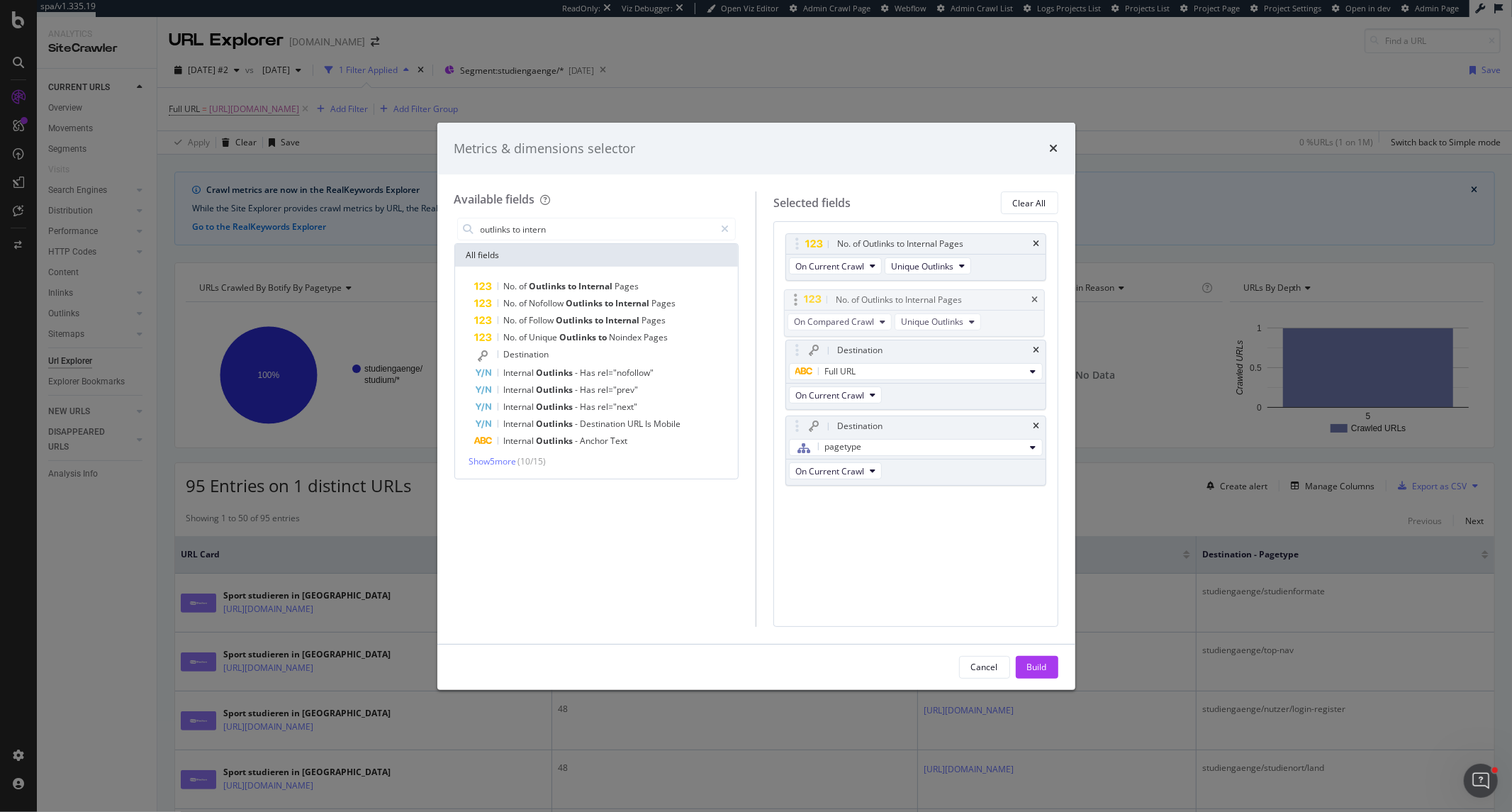
drag, startPoint x: 795, startPoint y: 449, endPoint x: 794, endPoint y: 299, distance: 150.0
click at [794, 299] on body "spa/v1.335.19 ReadOnly: Viz Debugger: Open Viz Editor Admin Crawl Page Webflow …" at bounding box center [756, 406] width 1512 height 812
click at [1035, 663] on div "Build" at bounding box center [1037, 667] width 20 height 12
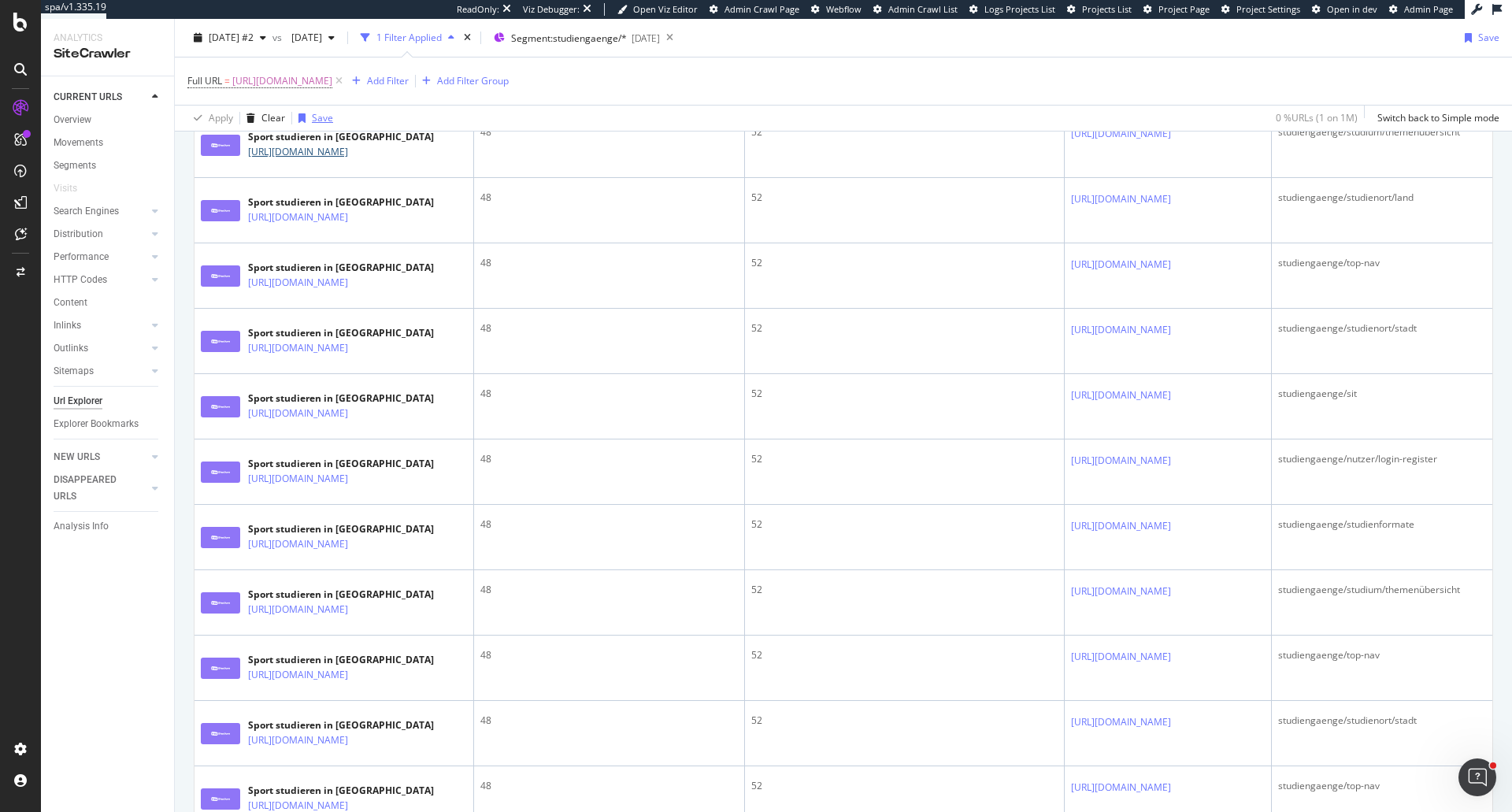
scroll to position [525, 0]
